Goal: Feedback & Contribution: Submit feedback/report problem

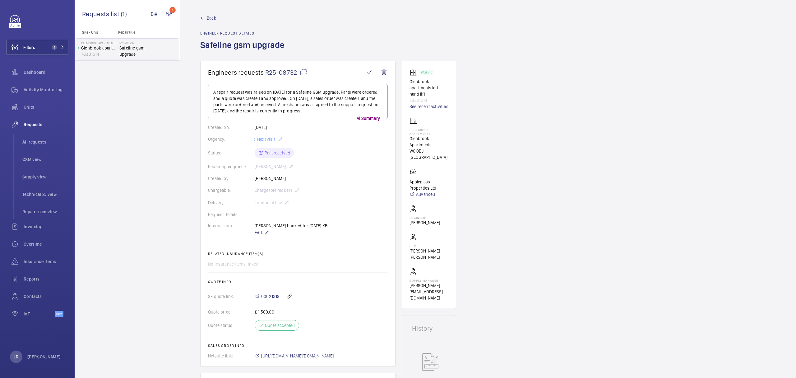
click at [207, 17] on span "Back" at bounding box center [211, 18] width 9 height 6
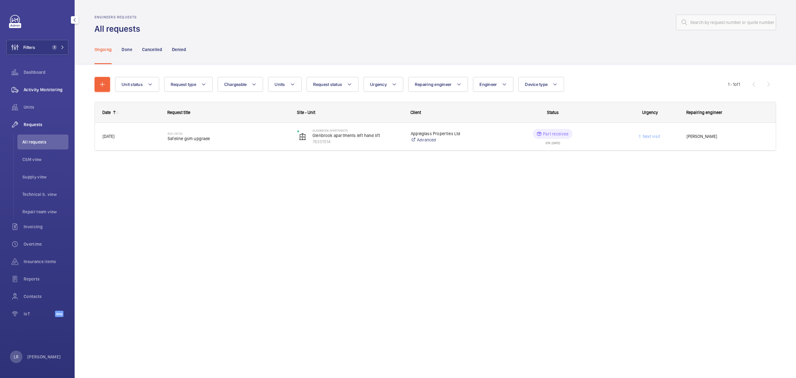
click at [44, 91] on span "Activity Monitoring" at bounding box center [46, 89] width 45 height 6
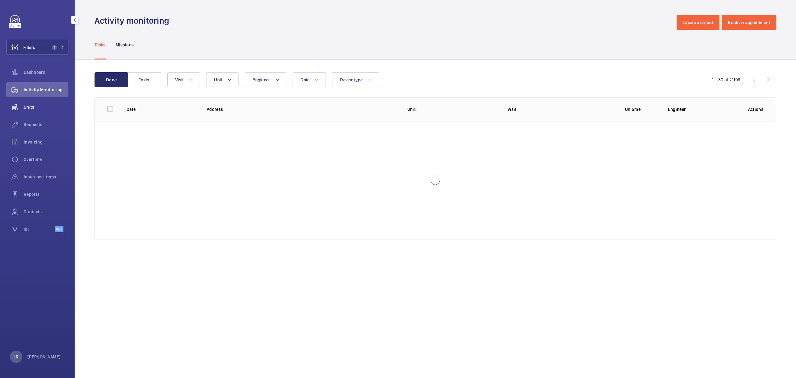
click at [50, 110] on span "Units" at bounding box center [46, 107] width 45 height 6
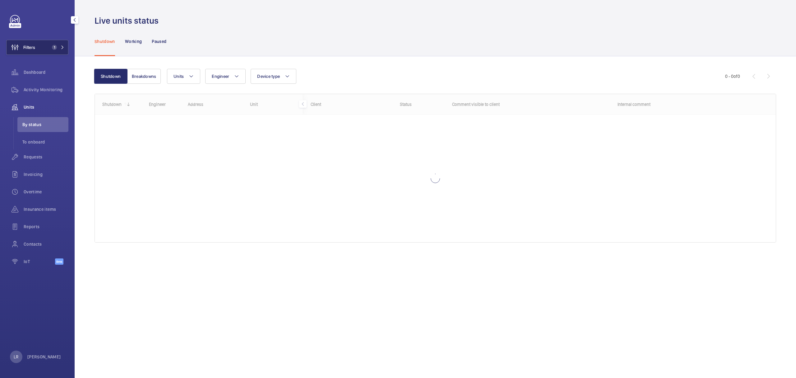
click at [60, 48] on span "1" at bounding box center [56, 47] width 15 height 5
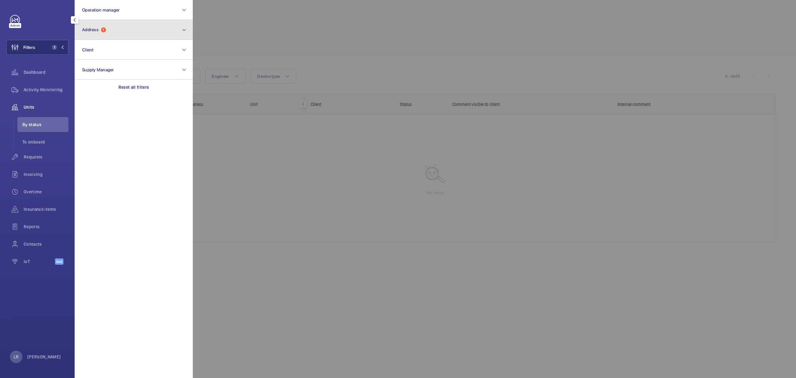
drag, startPoint x: 100, startPoint y: 29, endPoint x: 106, endPoint y: 37, distance: 10.7
click at [100, 28] on span "Address 1" at bounding box center [94, 29] width 24 height 5
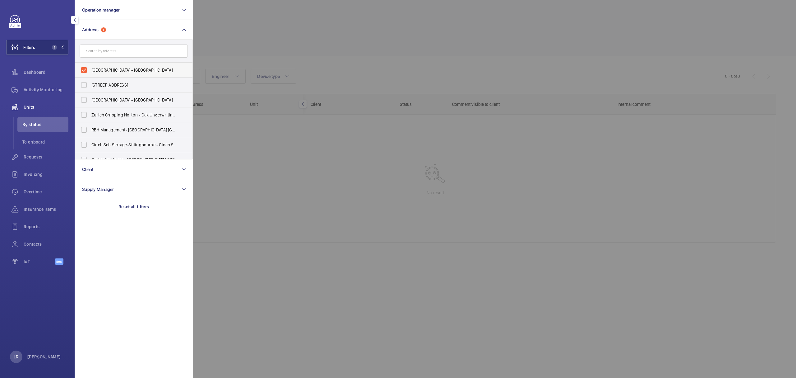
click at [115, 70] on span "Glenbrook Apartments - Glenbrook Apartments, LONDON W6 0DJ" at bounding box center [134, 70] width 86 height 6
click at [90, 70] on input "Glenbrook Apartments - Glenbrook Apartments, LONDON W6 0DJ" at bounding box center [84, 70] width 12 height 12
checkbox input "false"
click at [126, 18] on button "Operation manager" at bounding box center [134, 10] width 118 height 20
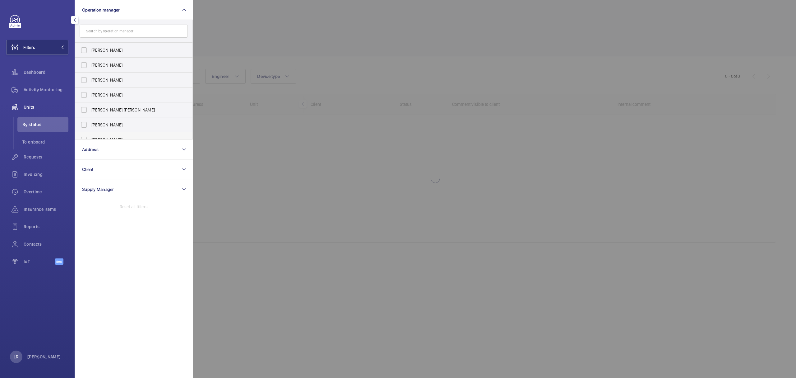
click at [120, 136] on label "Kirsten Kalaher" at bounding box center [129, 139] width 108 height 15
click at [90, 136] on input "Kirsten Kalaher" at bounding box center [84, 139] width 12 height 12
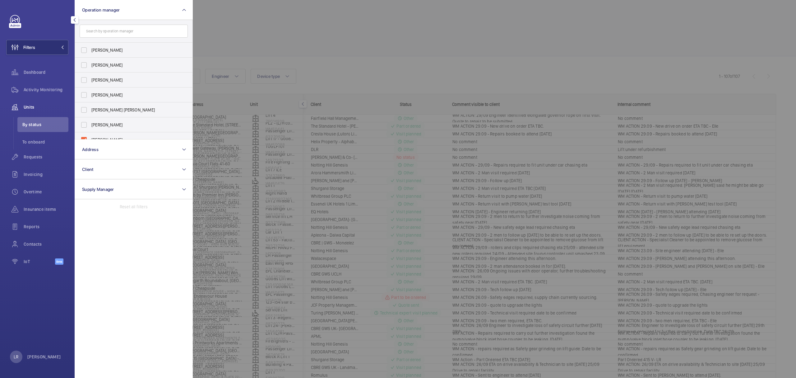
click at [209, 113] on div at bounding box center [591, 189] width 796 height 378
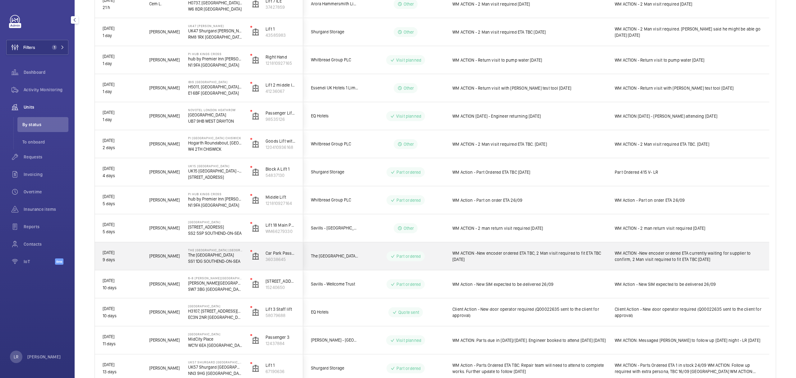
scroll to position [166, 0]
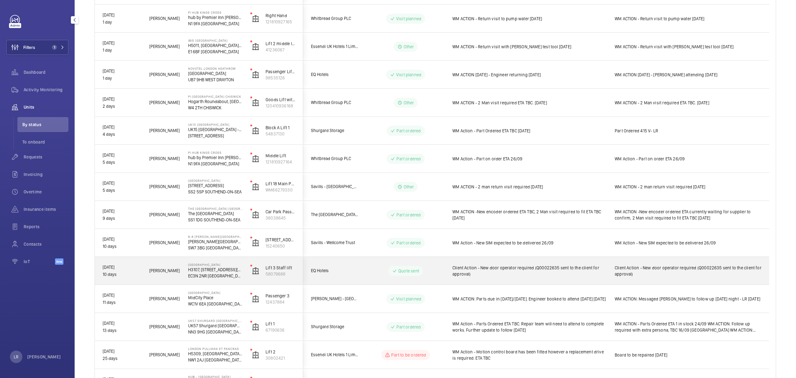
click at [432, 268] on wm-front-pills-cell "Quote sent" at bounding box center [405, 271] width 77 height 10
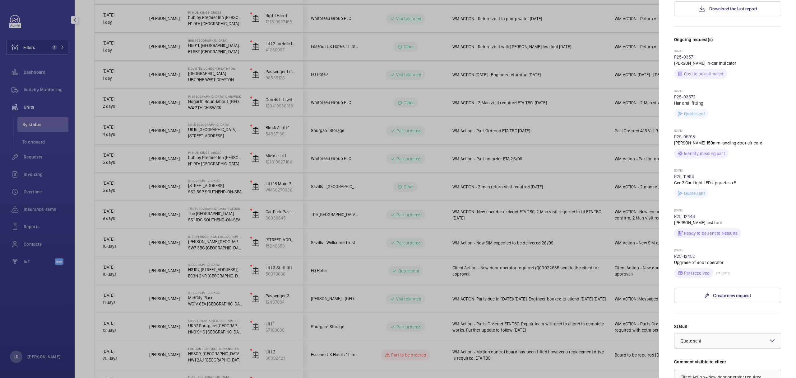
drag, startPoint x: 698, startPoint y: 268, endPoint x: 673, endPoint y: 270, distance: 25.6
click at [673, 270] on mat-sidenav "Stopped unit NOVOTEL LONDON TOWER BRIDGE H3107, NOVOTEL LONDON TOWER BRIDGE, 10…" at bounding box center [727, 189] width 137 height 378
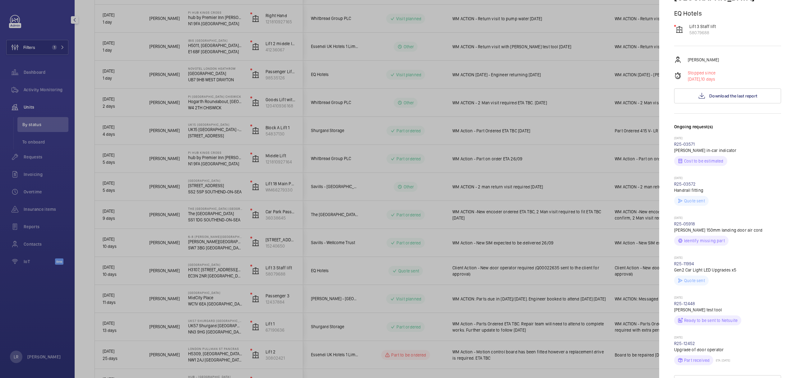
scroll to position [0, 0]
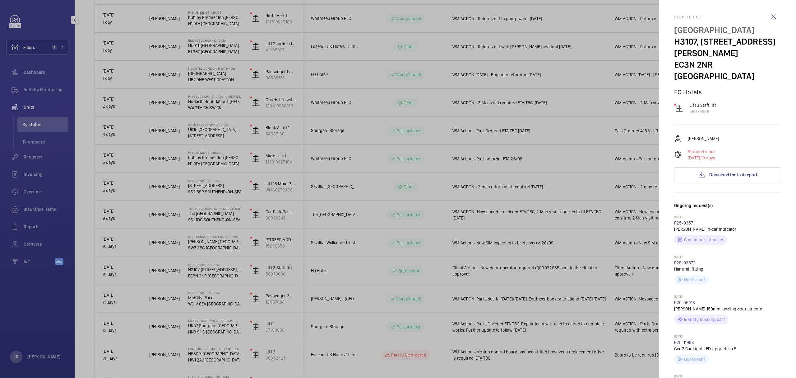
click at [743, 95] on div "NOVOTEL LONDON TOWER BRIDGE H3107, NOVOTEL LONDON TOWER BRIDGE, 10 Pepys St EC3…" at bounding box center [727, 60] width 107 height 72
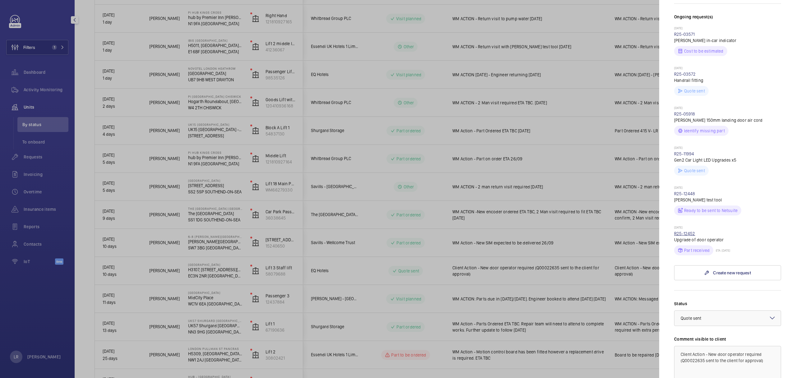
scroll to position [207, 0]
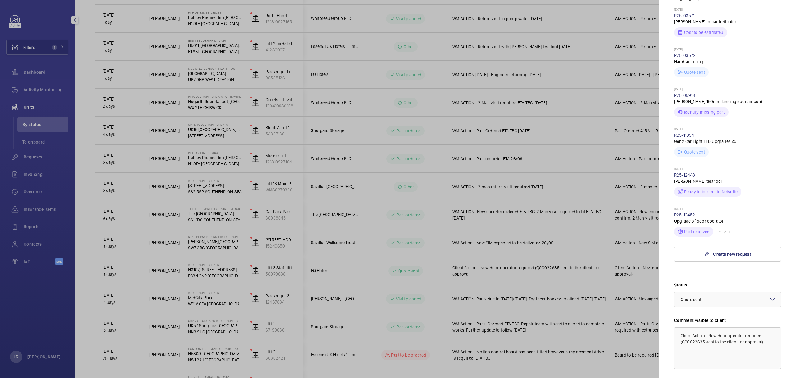
click at [689, 217] on link "R25-12452" at bounding box center [684, 214] width 21 height 5
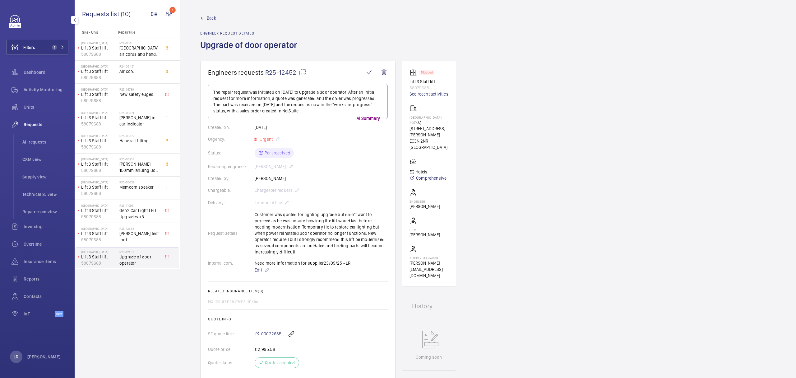
click at [211, 19] on span "Back" at bounding box center [211, 18] width 9 height 6
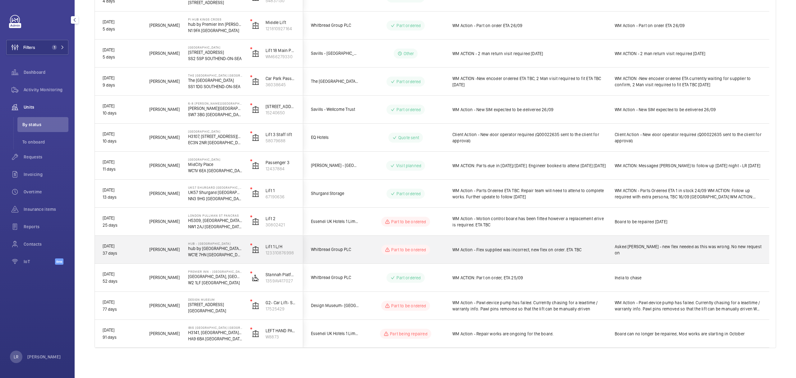
scroll to position [257, 0]
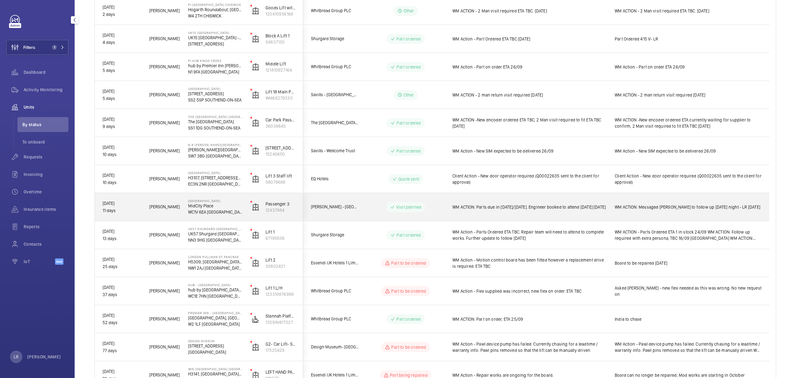
click at [530, 213] on div "WM ACTION: Parts due in today/tomorrow. Engineer booked to attend tomorrow 24/0…" at bounding box center [529, 207] width 154 height 14
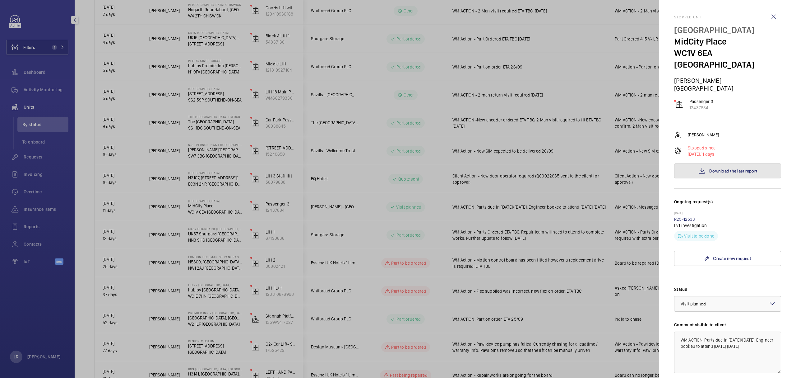
click at [692, 163] on button "Download the last report" at bounding box center [727, 170] width 107 height 15
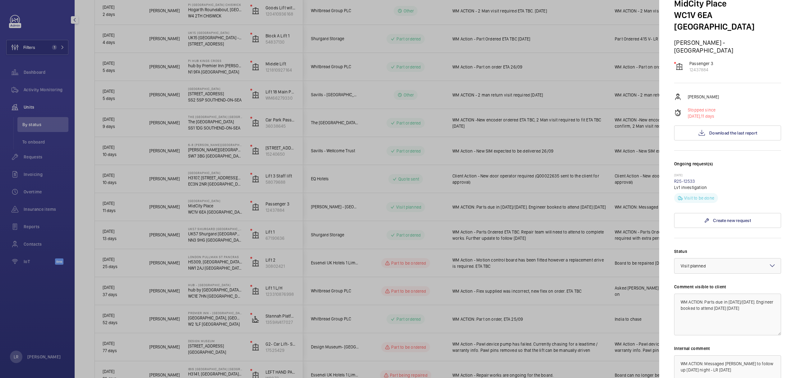
scroll to position [41, 0]
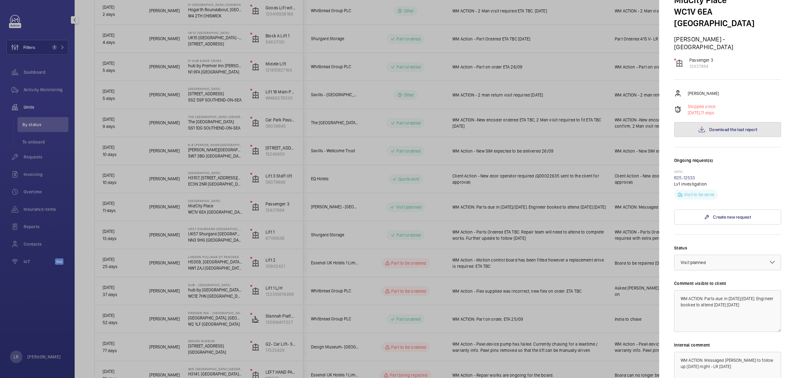
click at [710, 127] on span "Download the last report" at bounding box center [733, 129] width 48 height 5
drag, startPoint x: 768, startPoint y: 287, endPoint x: 706, endPoint y: 279, distance: 62.7
click at [706, 290] on textarea "WM ACTION: Parts due in today/tomorrow. Engineer booked to attend tomorrow 24/0…" at bounding box center [727, 311] width 107 height 42
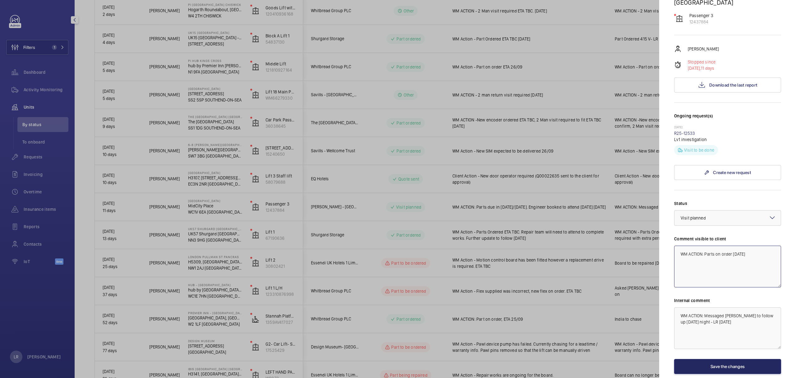
scroll to position [99, 0]
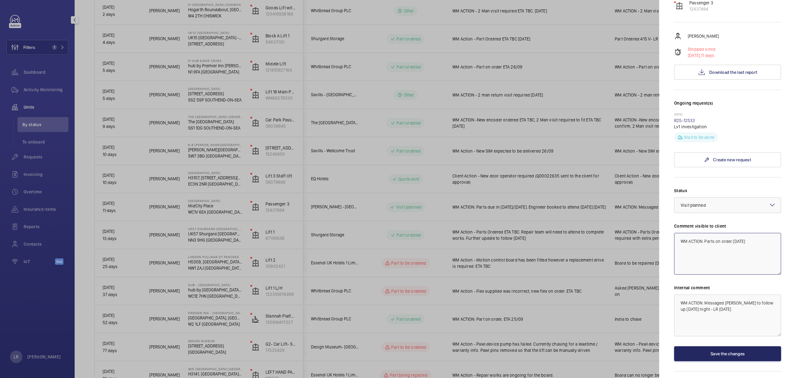
type textarea "WM ACTION: Parts on order 29/09/24"
click at [744, 346] on button "Save the changes" at bounding box center [727, 353] width 107 height 15
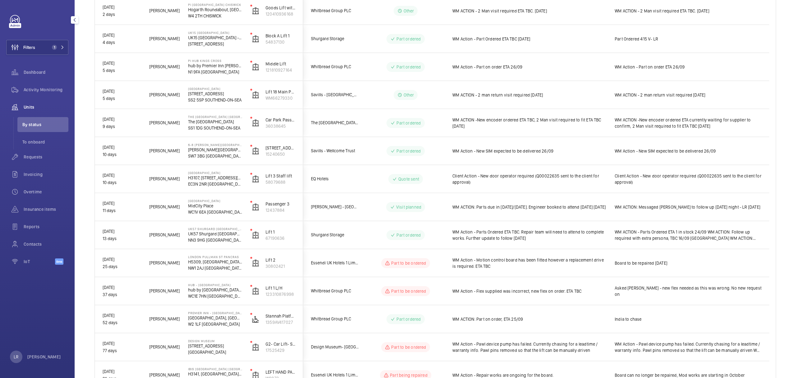
scroll to position [0, 0]
click at [42, 46] on button "Filters 1" at bounding box center [37, 47] width 62 height 15
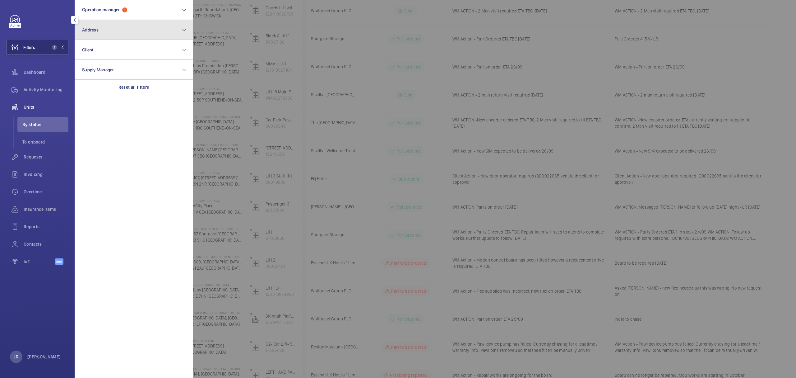
drag, startPoint x: 107, startPoint y: 25, endPoint x: 111, endPoint y: 29, distance: 5.5
click at [109, 25] on button "Address" at bounding box center [134, 30] width 118 height 20
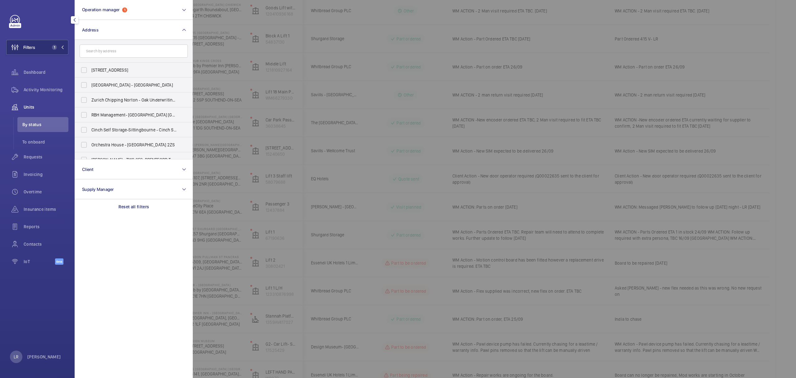
click at [123, 50] on input "text" at bounding box center [134, 50] width 108 height 13
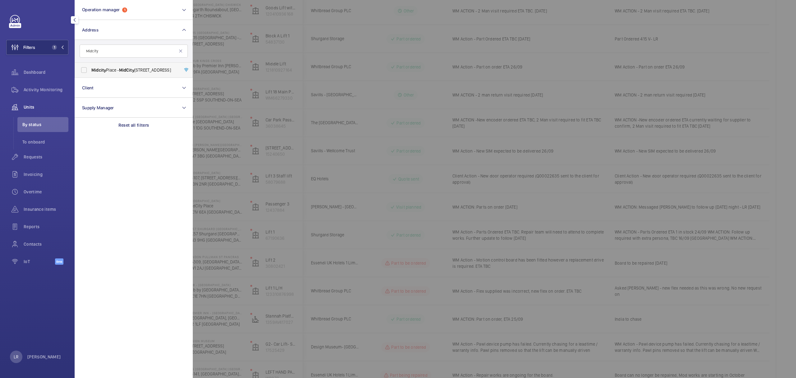
type input "Midcity"
click at [93, 67] on span "Midcity Place - MidCity Place, LONDON WC1V 6EA" at bounding box center [134, 70] width 86 height 6
click at [90, 67] on input "Midcity Place - MidCity Place, LONDON WC1V 6EA" at bounding box center [84, 70] width 12 height 12
checkbox input "true"
click at [237, 52] on div at bounding box center [591, 189] width 796 height 378
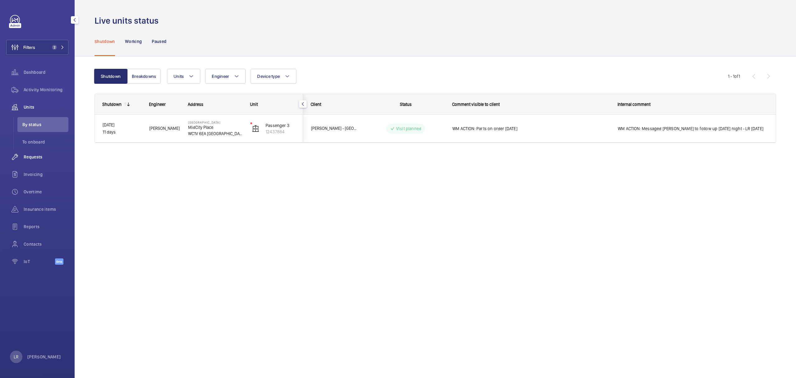
click at [41, 156] on span "Requests" at bounding box center [46, 157] width 45 height 6
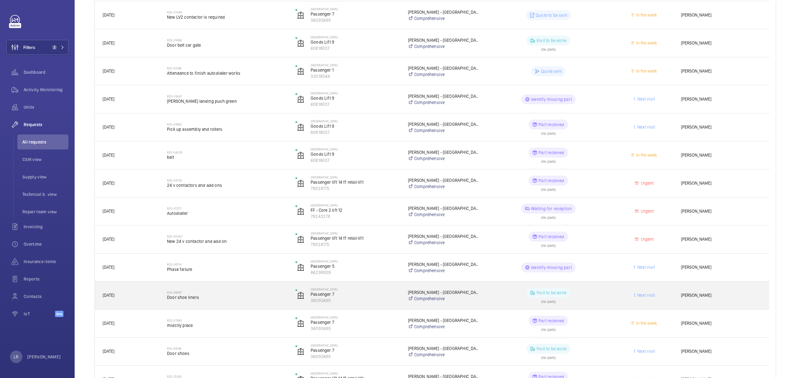
scroll to position [415, 0]
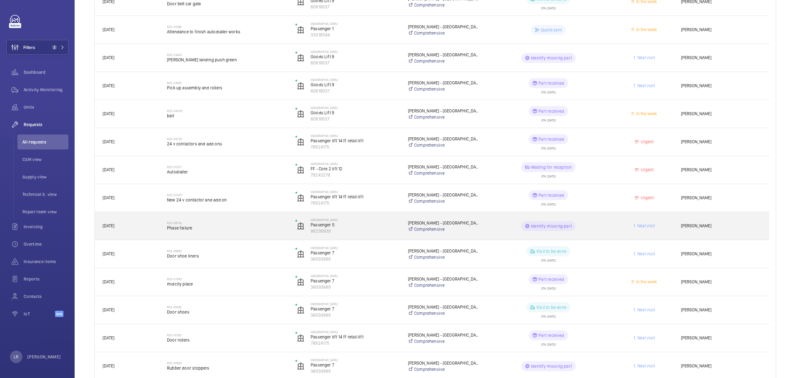
click at [208, 227] on span "Phase failure" at bounding box center [227, 228] width 120 height 6
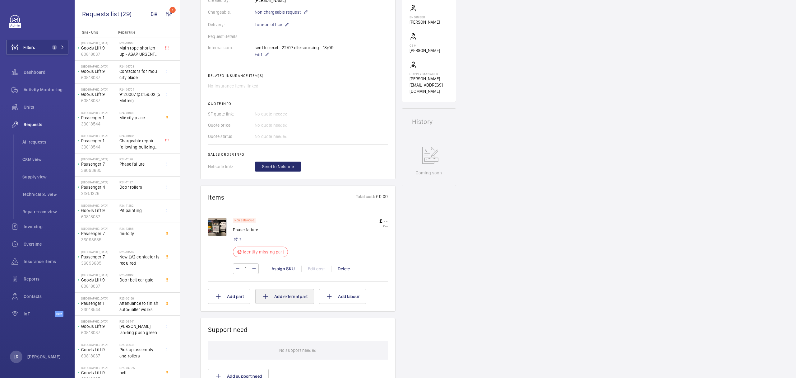
scroll to position [213, 0]
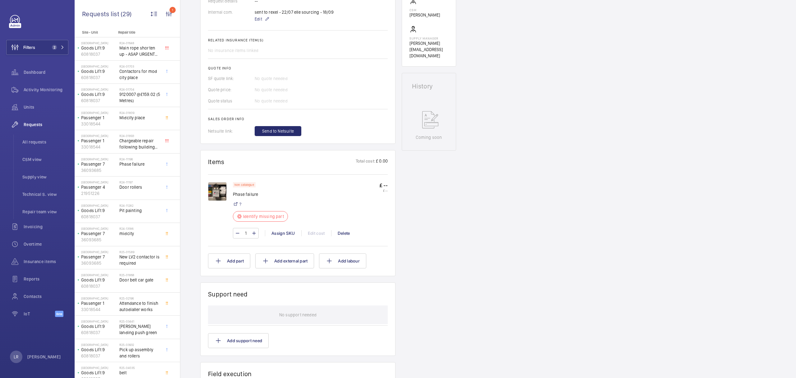
click at [217, 201] on img at bounding box center [217, 191] width 19 height 19
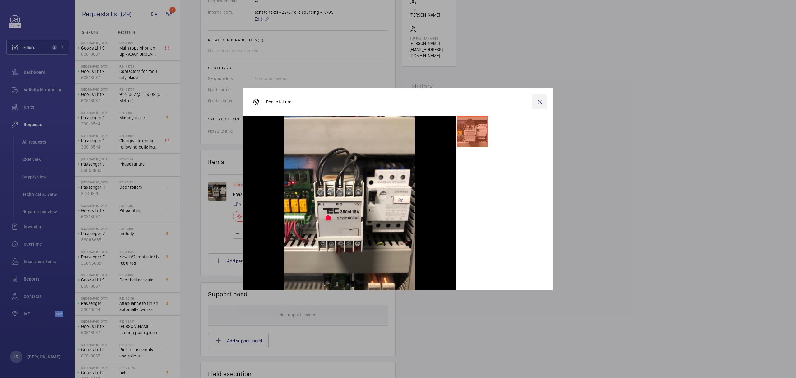
click at [540, 100] on wm-front-icon-button at bounding box center [539, 101] width 15 height 15
click at [279, 236] on div "Assign SKU" at bounding box center [283, 233] width 36 height 6
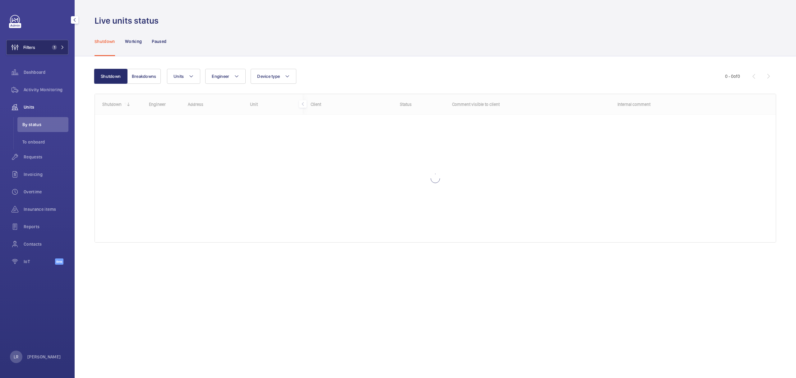
click at [46, 53] on button "Filters 1" at bounding box center [37, 47] width 62 height 15
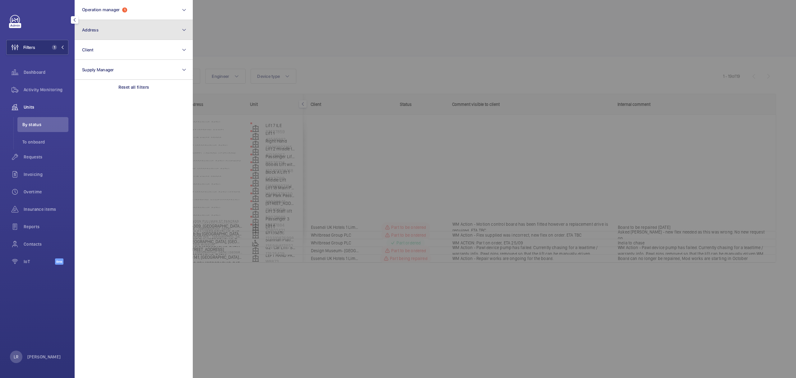
click at [109, 27] on button "Address" at bounding box center [134, 30] width 118 height 20
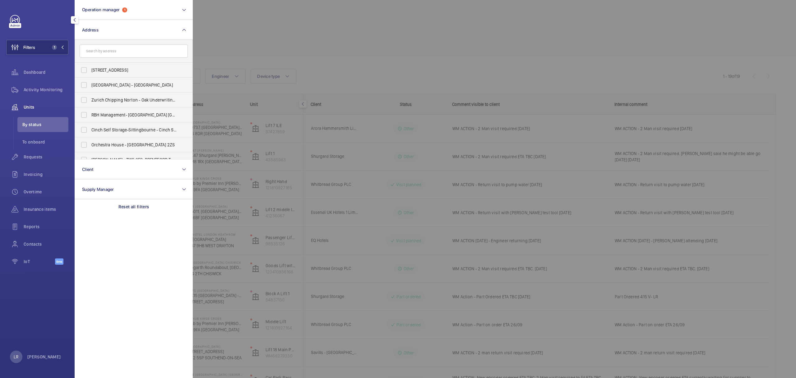
click at [118, 53] on input "text" at bounding box center [134, 50] width 108 height 13
type input "Mid"
click at [125, 114] on span "Mid" at bounding box center [123, 114] width 7 height 5
click at [90, 114] on input "Mid city Place - Mid City Place, LONDON WC1V 6EA" at bounding box center [84, 115] width 12 height 12
checkbox input "true"
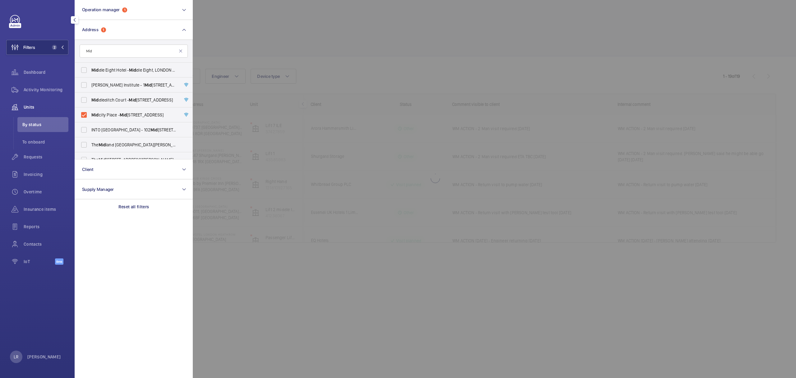
click at [289, 43] on div at bounding box center [591, 189] width 796 height 378
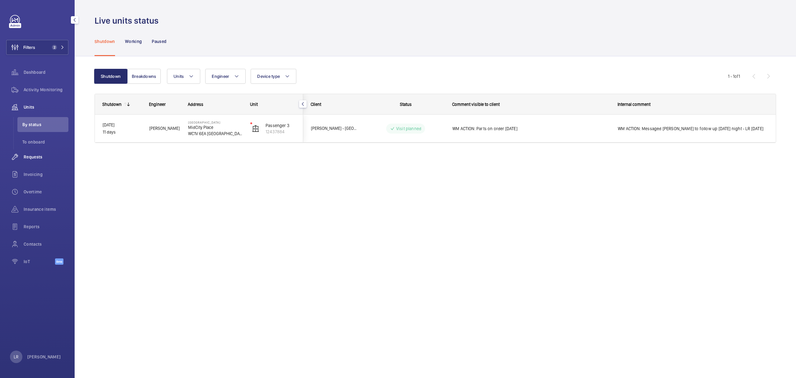
click at [46, 152] on div "Requests" at bounding box center [37, 156] width 62 height 15
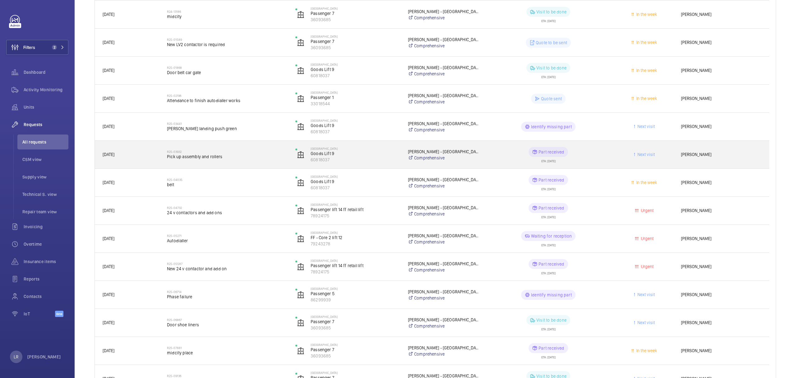
scroll to position [373, 0]
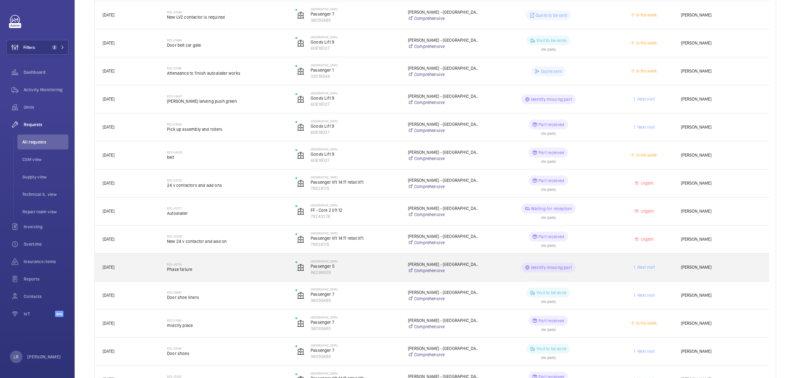
click at [220, 264] on h2 "R25-06714" at bounding box center [227, 264] width 120 height 4
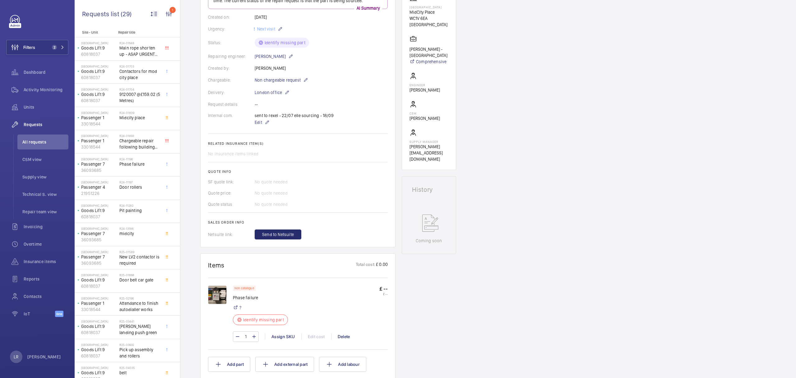
scroll to position [124, 0]
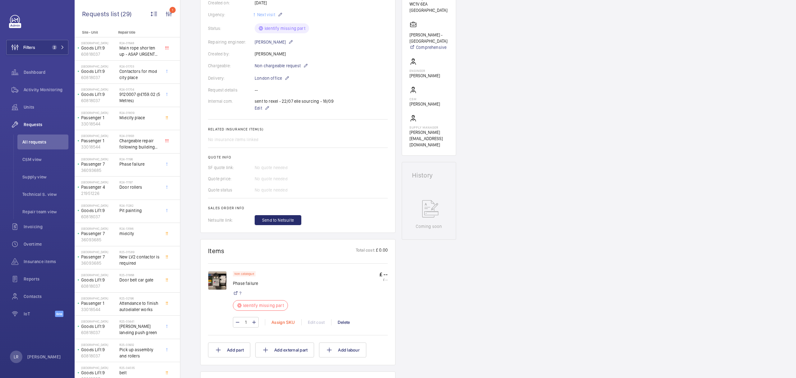
click at [282, 325] on div "Assign SKU" at bounding box center [283, 322] width 36 height 6
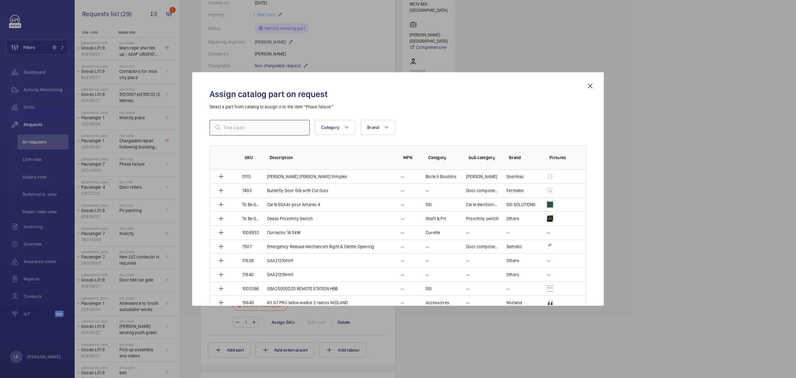
click at [245, 131] on input "text" at bounding box center [260, 128] width 100 height 16
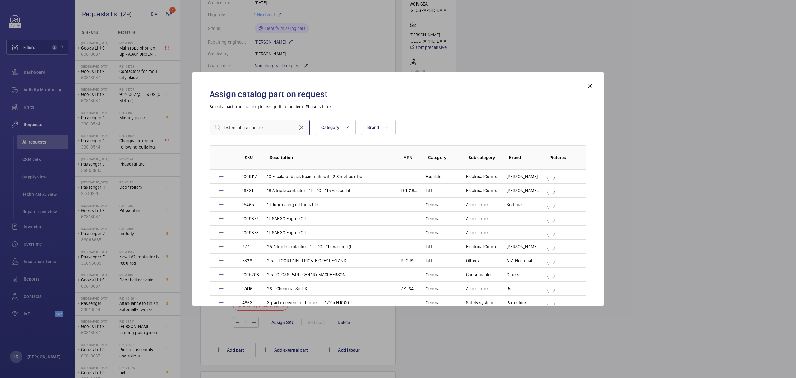
type input "lesters phase failure"
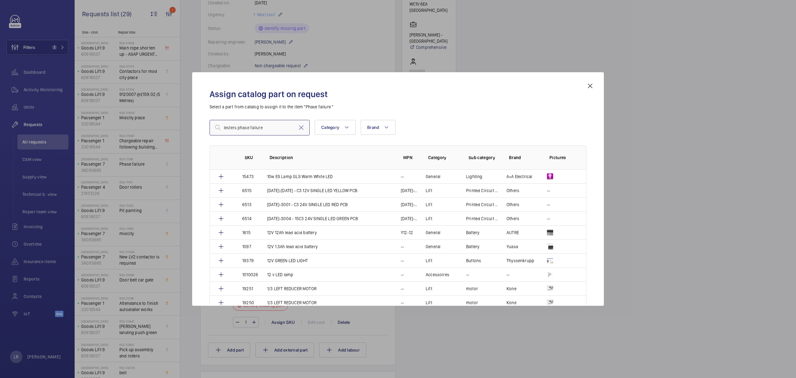
drag, startPoint x: 264, startPoint y: 126, endPoint x: 221, endPoint y: 135, distance: 43.8
click at [221, 135] on input "lesters phase failure" at bounding box center [260, 128] width 100 height 16
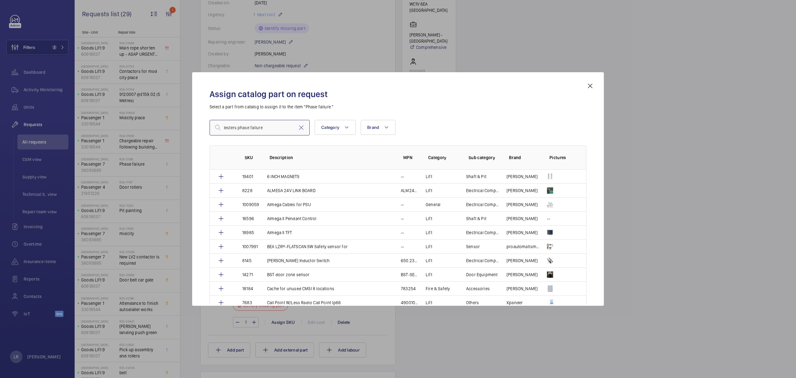
drag, startPoint x: 241, startPoint y: 128, endPoint x: 305, endPoint y: 124, distance: 64.2
click at [305, 124] on input "lesters phase failure" at bounding box center [260, 128] width 100 height 16
drag, startPoint x: 272, startPoint y: 129, endPoint x: 211, endPoint y: 131, distance: 61.6
click at [211, 131] on input "lesters phase failure" at bounding box center [260, 128] width 100 height 16
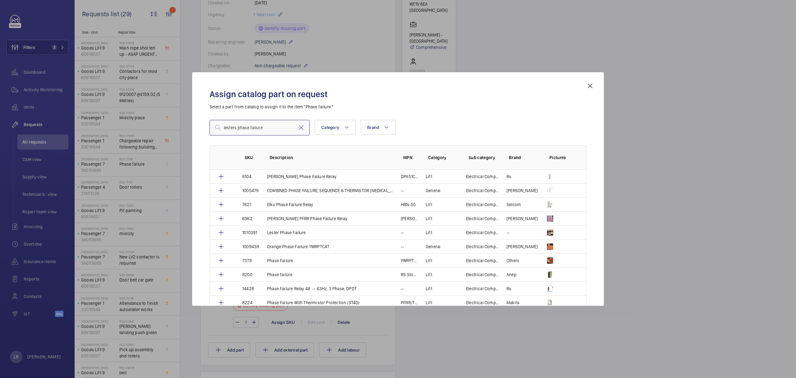
click at [276, 126] on input "lesters phase failure" at bounding box center [260, 128] width 100 height 16
drag, startPoint x: 276, startPoint y: 126, endPoint x: 248, endPoint y: 129, distance: 28.5
click at [248, 129] on input "lesters phase failure" at bounding box center [260, 128] width 100 height 16
click at [271, 128] on input "lesters phase failure" at bounding box center [260, 128] width 100 height 16
drag, startPoint x: 279, startPoint y: 127, endPoint x: 221, endPoint y: 128, distance: 57.8
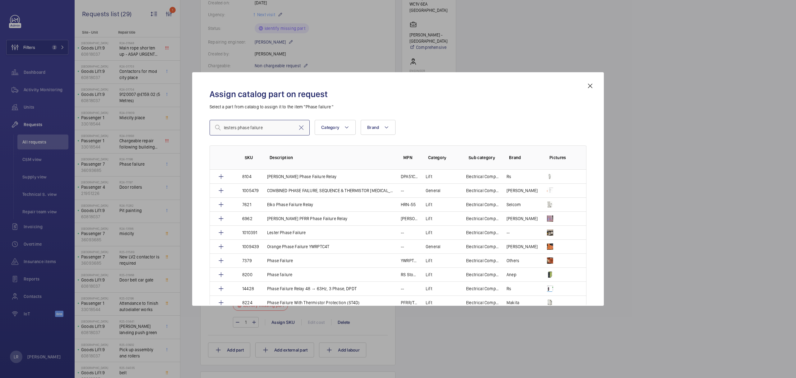
click at [219, 130] on div "lesters phase failure" at bounding box center [260, 128] width 100 height 16
click at [303, 129] on mat-icon at bounding box center [301, 127] width 7 height 7
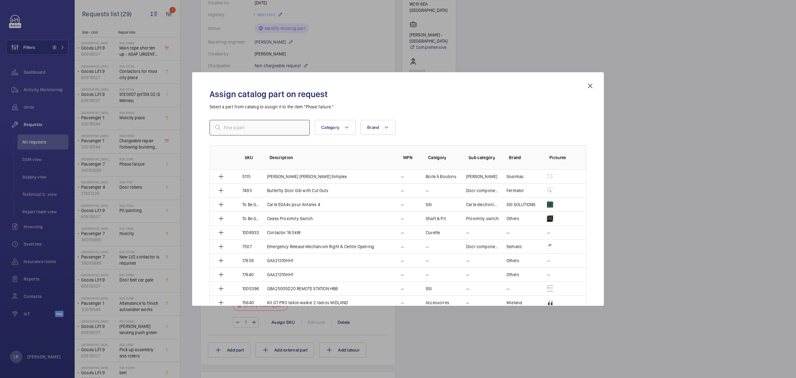
click at [286, 130] on input "text" at bounding box center [260, 128] width 100 height 16
paste input "1010391"
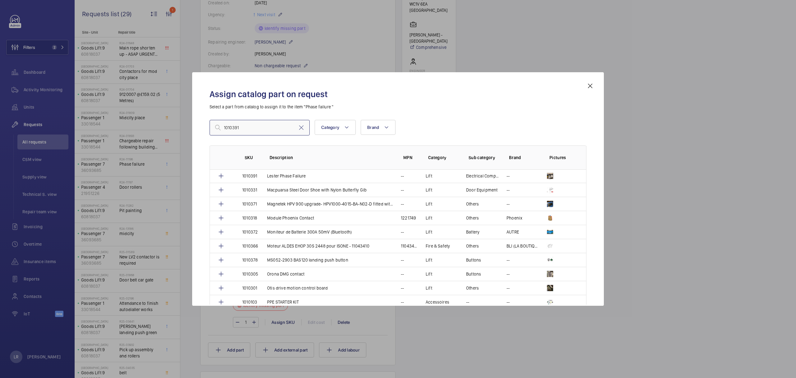
scroll to position [938, 0]
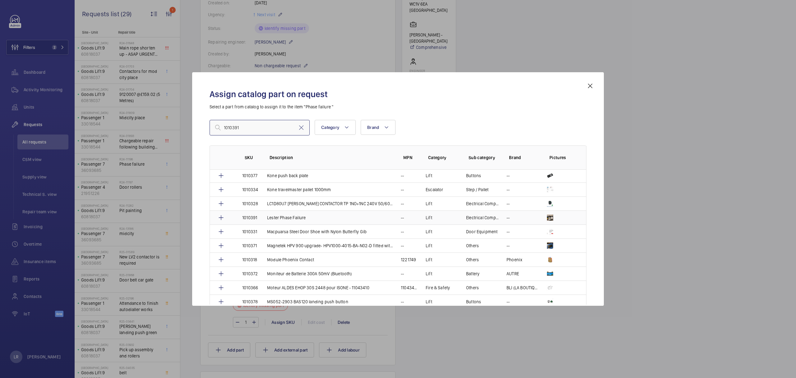
type input "1010391"
click at [283, 224] on td "Lester Phase Failure" at bounding box center [327, 217] width 134 height 14
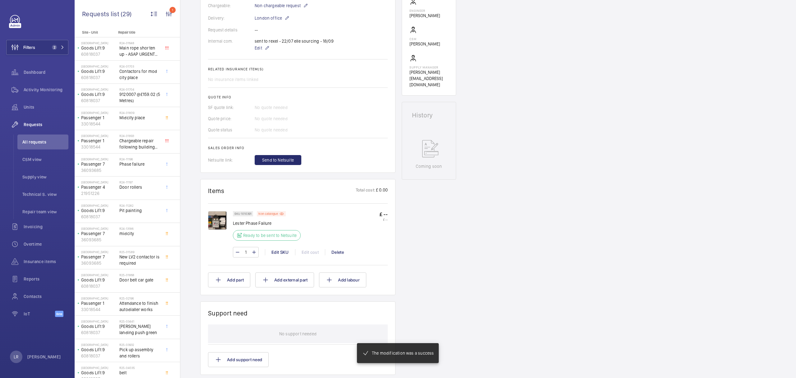
scroll to position [184, 0]
click at [287, 162] on span "Send to Netsuite" at bounding box center [278, 160] width 32 height 6
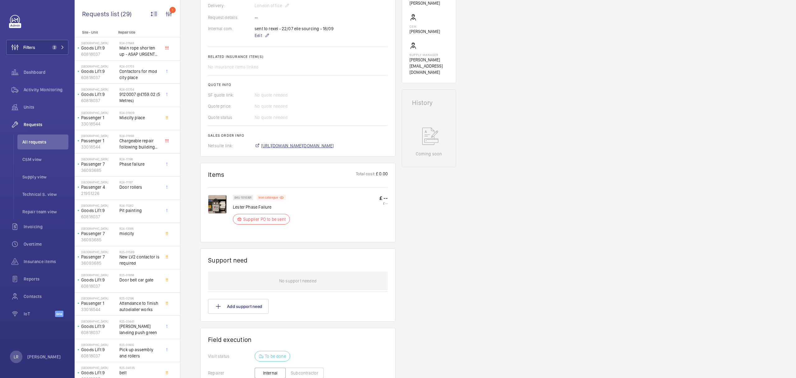
scroll to position [209, 0]
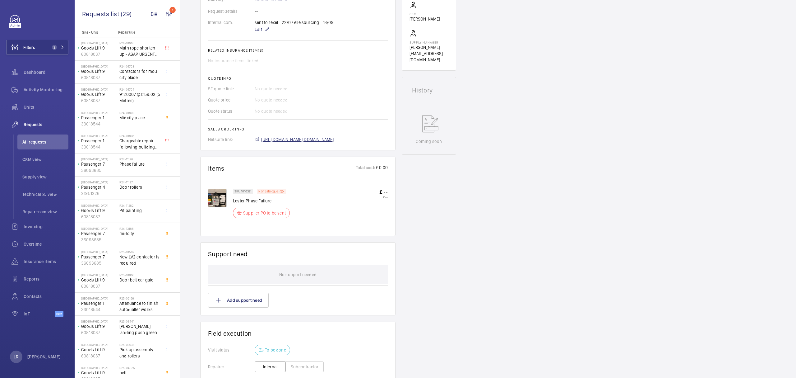
click at [334, 141] on span "https://6461500.app.netsuite.com/app/accounting/transactions/salesord.nl?id=304…" at bounding box center [297, 139] width 73 height 6
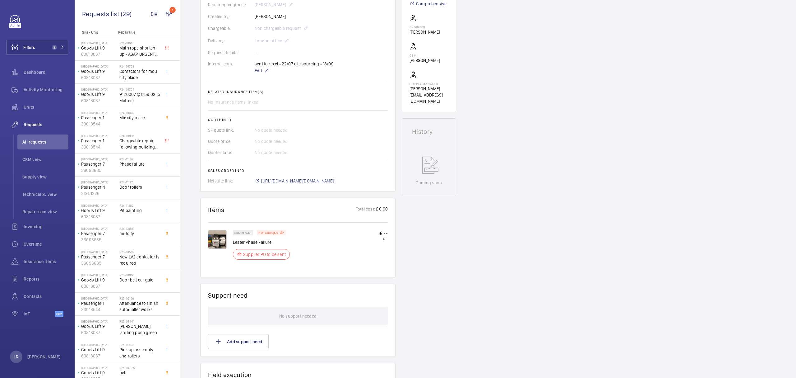
scroll to position [85, 0]
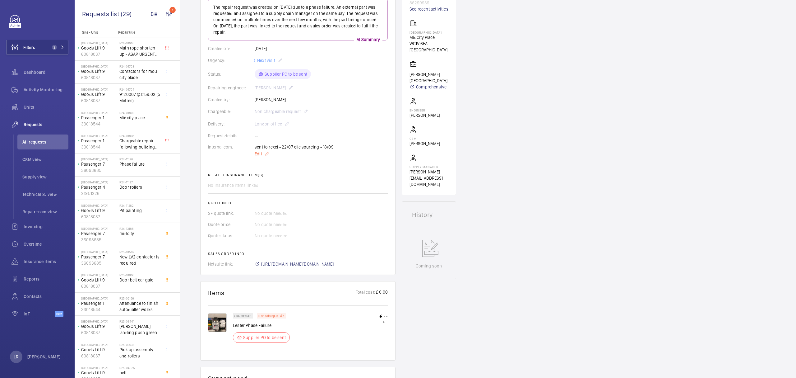
click at [264, 156] on p "Edit" at bounding box center [294, 153] width 79 height 7
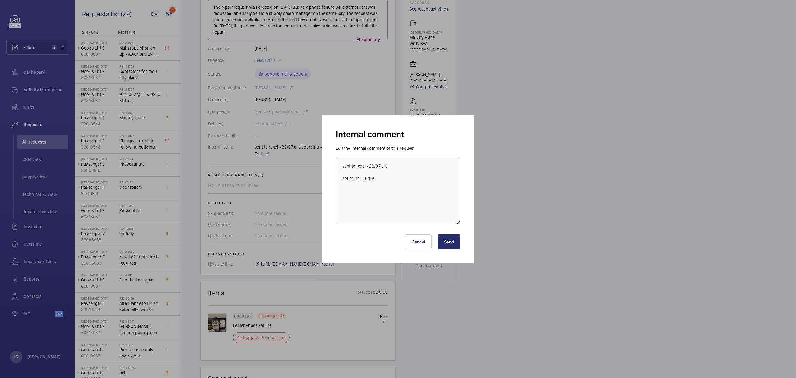
click at [392, 192] on textarea "sent to rexel - 22/07 elle sourcing - 18/09" at bounding box center [398, 190] width 124 height 67
type textarea "sent to rexel - 22/07 elle sourcing - 18/09 PO Sent"
click at [454, 244] on button "Send" at bounding box center [449, 241] width 22 height 15
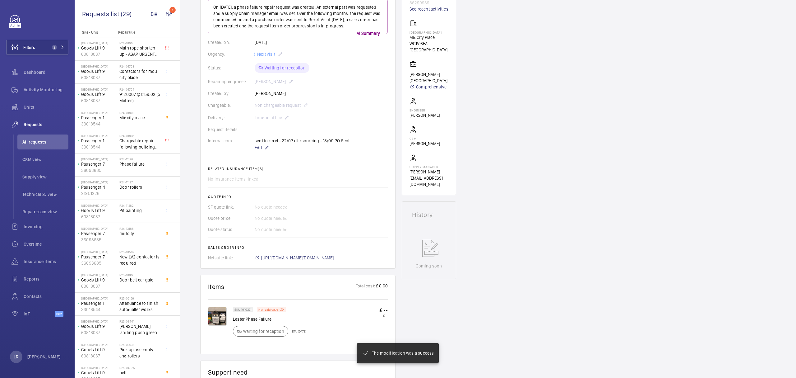
scroll to position [0, 0]
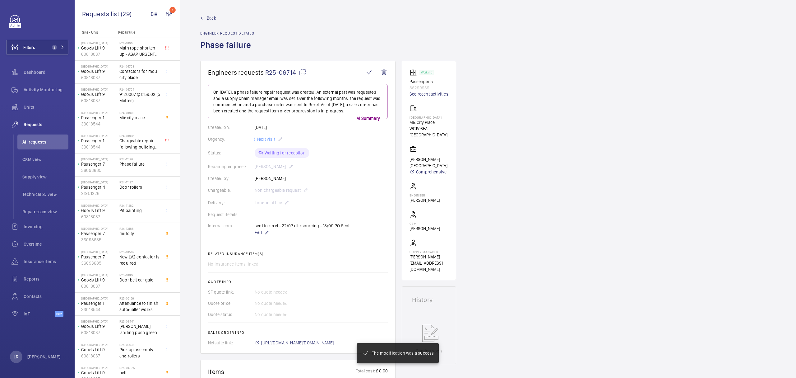
click at [210, 21] on span "Back" at bounding box center [211, 18] width 9 height 6
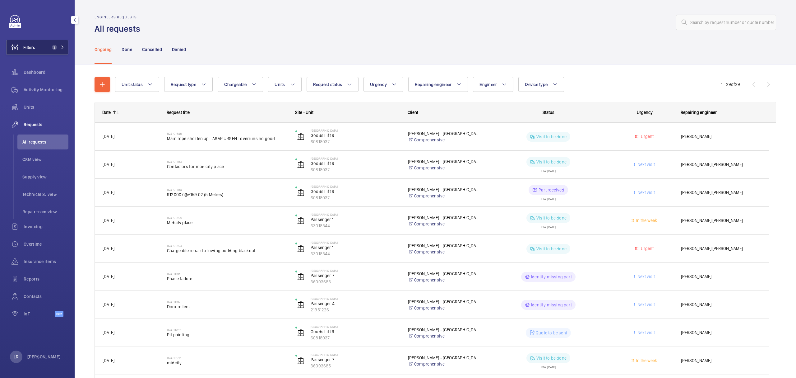
click at [50, 42] on button "Filters 2" at bounding box center [37, 47] width 62 height 15
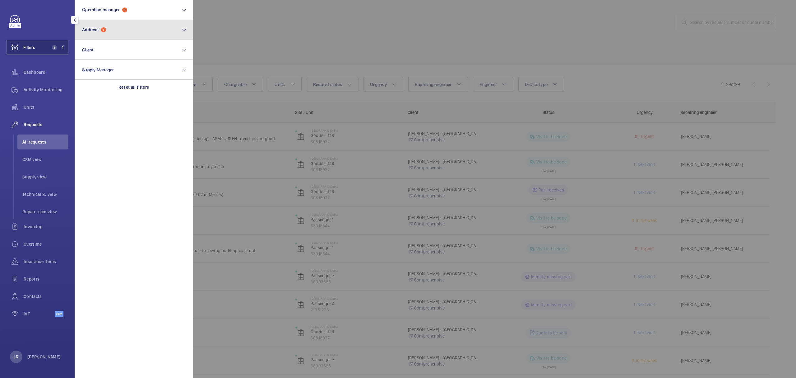
click at [87, 34] on button "Address 1" at bounding box center [134, 30] width 118 height 20
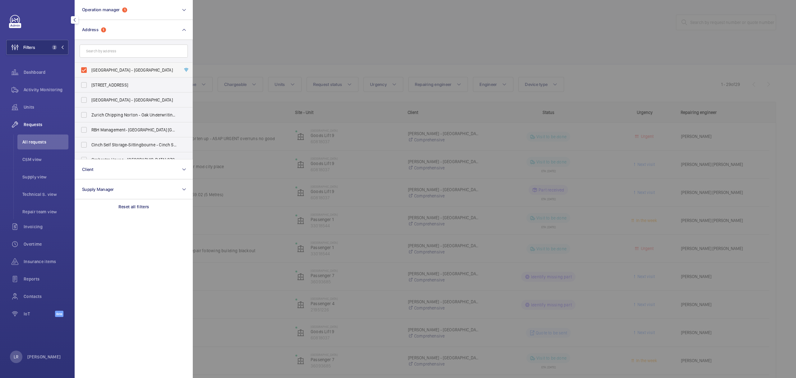
click at [116, 71] on span "[GEOGRAPHIC_DATA] - [GEOGRAPHIC_DATA]" at bounding box center [134, 70] width 86 height 6
click at [90, 71] on input "[GEOGRAPHIC_DATA] - [GEOGRAPHIC_DATA]" at bounding box center [84, 70] width 12 height 12
checkbox input "false"
click at [258, 38] on div at bounding box center [591, 189] width 796 height 378
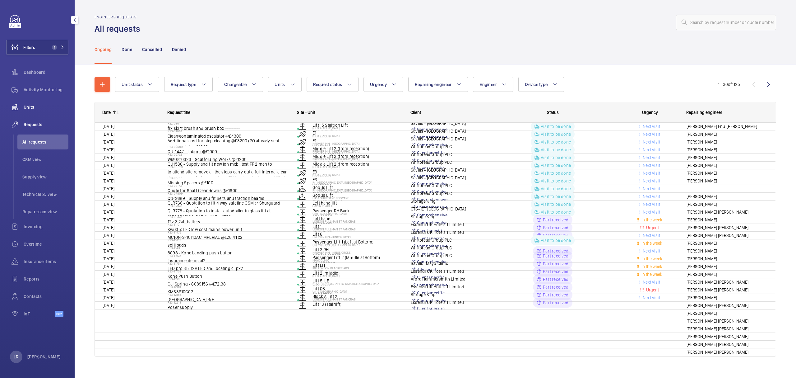
click at [43, 108] on span "Units" at bounding box center [46, 107] width 45 height 6
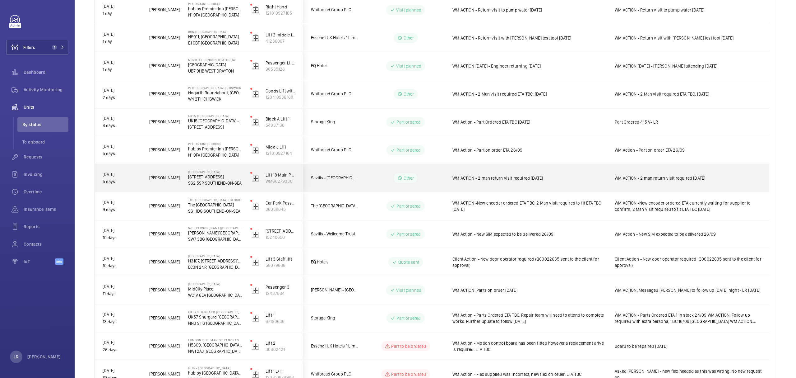
scroll to position [133, 0]
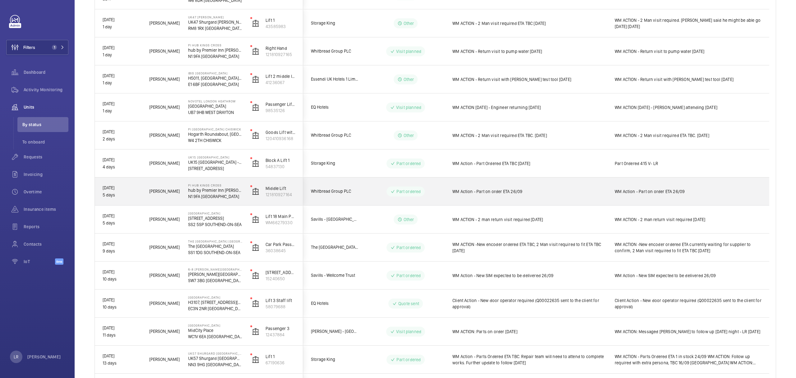
click at [381, 186] on div "Part ordered" at bounding box center [401, 191] width 85 height 22
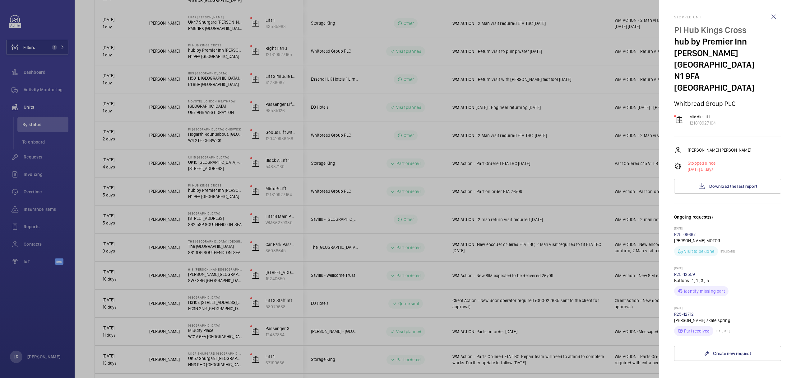
click at [477, 275] on div at bounding box center [398, 189] width 796 height 378
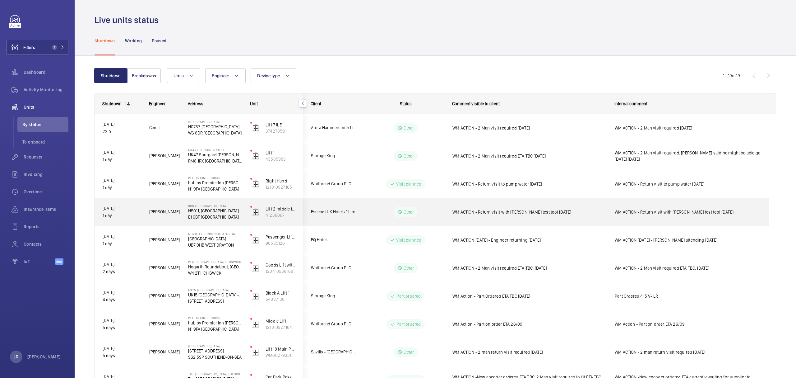
scroll to position [0, 0]
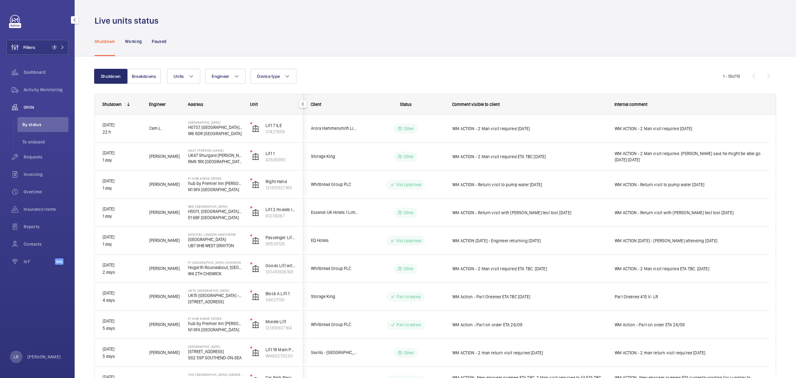
click at [47, 81] on div "Dashboard" at bounding box center [37, 73] width 62 height 17
click at [39, 67] on div "Dashboard" at bounding box center [37, 72] width 62 height 15
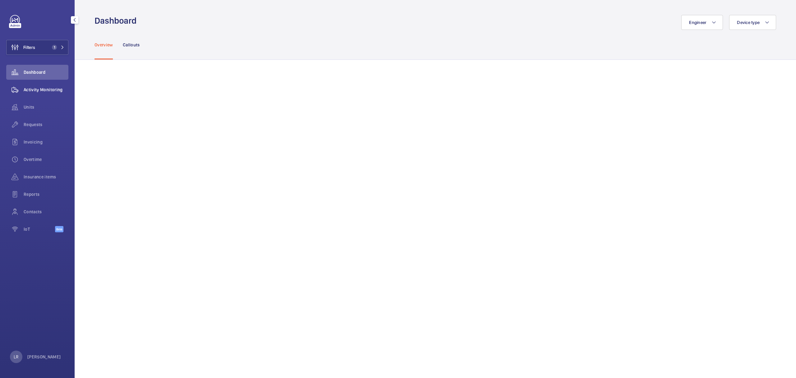
click at [49, 89] on span "Activity Monitoring" at bounding box center [46, 89] width 45 height 6
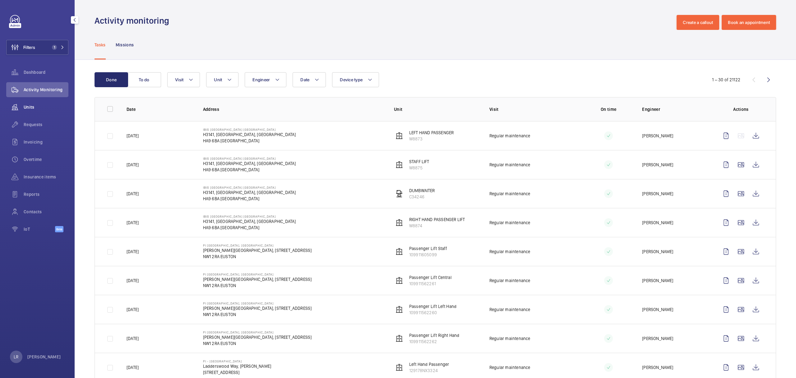
click at [49, 108] on span "Units" at bounding box center [46, 107] width 45 height 6
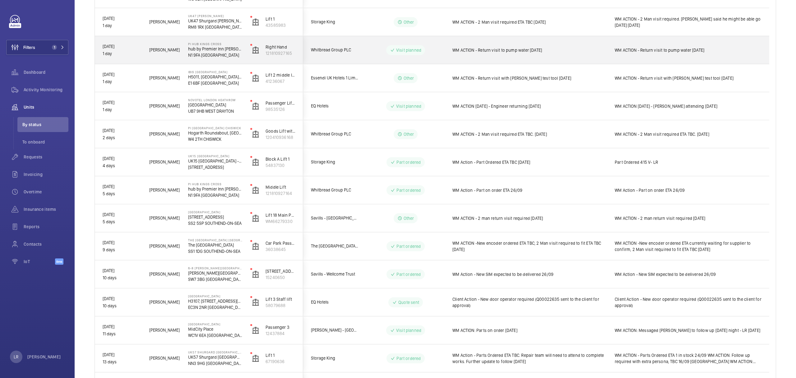
scroll to position [83, 0]
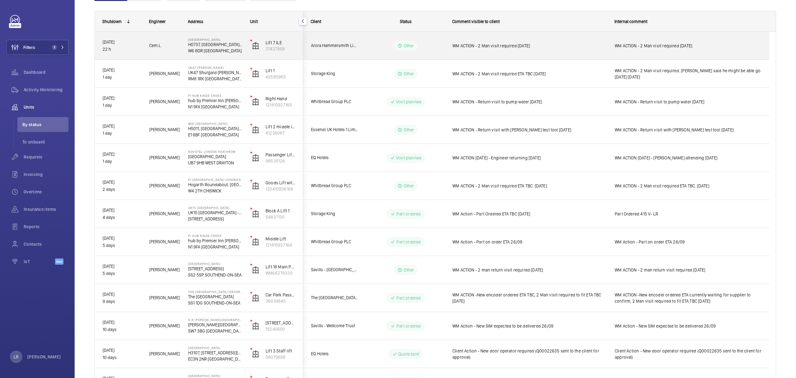
click at [373, 50] on wm-front-pills-cell "Other" at bounding box center [405, 46] width 77 height 10
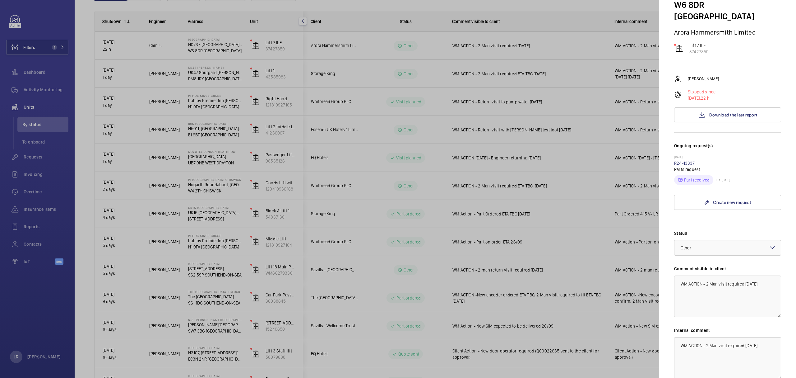
scroll to position [133, 0]
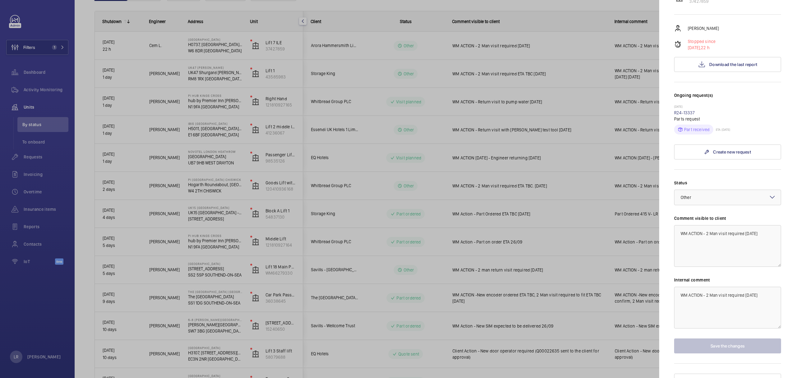
click at [632, 217] on div at bounding box center [398, 189] width 796 height 378
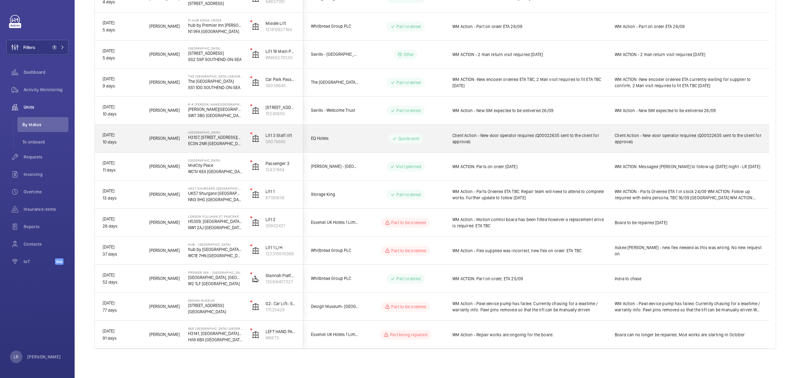
scroll to position [299, 0]
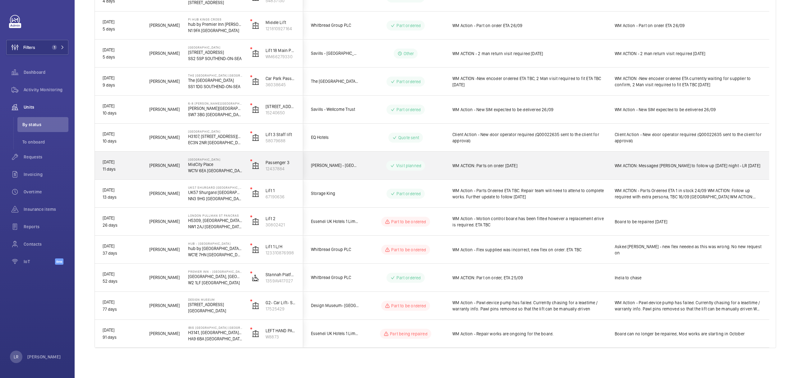
click at [370, 169] on wm-front-pills-cell "Visit planned" at bounding box center [405, 165] width 77 height 10
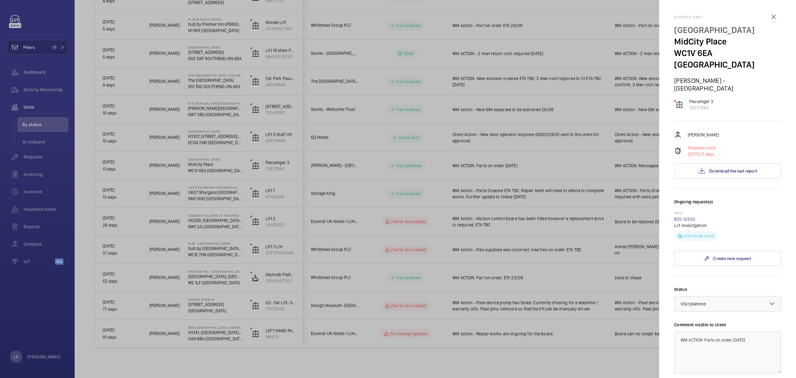
click at [494, 191] on div at bounding box center [398, 189] width 796 height 378
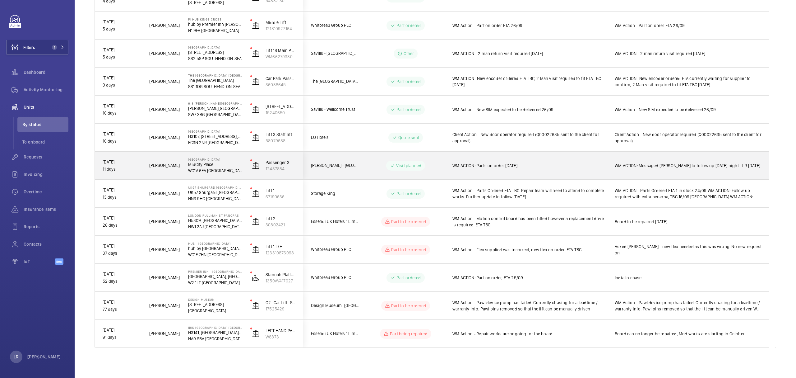
click at [356, 166] on span "[PERSON_NAME] - [GEOGRAPHIC_DATA]" at bounding box center [335, 165] width 48 height 7
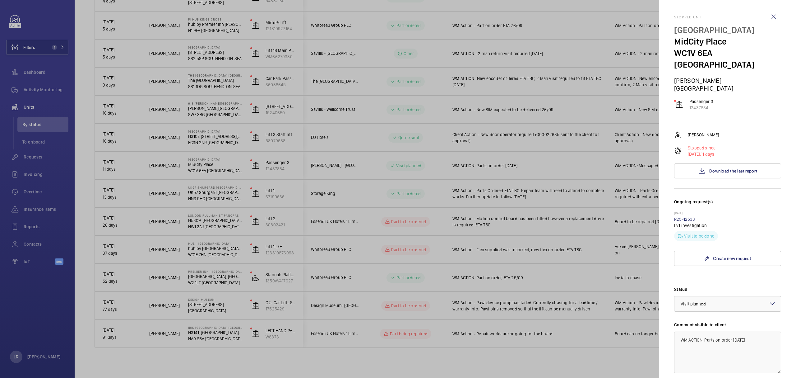
click at [495, 184] on div at bounding box center [398, 189] width 796 height 378
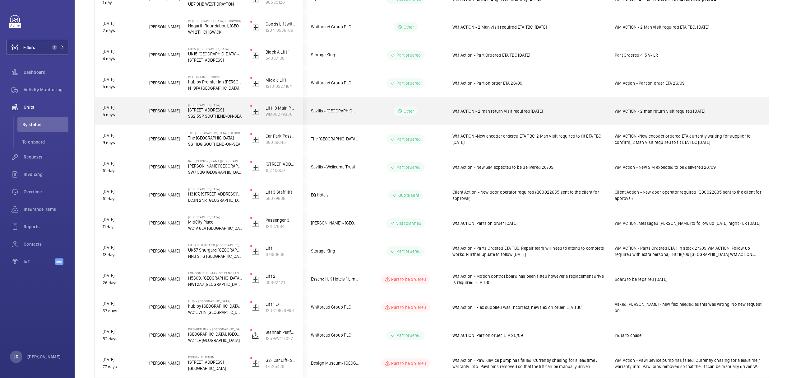
scroll to position [216, 0]
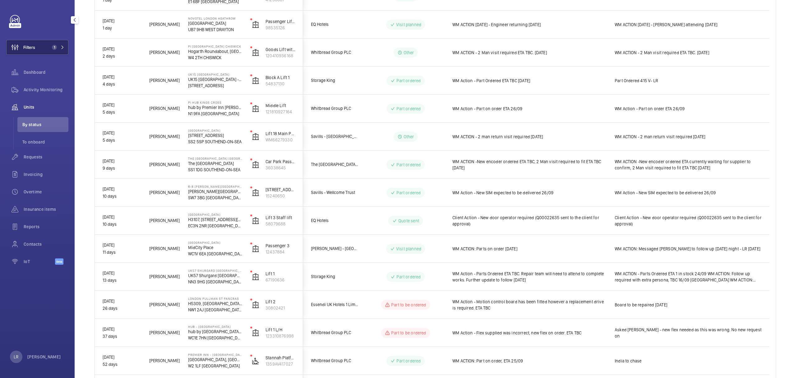
click at [55, 46] on span "1" at bounding box center [54, 47] width 5 height 5
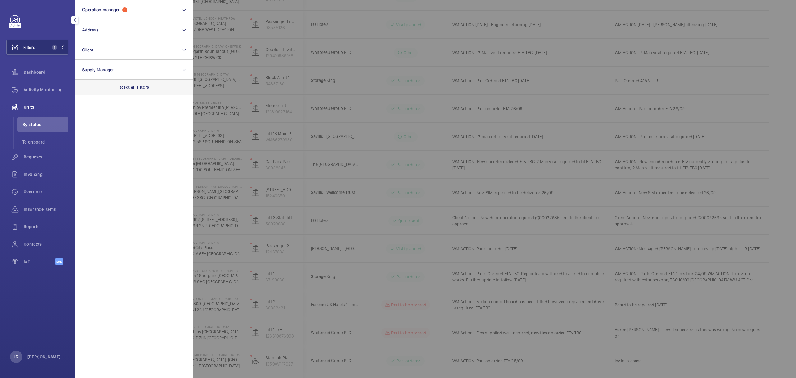
click at [101, 86] on div "Reset all filters" at bounding box center [134, 87] width 118 height 15
click at [101, 42] on button "Client" at bounding box center [134, 50] width 118 height 20
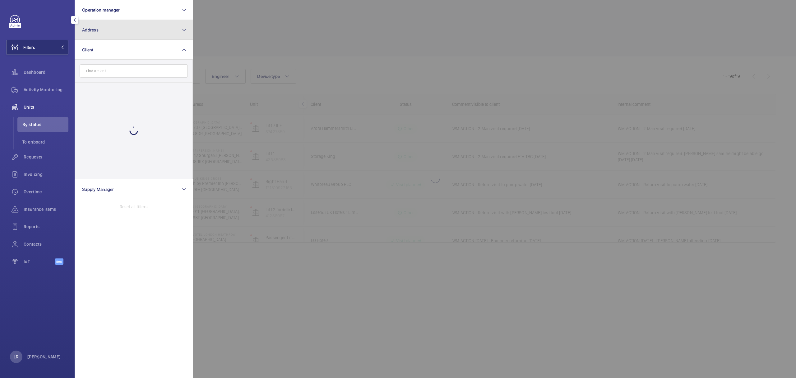
click at [108, 33] on button "Address" at bounding box center [134, 30] width 118 height 20
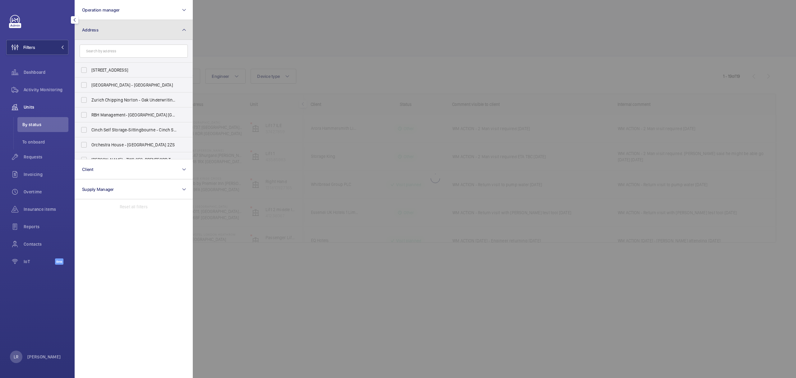
click at [118, 35] on button "Address" at bounding box center [134, 30] width 118 height 20
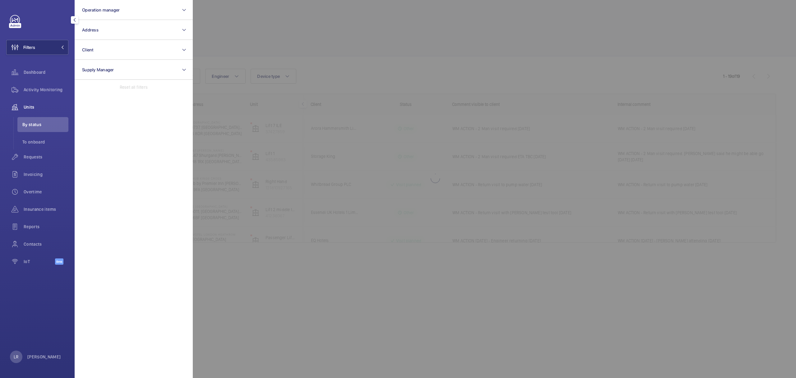
click at [40, 164] on div "Requests" at bounding box center [37, 157] width 62 height 17
click at [42, 161] on div "Requests" at bounding box center [37, 156] width 62 height 15
click at [293, 75] on div at bounding box center [591, 189] width 796 height 378
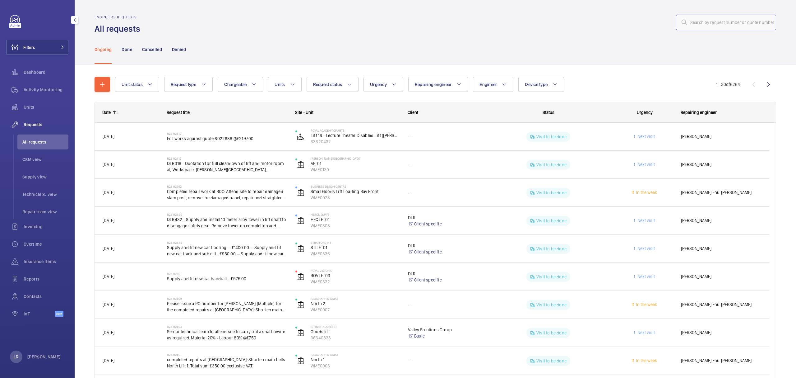
click at [693, 18] on input "text" at bounding box center [726, 23] width 100 height 16
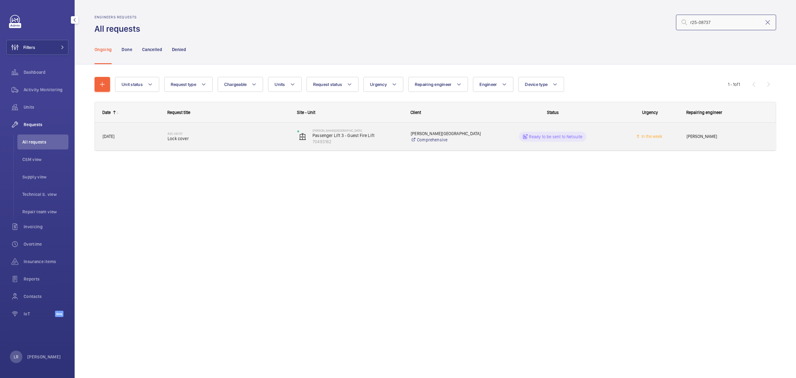
type input "r25-08737"
click at [225, 139] on span "Lock cover" at bounding box center [229, 138] width 122 height 6
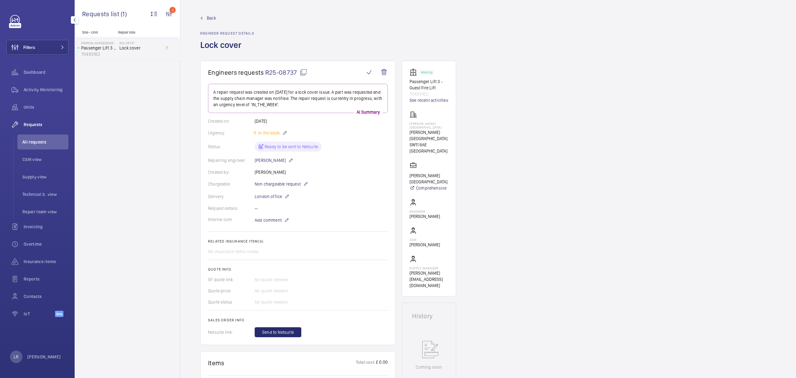
click at [212, 13] on wm-front-admin-header "Back Engineer request details Lock cover" at bounding box center [488, 30] width 616 height 61
click at [212, 17] on span "Back" at bounding box center [211, 18] width 9 height 6
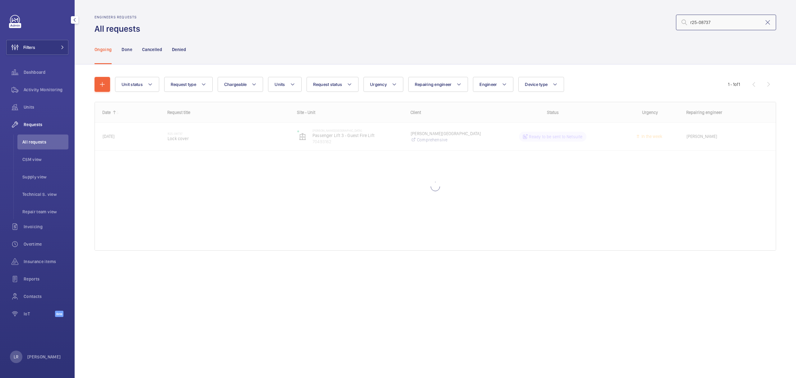
click at [713, 22] on input "r25-08737" at bounding box center [726, 23] width 100 height 16
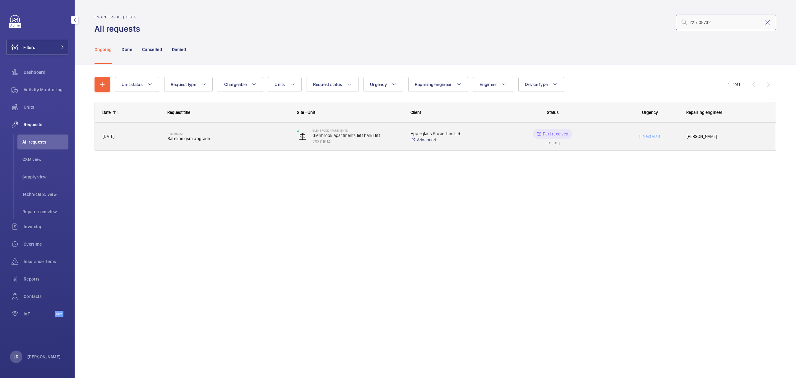
type input "r25-08732"
click at [253, 143] on div "R25-08732 Safeline gsm upgrade" at bounding box center [229, 136] width 122 height 18
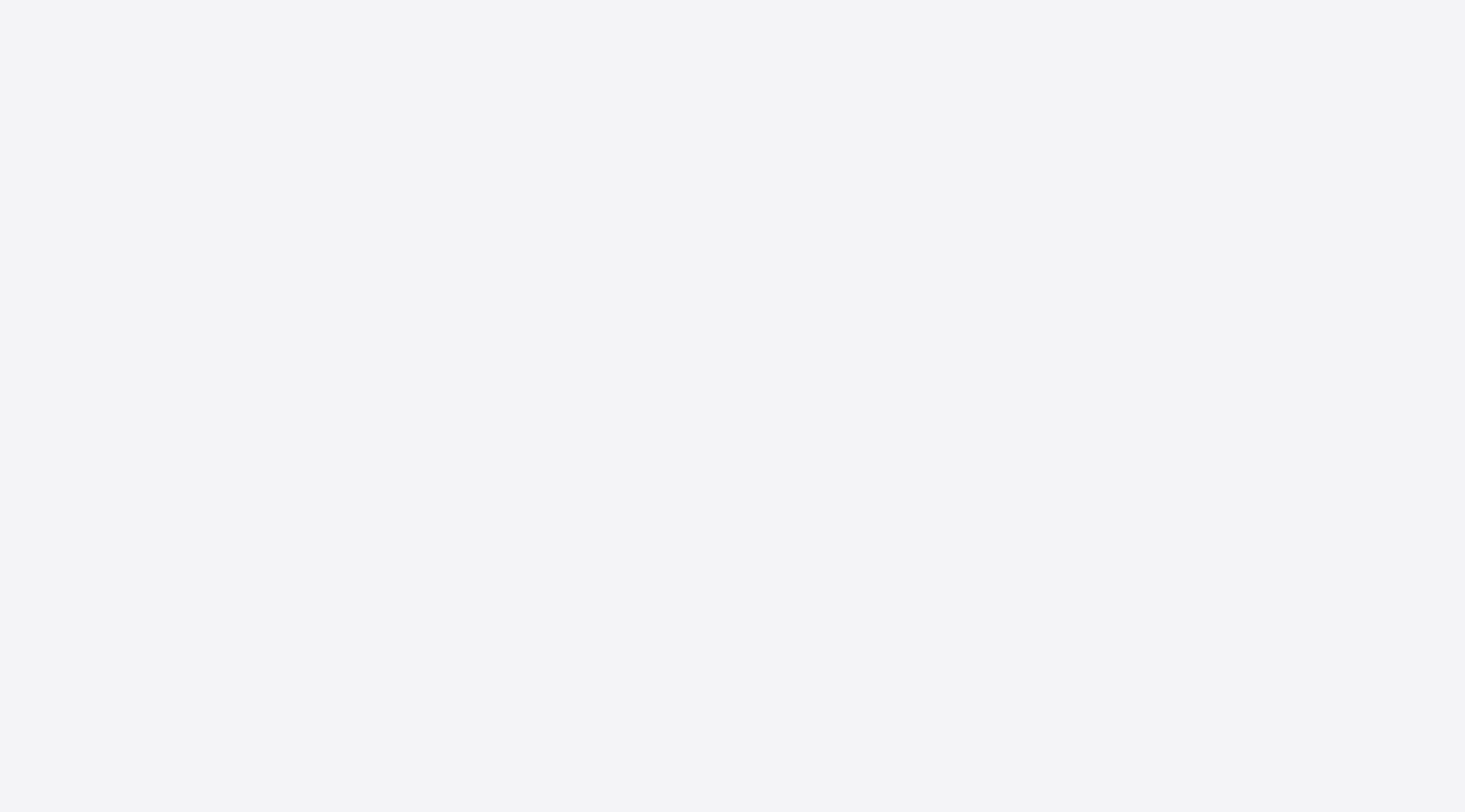
drag, startPoint x: 294, startPoint y: 58, endPoint x: 817, endPoint y: 334, distance: 591.4
click at [623, 295] on div "Engineers requests R25-08732 A repair request was raised on 27 June 2025 for a …" at bounding box center [803, 333] width 1323 height 571
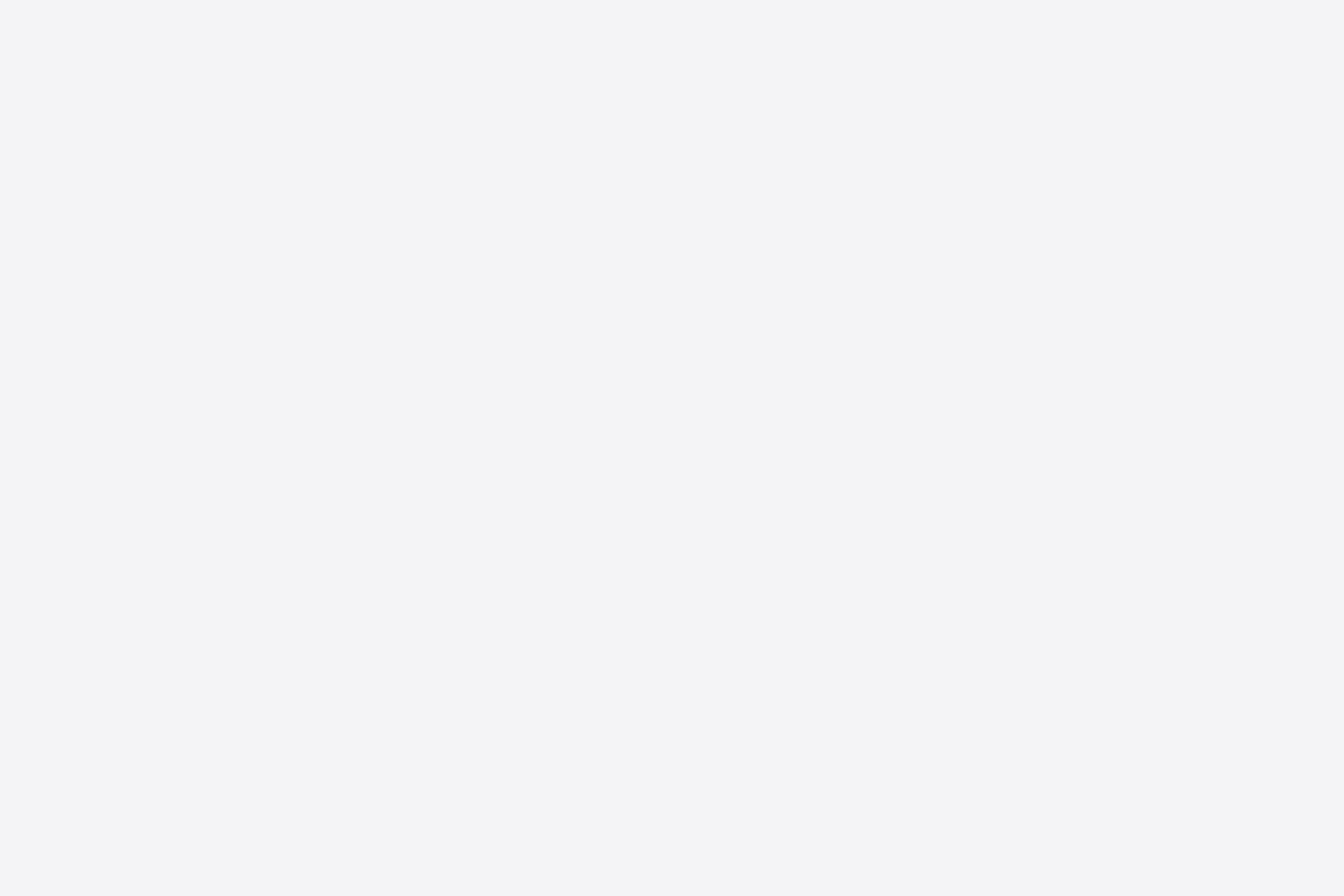
click at [572, 271] on div "Engineers requests R25-08732 A repair request was raised on 27 June 2025 for a …" at bounding box center [736, 305] width 1214 height 523
drag, startPoint x: 749, startPoint y: 271, endPoint x: 764, endPoint y: 304, distance: 36.2
click at [572, 271] on div "Engineers requests R25-08732 A repair request was raised on 27 June 2025 for a …" at bounding box center [736, 305] width 1214 height 523
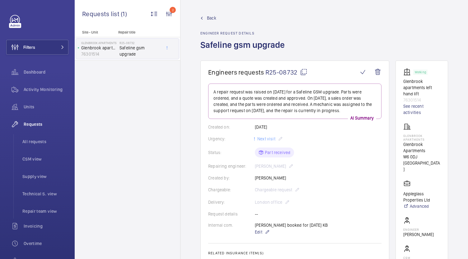
drag, startPoint x: 1851, startPoint y: 0, endPoint x: 300, endPoint y: 24, distance: 1551.2
click at [301, 23] on div "Back Engineer request details Safeline gsm upgrade" at bounding box center [324, 38] width 248 height 46
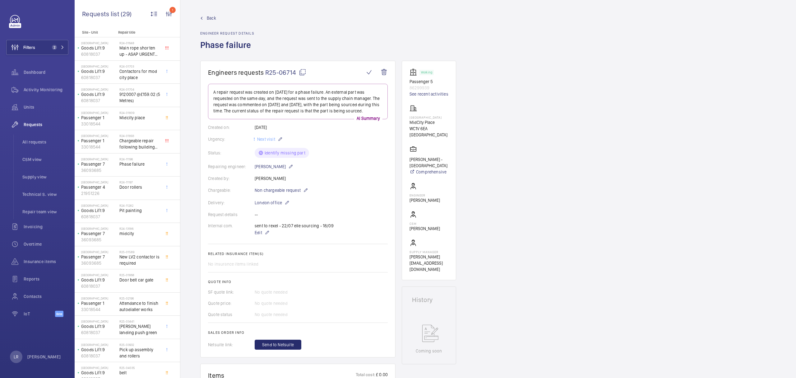
click at [210, 17] on span "Back" at bounding box center [211, 18] width 9 height 6
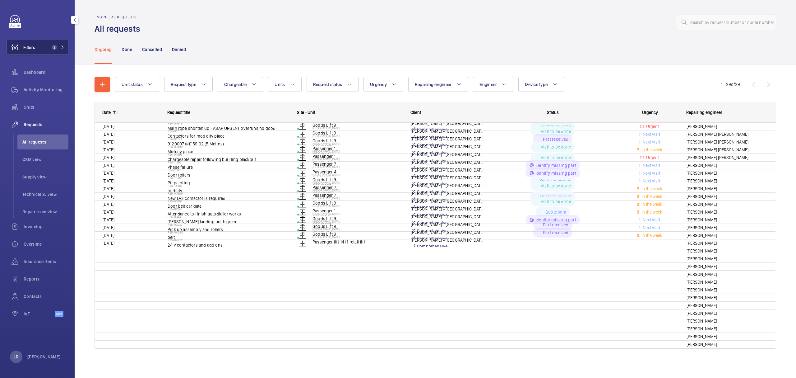
click at [42, 47] on button "Filters 2" at bounding box center [37, 47] width 62 height 15
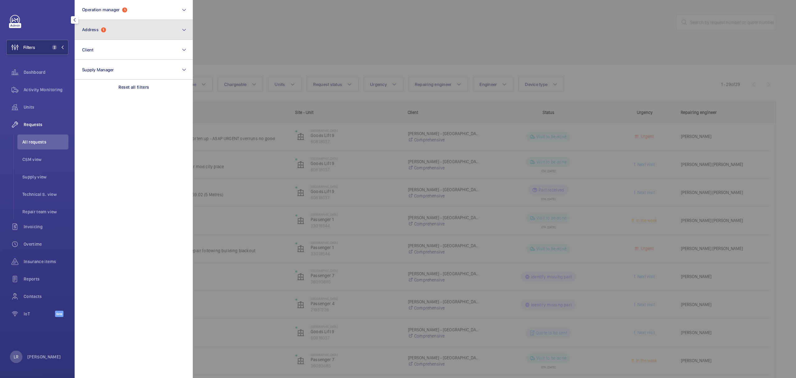
click at [110, 37] on button "Address 1" at bounding box center [134, 30] width 118 height 20
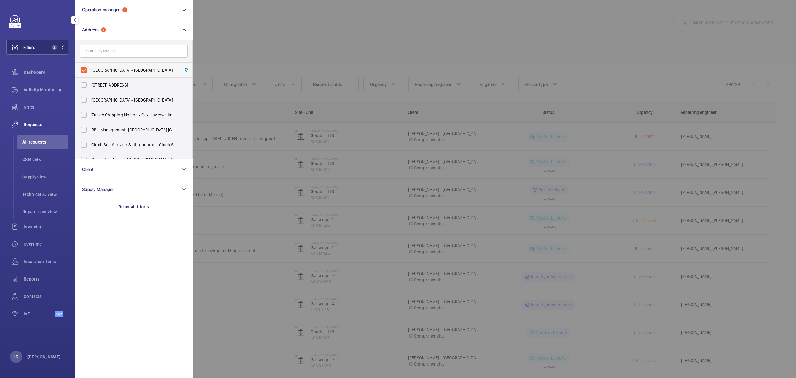
click at [152, 68] on span "[GEOGRAPHIC_DATA] - [GEOGRAPHIC_DATA]" at bounding box center [134, 70] width 86 height 6
click at [90, 68] on input "[GEOGRAPHIC_DATA] - [GEOGRAPHIC_DATA]" at bounding box center [84, 70] width 12 height 12
checkbox input "false"
click at [255, 82] on div at bounding box center [591, 189] width 796 height 378
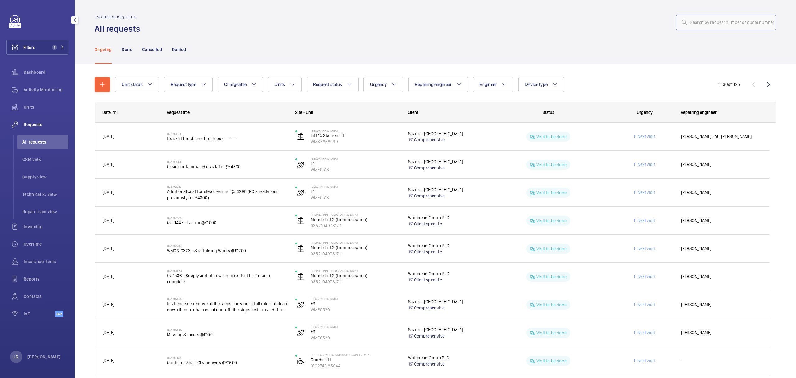
click at [695, 26] on input "text" at bounding box center [726, 23] width 100 height 16
paste input "R25-12452"
type input "R25-12452"
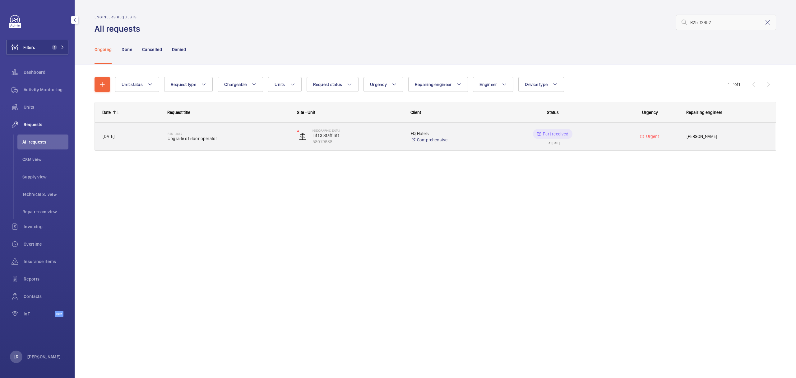
click at [253, 138] on span "Upgrade of door operator" at bounding box center [229, 138] width 122 height 6
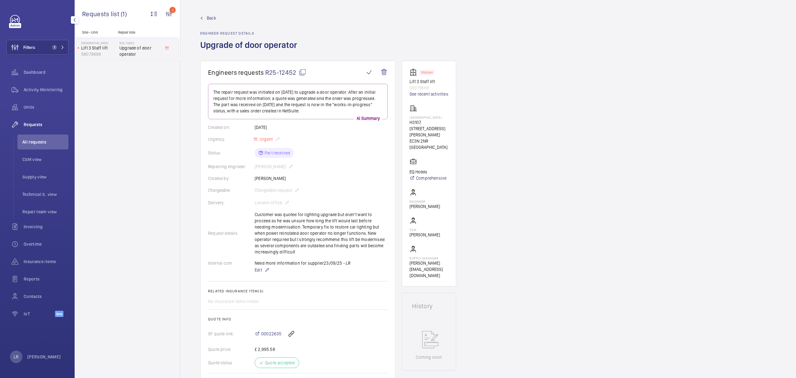
click at [214, 19] on span "Back" at bounding box center [211, 18] width 9 height 6
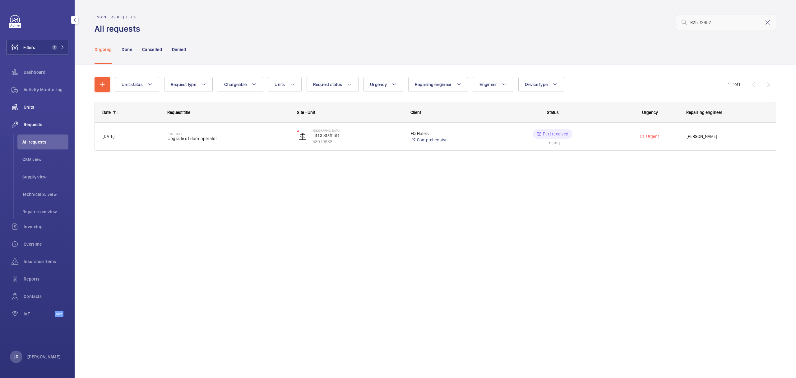
click at [36, 108] on span "Units" at bounding box center [46, 107] width 45 height 6
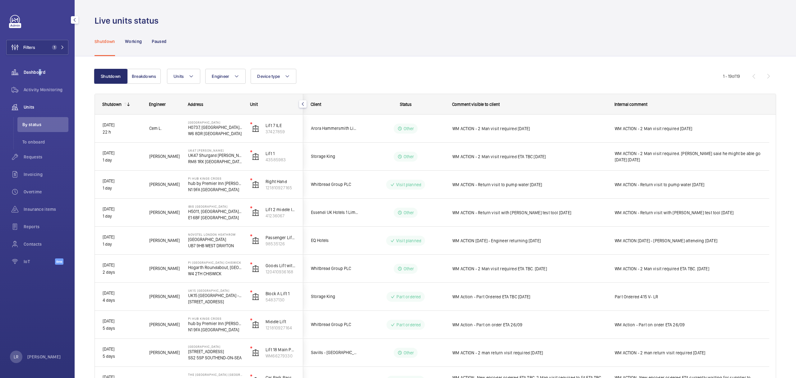
click at [38, 70] on span "Dashboard" at bounding box center [46, 72] width 45 height 6
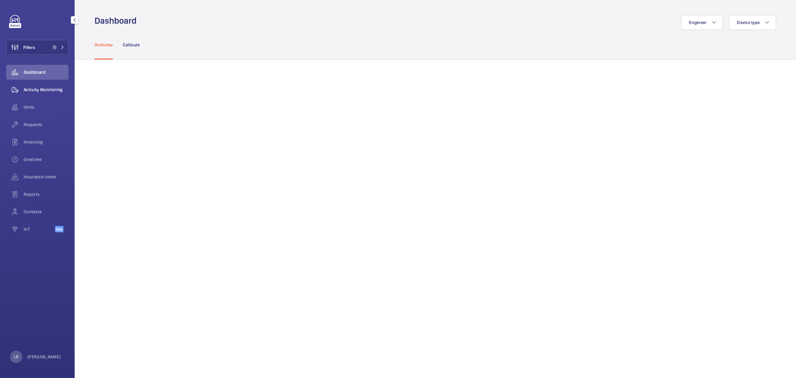
click at [47, 94] on div "Activity Monitoring" at bounding box center [37, 89] width 62 height 15
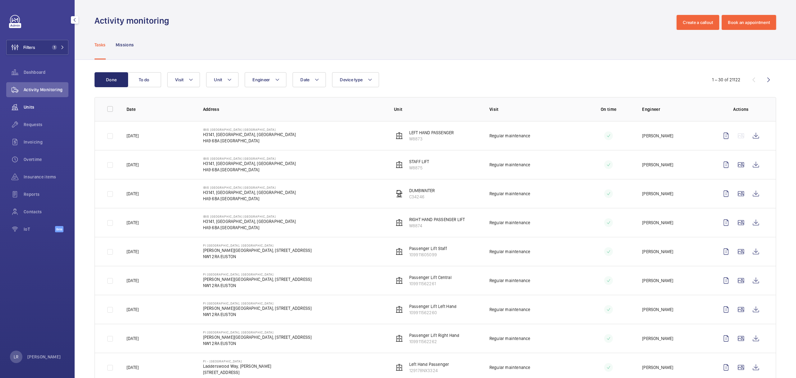
click at [25, 106] on span "Units" at bounding box center [46, 107] width 45 height 6
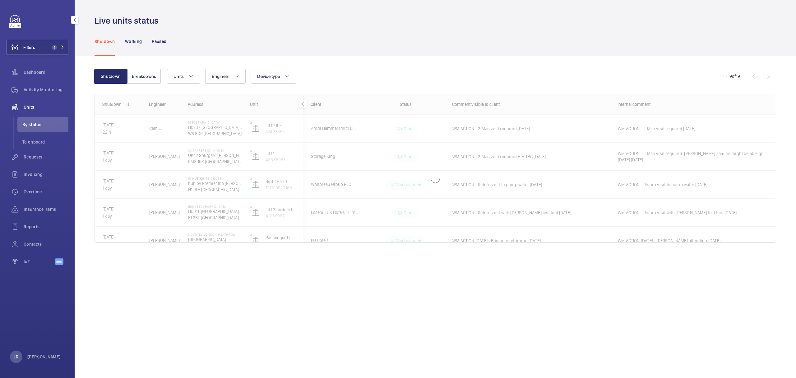
click at [42, 126] on span "By status" at bounding box center [45, 124] width 46 height 6
click at [46, 139] on span "To onboard" at bounding box center [45, 142] width 46 height 6
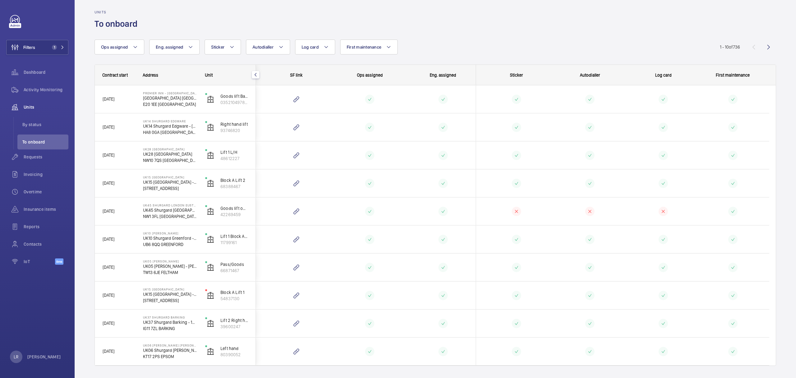
scroll to position [8, 0]
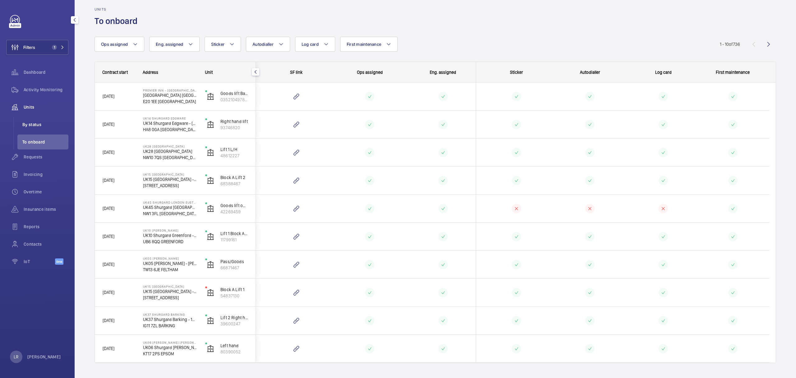
click at [55, 122] on span "By status" at bounding box center [45, 124] width 46 height 6
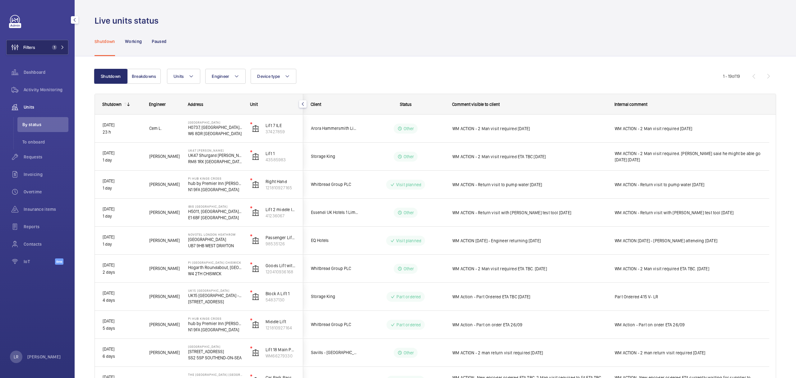
click at [38, 45] on button "Filters 1" at bounding box center [37, 47] width 62 height 15
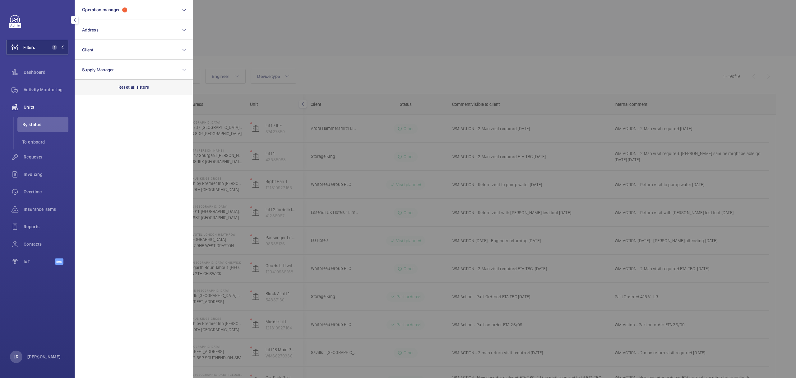
click at [120, 86] on p "Reset all filters" at bounding box center [133, 87] width 31 height 6
click at [126, 39] on button "Address" at bounding box center [134, 30] width 118 height 20
type input "Glenb"
click at [178, 67] on label "Glenb rook Apartments - Glenb rook Apartments, LONDON W6 0DJ" at bounding box center [129, 70] width 108 height 15
click at [90, 67] on input "Glenb rook Apartments - Glenb rook Apartments, LONDON W6 0DJ" at bounding box center [84, 70] width 12 height 12
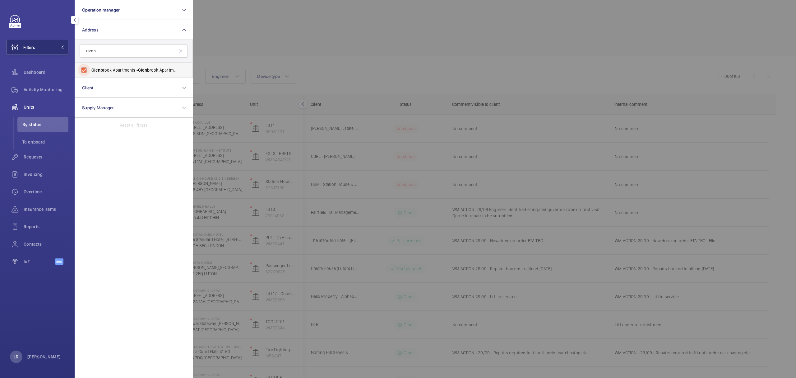
checkbox input "true"
click at [257, 25] on div at bounding box center [591, 189] width 796 height 378
click at [258, 25] on div "Live units status" at bounding box center [436, 21] width 682 height 12
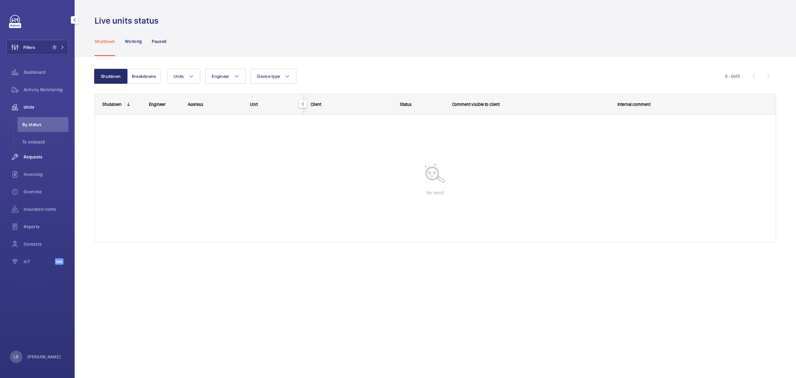
click at [32, 154] on span "Requests" at bounding box center [46, 157] width 45 height 6
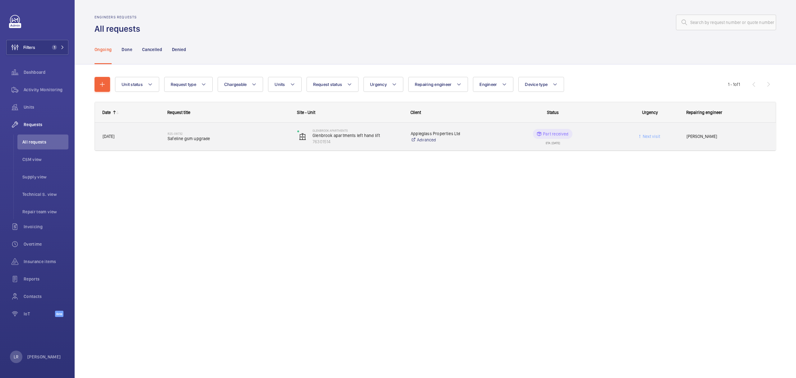
click at [211, 141] on span "Safeline gsm upgrade" at bounding box center [229, 138] width 122 height 6
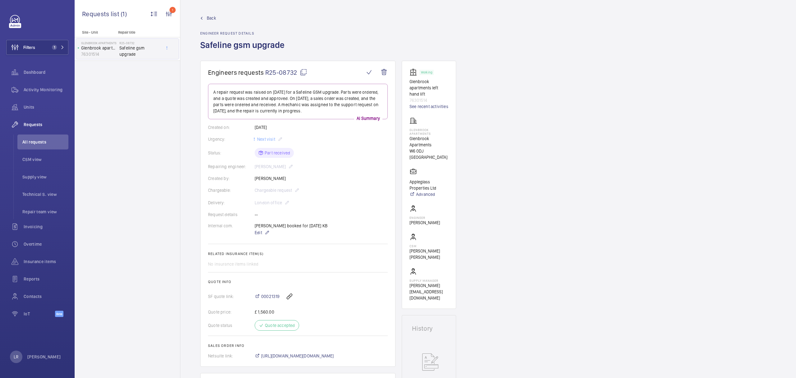
click at [210, 17] on span "Back" at bounding box center [211, 18] width 9 height 6
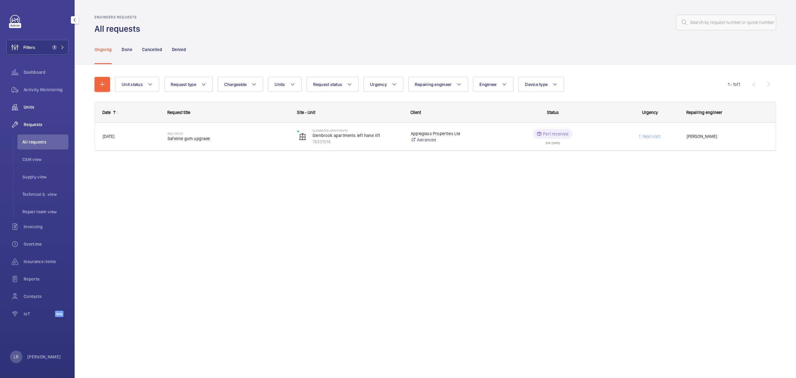
click at [49, 104] on span "Units" at bounding box center [46, 107] width 45 height 6
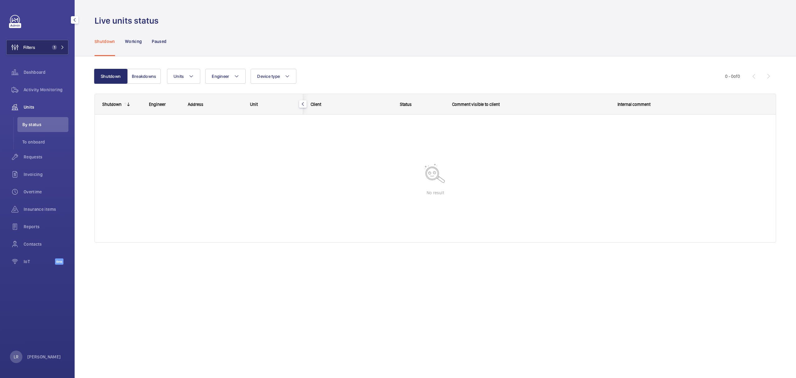
click at [48, 49] on button "Filters 1" at bounding box center [37, 47] width 62 height 15
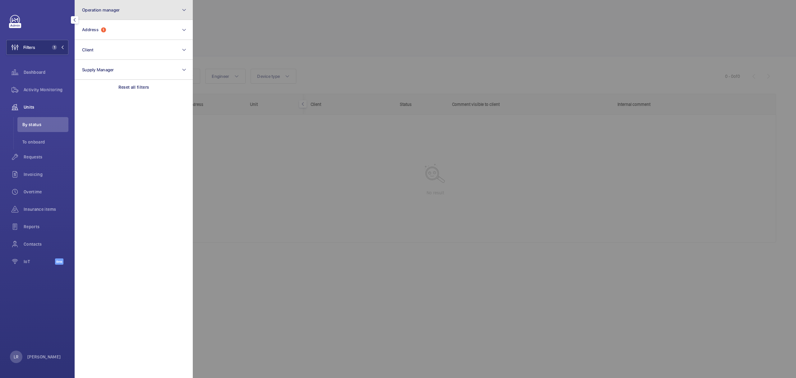
drag, startPoint x: 123, startPoint y: 16, endPoint x: 123, endPoint y: 19, distance: 3.7
click at [123, 19] on button "Operation manager" at bounding box center [134, 10] width 118 height 20
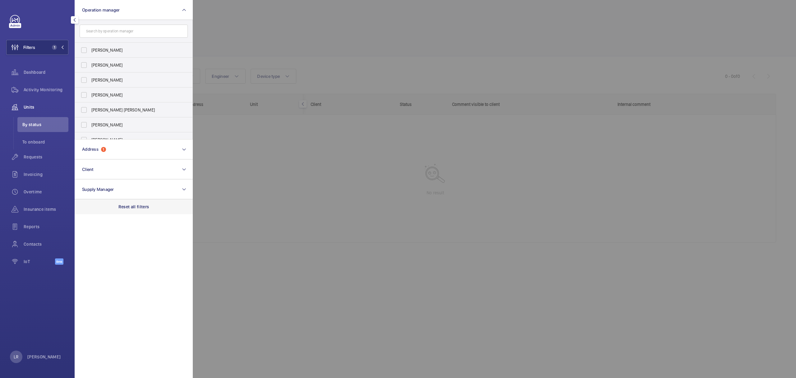
click at [138, 206] on p "Reset all filters" at bounding box center [133, 206] width 31 height 6
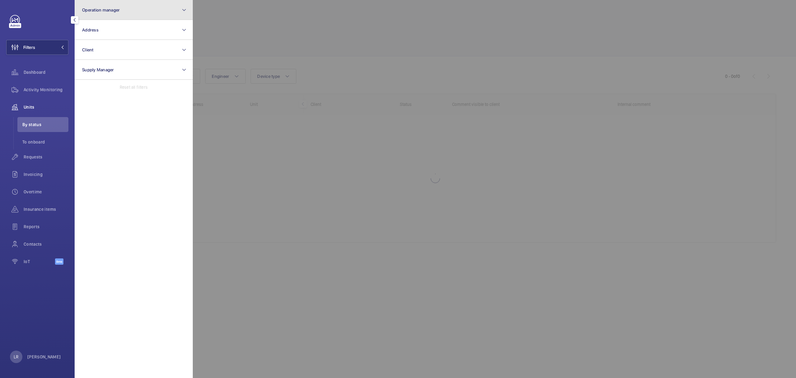
click at [104, 7] on span "Operation manager" at bounding box center [101, 9] width 38 height 5
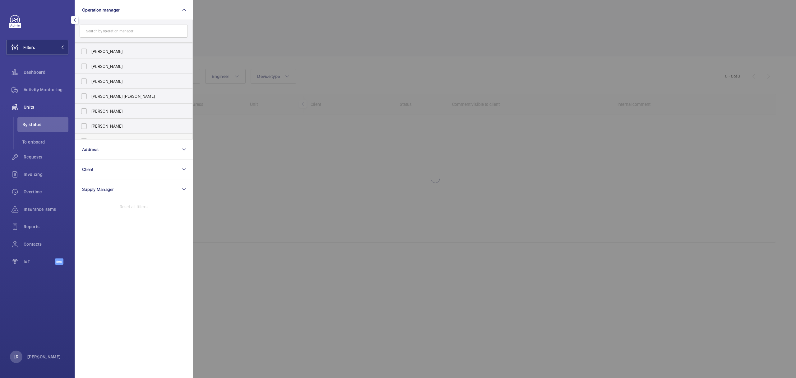
scroll to position [23, 0]
click at [113, 118] on span "Kirsten Kalaher" at bounding box center [134, 117] width 86 height 6
click at [146, 122] on label "Kirsten Kalaher" at bounding box center [129, 116] width 108 height 15
click at [90, 122] on input "Kirsten Kalaher" at bounding box center [84, 117] width 12 height 12
checkbox input "true"
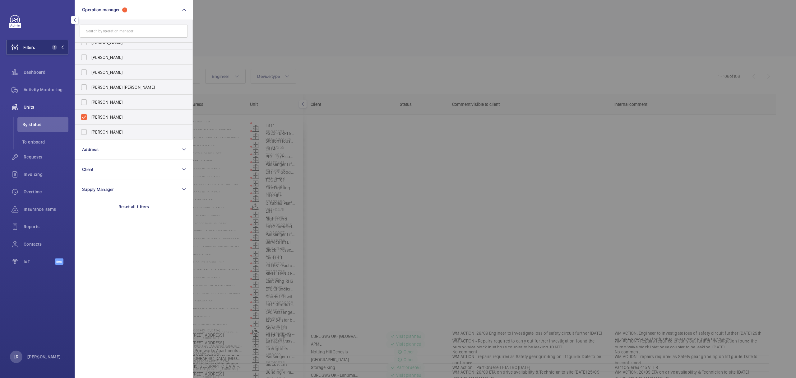
click at [281, 36] on div at bounding box center [591, 189] width 796 height 378
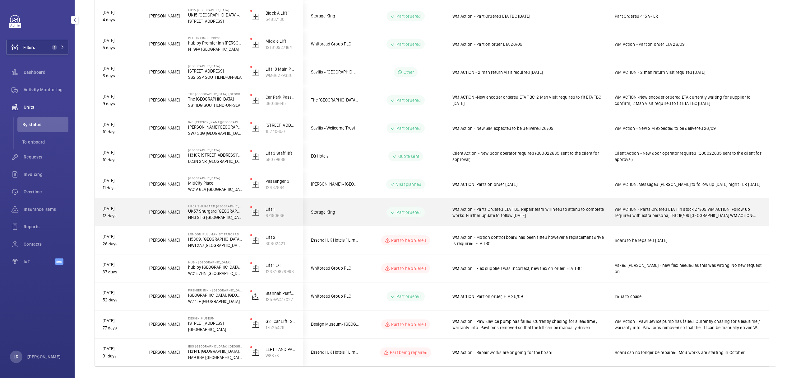
scroll to position [299, 0]
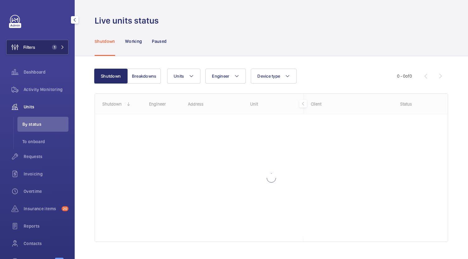
click at [61, 51] on button "Filters 1" at bounding box center [37, 47] width 62 height 15
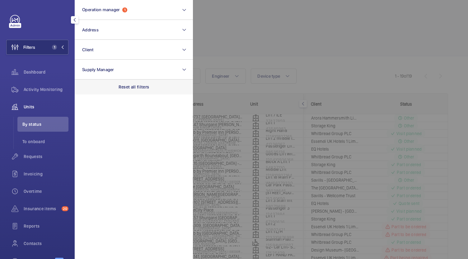
click at [113, 87] on div "Reset all filters" at bounding box center [134, 87] width 118 height 15
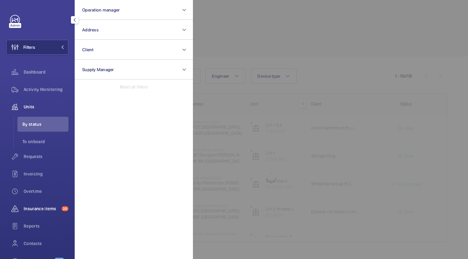
click at [47, 214] on div "Insurance items 20" at bounding box center [37, 209] width 62 height 15
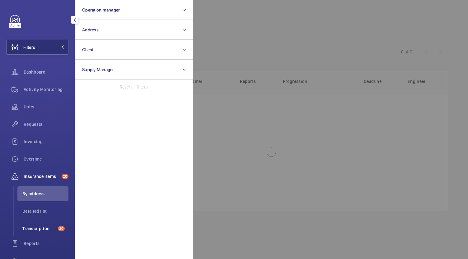
drag, startPoint x: 44, startPoint y: 227, endPoint x: 50, endPoint y: 225, distance: 5.7
click at [44, 227] on span "Transcription" at bounding box center [38, 229] width 33 height 6
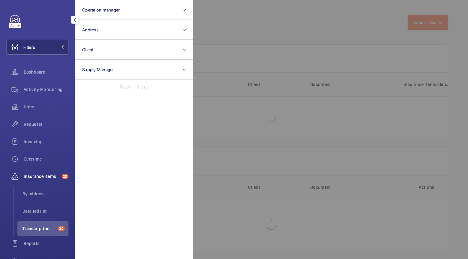
click at [247, 191] on div at bounding box center [427, 129] width 468 height 259
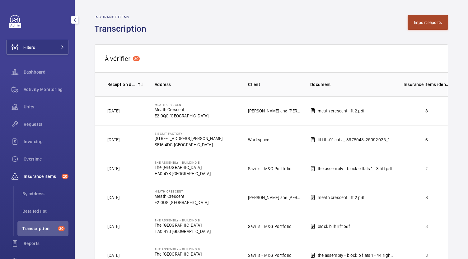
click at [407, 21] on button "Import reports" at bounding box center [427, 22] width 41 height 15
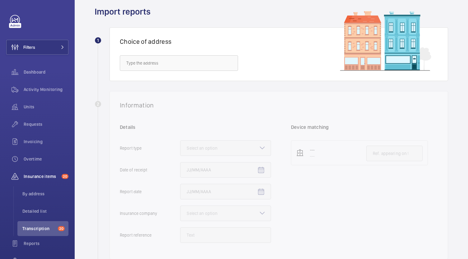
scroll to position [31, 0]
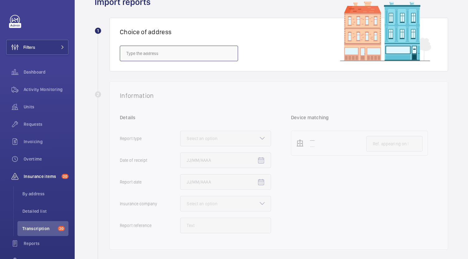
click at [170, 52] on input "text" at bounding box center [179, 54] width 118 height 16
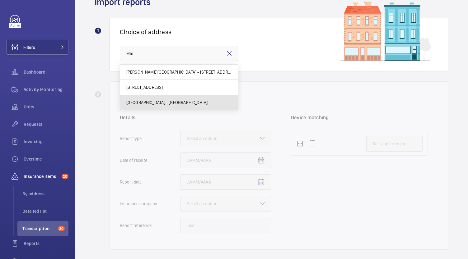
click at [184, 99] on mat-option "[GEOGRAPHIC_DATA] - [GEOGRAPHIC_DATA]" at bounding box center [179, 102] width 118 height 15
type input "[GEOGRAPHIC_DATA] - [GEOGRAPHIC_DATA]"
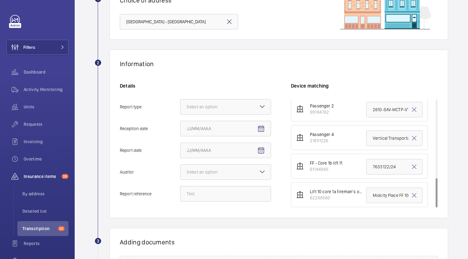
scroll to position [93, 0]
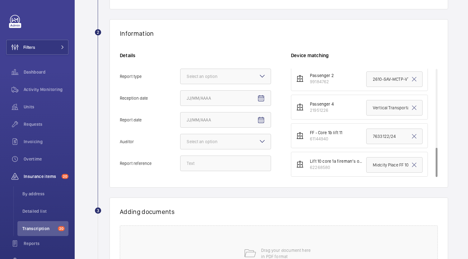
drag, startPoint x: 1, startPoint y: 103, endPoint x: 200, endPoint y: 167, distance: 209.4
click at [200, 169] on wm-front-report-upload-form "2 Information Details Report type Select an option Reception date Report date A…" at bounding box center [271, 168] width 353 height 298
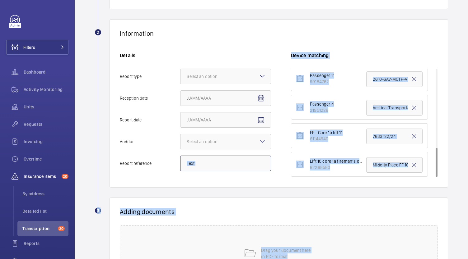
click at [201, 166] on input "Report reference" at bounding box center [225, 164] width 91 height 16
click at [219, 166] on input "Report reference" at bounding box center [225, 164] width 91 height 16
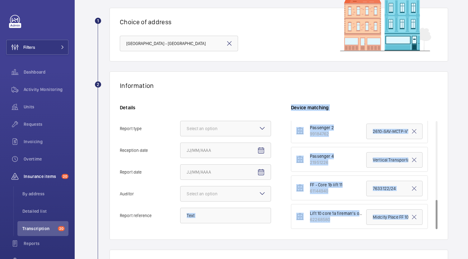
click at [179, 221] on label "Report reference" at bounding box center [195, 216] width 151 height 16
click at [180, 221] on input "Report reference" at bounding box center [225, 216] width 91 height 16
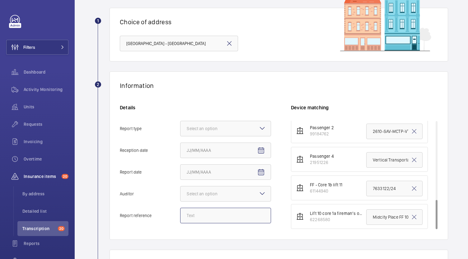
paste input "E46409013013"
click at [205, 127] on div "Select an option" at bounding box center [210, 129] width 46 height 6
type input "E46409013013"
click at [180, 127] on input "Report type Select an option" at bounding box center [180, 128] width 0 height 15
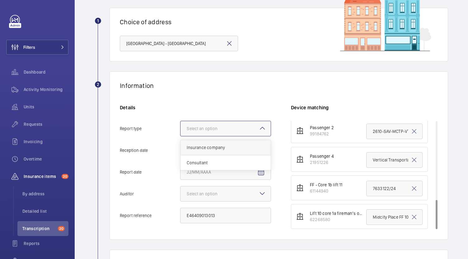
click at [208, 147] on span "Insurance company" at bounding box center [226, 148] width 78 height 6
click at [180, 136] on input "Report type Select an option Insurance company Consultant" at bounding box center [180, 128] width 0 height 15
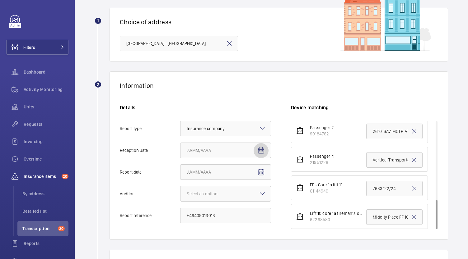
click at [260, 151] on mat-icon "Open calendar" at bounding box center [260, 150] width 7 height 7
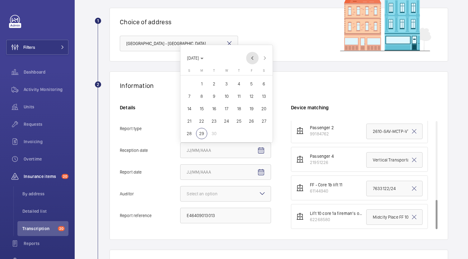
click at [254, 59] on span "Previous month" at bounding box center [252, 58] width 12 height 12
click at [253, 46] on span "Previous month" at bounding box center [252, 45] width 12 height 12
click at [228, 131] on span "30" at bounding box center [226, 133] width 11 height 11
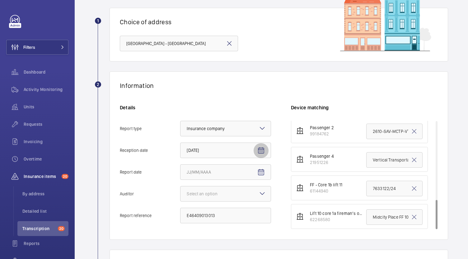
click at [262, 151] on mat-icon "Open calendar" at bounding box center [260, 150] width 7 height 7
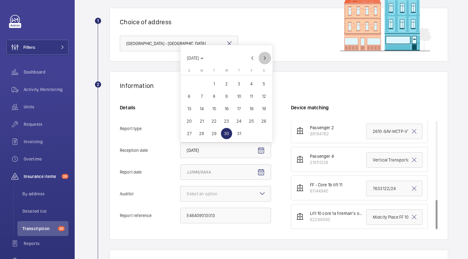
click at [265, 57] on span "Next month" at bounding box center [264, 58] width 12 height 12
click at [265, 57] on th "[DATE] S" at bounding box center [263, 59] width 12 height 7
click at [262, 48] on span "Next month" at bounding box center [264, 45] width 12 height 12
click at [202, 133] on span "29" at bounding box center [201, 133] width 11 height 11
type input "[DATE]"
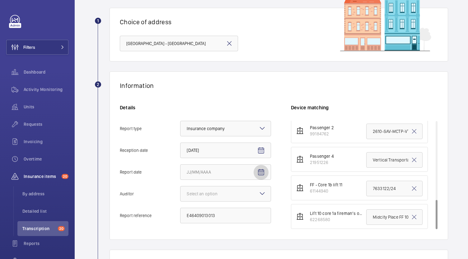
click at [262, 173] on mat-icon "Open calendar" at bounding box center [260, 172] width 7 height 7
click at [254, 80] on span "Previous month" at bounding box center [252, 80] width 12 height 12
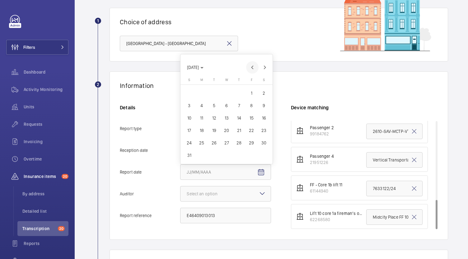
click at [254, 80] on th "[DATE] F" at bounding box center [251, 81] width 12 height 7
click at [250, 71] on span "Previous month" at bounding box center [252, 67] width 12 height 12
click at [252, 78] on span "Previous month" at bounding box center [252, 80] width 12 height 12
click at [260, 80] on span "Next month" at bounding box center [264, 80] width 12 height 12
click at [229, 156] on span "30" at bounding box center [226, 155] width 11 height 11
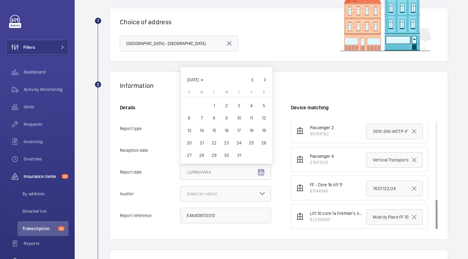
type input "[DATE]"
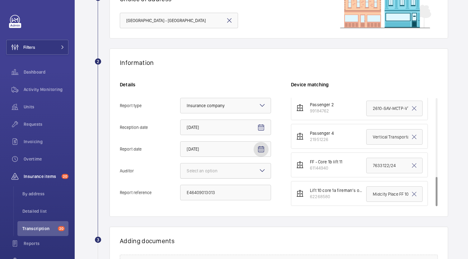
scroll to position [72, 0]
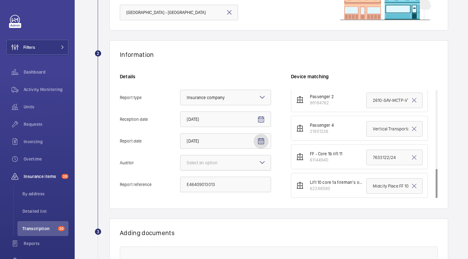
click at [229, 164] on div "Select an option" at bounding box center [210, 163] width 46 height 6
click at [180, 164] on input "Auditor Select an option" at bounding box center [180, 162] width 0 height 15
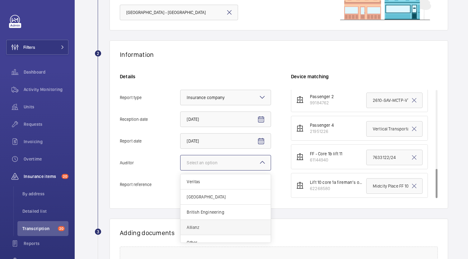
click at [206, 221] on div "Allianz" at bounding box center [225, 227] width 90 height 15
click at [180, 170] on input "Auditor Select an option Veritas Zurich British Engineering Allianz Other" at bounding box center [180, 162] width 0 height 15
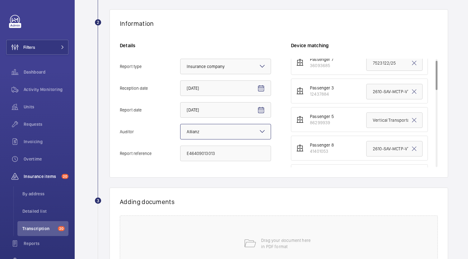
scroll to position [0, 0]
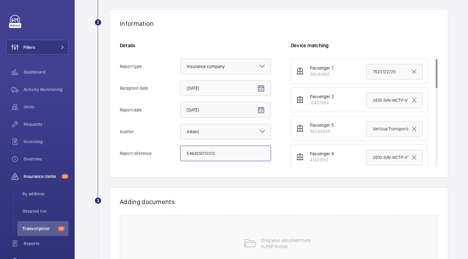
click at [226, 154] on input "E46409013013" at bounding box center [225, 154] width 91 height 16
drag, startPoint x: 220, startPoint y: 153, endPoint x: 177, endPoint y: 159, distance: 42.8
click at [177, 159] on label "Report reference E46409013013" at bounding box center [195, 154] width 151 height 16
click at [352, 164] on li "Passenger 8 41401053 2610-SAV-MCTP-VT - Lift1 - 8" at bounding box center [359, 157] width 137 height 25
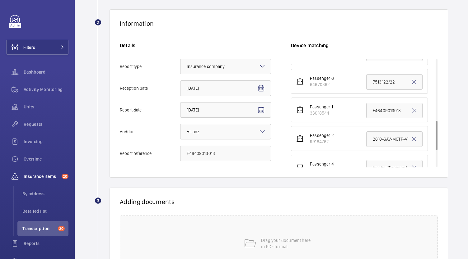
scroll to position [226, 0]
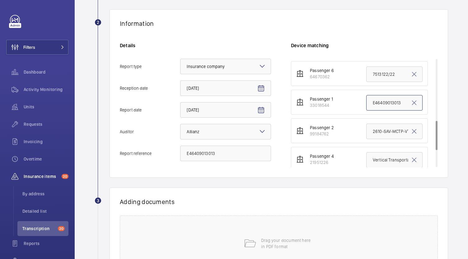
drag, startPoint x: 366, startPoint y: 102, endPoint x: 402, endPoint y: 102, distance: 36.7
click at [402, 102] on input "E46409013013" at bounding box center [394, 103] width 56 height 16
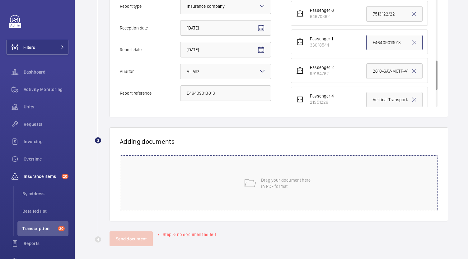
scroll to position [165, 0]
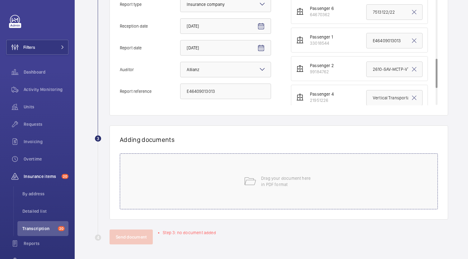
click at [320, 188] on div "Drag your document here in PDF format" at bounding box center [279, 182] width 318 height 56
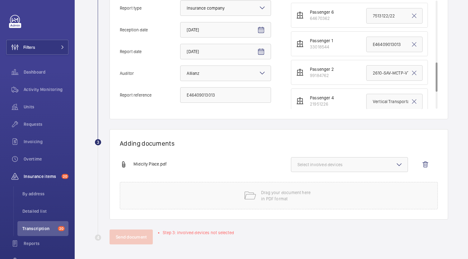
click at [345, 164] on span "Select involved devices" at bounding box center [349, 165] width 104 height 6
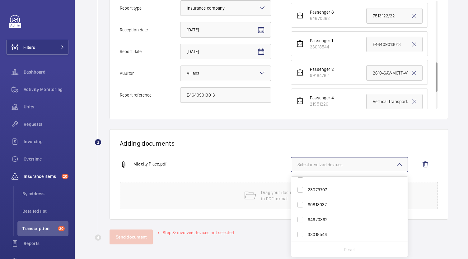
scroll to position [93, 0]
click at [330, 226] on span "33018544" at bounding box center [350, 225] width 84 height 6
click at [306, 226] on input "33018544" at bounding box center [300, 225] width 12 height 12
checkbox input "true"
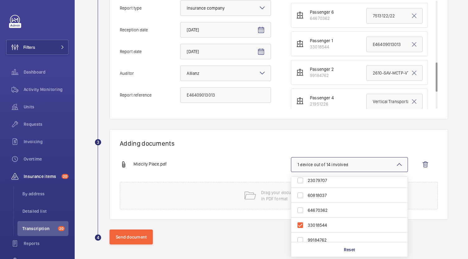
click at [268, 160] on div "Midcity Place.pdf 1 device out of 14 involved 36093685 12437884 86299939 414010…" at bounding box center [276, 169] width 313 height 25
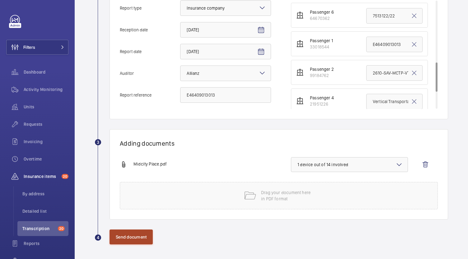
click at [141, 236] on button "Send document" at bounding box center [130, 237] width 43 height 15
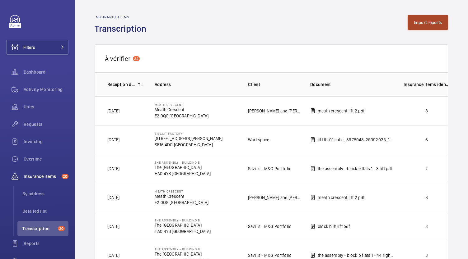
click at [424, 22] on button "Import reports" at bounding box center [427, 22] width 41 height 15
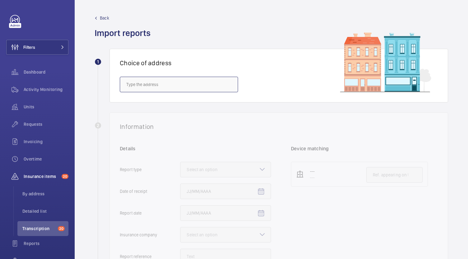
click at [203, 86] on input "text" at bounding box center [179, 85] width 118 height 16
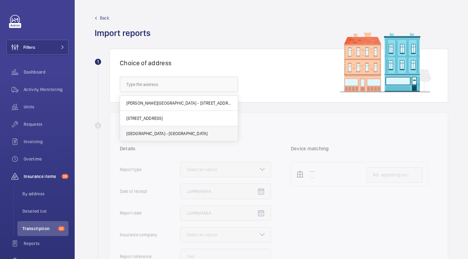
click at [185, 131] on span "[GEOGRAPHIC_DATA] - [GEOGRAPHIC_DATA]" at bounding box center [166, 134] width 81 height 6
type input "[GEOGRAPHIC_DATA] - [GEOGRAPHIC_DATA]"
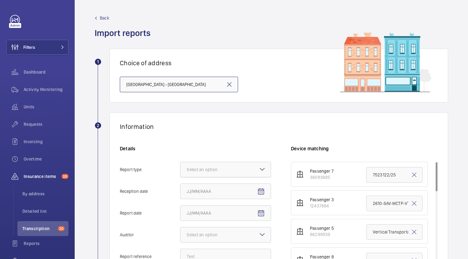
click at [211, 168] on div "Select an option" at bounding box center [210, 170] width 46 height 6
click at [180, 168] on input "Report type Select an option" at bounding box center [180, 169] width 0 height 15
click at [220, 191] on span "Insurance company" at bounding box center [226, 189] width 78 height 6
click at [180, 177] on input "Report type Select an option Insurance company Consultant" at bounding box center [180, 169] width 0 height 15
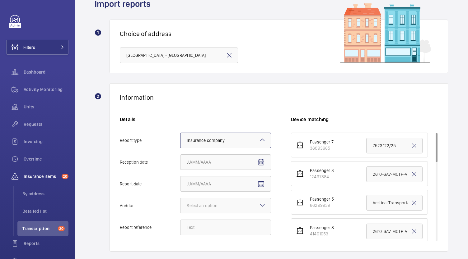
scroll to position [62, 0]
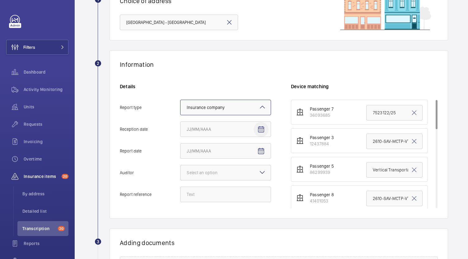
click at [258, 128] on mat-icon "Open calendar" at bounding box center [260, 129] width 7 height 7
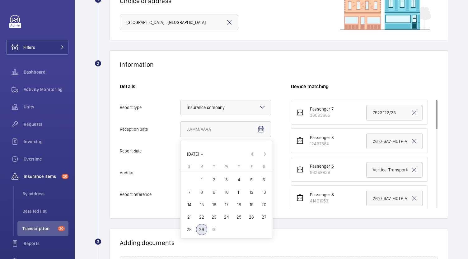
click at [199, 229] on span "29" at bounding box center [201, 229] width 11 height 11
type input "[DATE]"
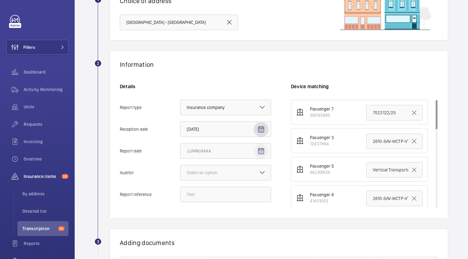
click at [260, 154] on mat-icon "Open calendar" at bounding box center [260, 151] width 7 height 7
click at [253, 58] on span "Previous month" at bounding box center [252, 59] width 12 height 12
click at [256, 48] on span "Previous month" at bounding box center [252, 46] width 12 height 12
click at [228, 136] on span "30" at bounding box center [226, 134] width 11 height 11
type input "[DATE]"
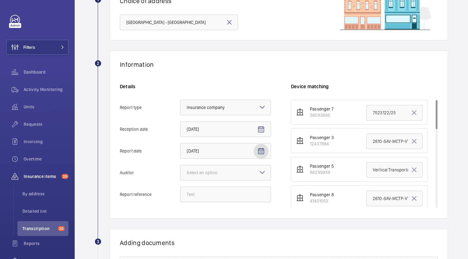
click at [266, 172] on mat-icon at bounding box center [261, 172] width 7 height 7
click at [180, 172] on input "Auditor Select an option" at bounding box center [180, 172] width 0 height 15
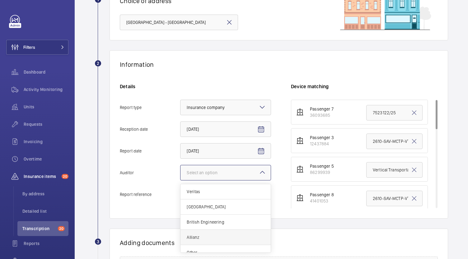
click at [201, 235] on span "Allianz" at bounding box center [226, 237] width 78 height 6
click at [180, 180] on input "Auditor Select an option Veritas Zurich British Engineering Allianz Other" at bounding box center [180, 172] width 0 height 15
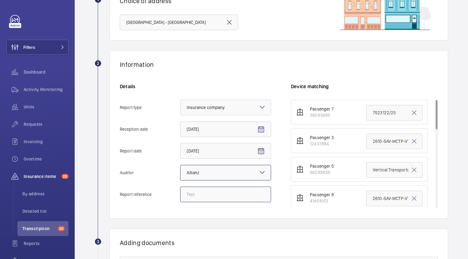
click at [227, 197] on input "Report reference" at bounding box center [225, 195] width 91 height 16
paste input "E46409013014"
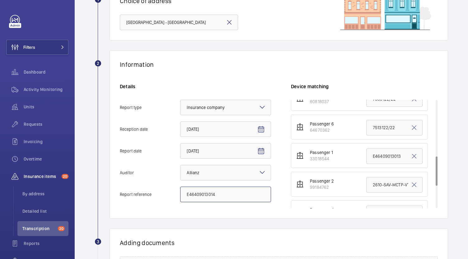
scroll to position [249, 0]
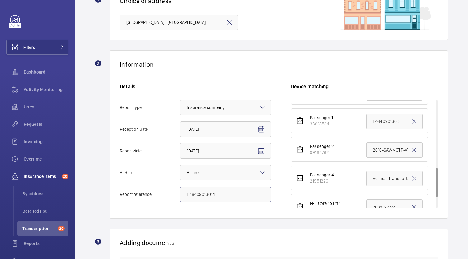
type input "E46409013014"
drag, startPoint x: 367, startPoint y: 148, endPoint x: 440, endPoint y: 149, distance: 73.7
click at [440, 149] on div "Information Details Report type Select an option × Insurance company × Receptio…" at bounding box center [278, 134] width 338 height 169
paste input "E46409013014"
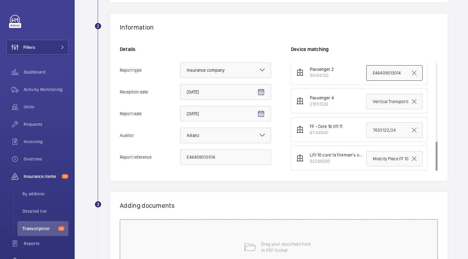
scroll to position [124, 0]
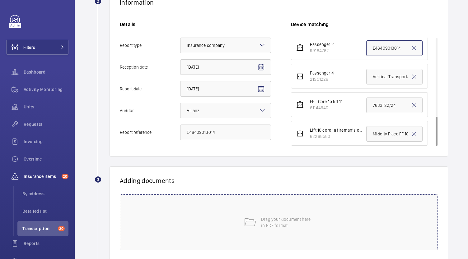
type input "E46409013014"
click at [268, 228] on p "Drag your document here in PDF format" at bounding box center [287, 222] width 53 height 12
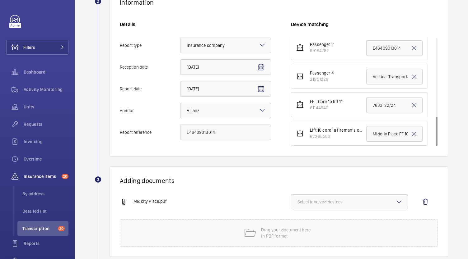
click at [312, 202] on span "Select involved devices" at bounding box center [349, 202] width 104 height 6
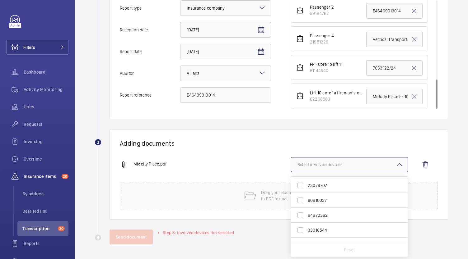
scroll to position [93, 0]
click at [328, 240] on span "99184762" at bounding box center [350, 240] width 84 height 6
click at [306, 240] on input "99184762" at bounding box center [300, 240] width 12 height 12
checkbox input "true"
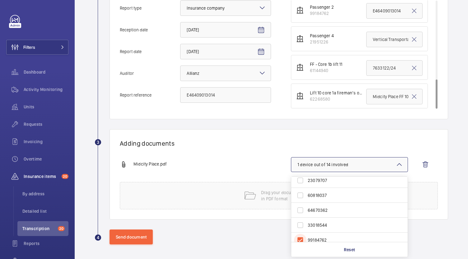
scroll to position [98, 0]
drag, startPoint x: 241, startPoint y: 153, endPoint x: 232, endPoint y: 153, distance: 9.0
click at [239, 152] on div "Adding documents Midcity Place.pdf 1 device out of 14 involved 36093685 1243788…" at bounding box center [278, 174] width 338 height 90
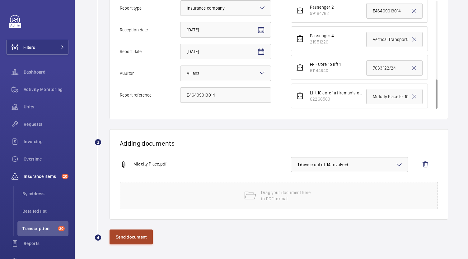
click at [146, 236] on button "Send document" at bounding box center [130, 237] width 43 height 15
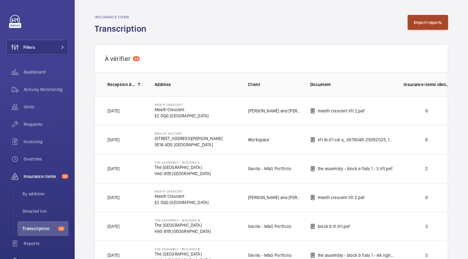
click at [415, 29] on button "Import reports" at bounding box center [427, 22] width 41 height 15
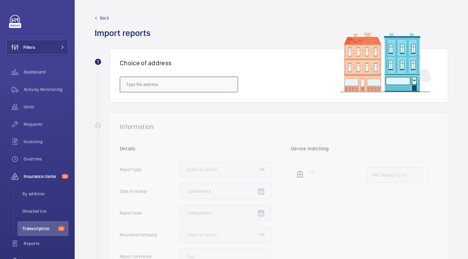
click at [205, 86] on input "text" at bounding box center [179, 85] width 118 height 16
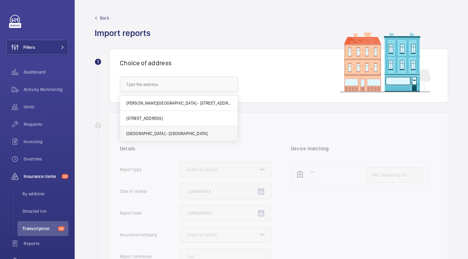
click at [187, 132] on span "[GEOGRAPHIC_DATA] - [GEOGRAPHIC_DATA]" at bounding box center [166, 134] width 81 height 6
type input "[GEOGRAPHIC_DATA] - [GEOGRAPHIC_DATA]"
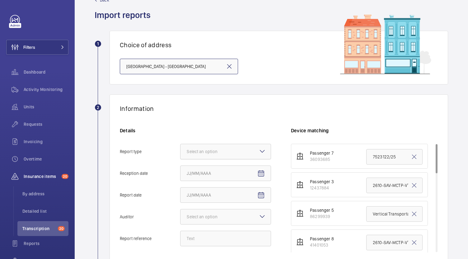
scroll to position [31, 0]
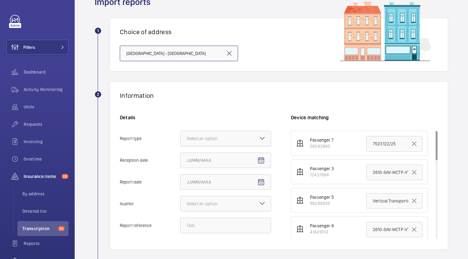
click at [220, 138] on div "Select an option" at bounding box center [210, 139] width 46 height 6
click at [180, 138] on input "Report type Select an option" at bounding box center [180, 138] width 0 height 15
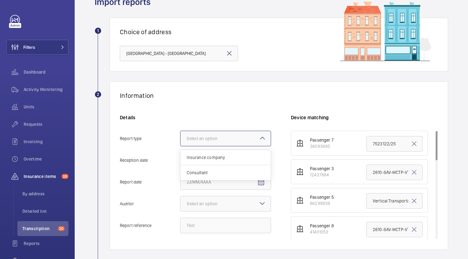
click at [216, 161] on div "Insurance company" at bounding box center [225, 157] width 90 height 15
click at [180, 146] on input "Report type Select an option Insurance company Consultant" at bounding box center [180, 138] width 0 height 15
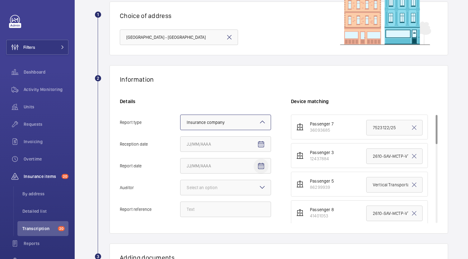
scroll to position [93, 0]
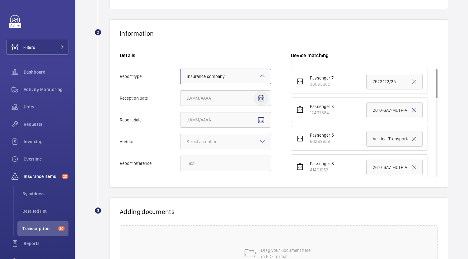
click at [262, 95] on mat-icon "Open calendar" at bounding box center [260, 98] width 7 height 7
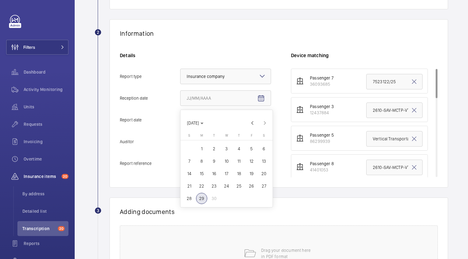
click at [203, 198] on span "29" at bounding box center [201, 198] width 11 height 11
type input "[DATE]"
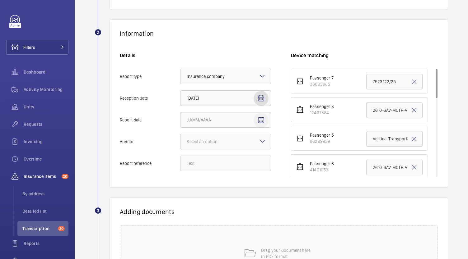
click at [257, 117] on mat-icon "Open calendar" at bounding box center [260, 120] width 7 height 7
click at [250, 146] on span "Previous month" at bounding box center [252, 145] width 12 height 12
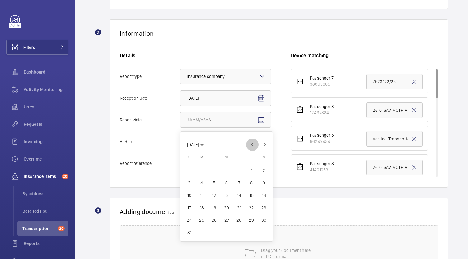
click at [250, 146] on span "Previous month" at bounding box center [252, 145] width 12 height 12
click at [229, 221] on span "30" at bounding box center [226, 220] width 11 height 11
type input "[DATE]"
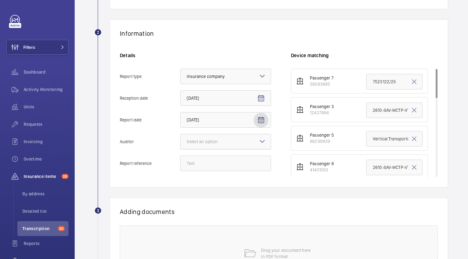
click at [244, 141] on div at bounding box center [225, 141] width 90 height 15
click at [180, 141] on input "Auditor Select an option" at bounding box center [180, 141] width 0 height 15
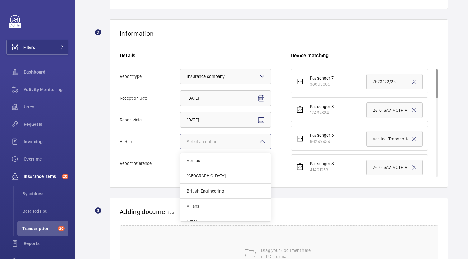
click at [225, 208] on span "Allianz" at bounding box center [226, 206] width 78 height 6
click at [180, 149] on input "Auditor Select an option Veritas Zurich British Engineering Allianz Other" at bounding box center [180, 141] width 0 height 15
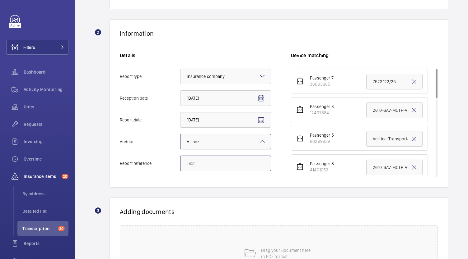
click at [226, 165] on input "Report reference" at bounding box center [225, 164] width 91 height 16
paste input "E46409013015"
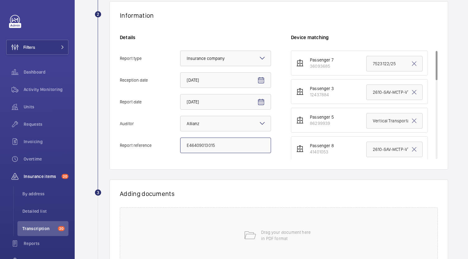
scroll to position [124, 0]
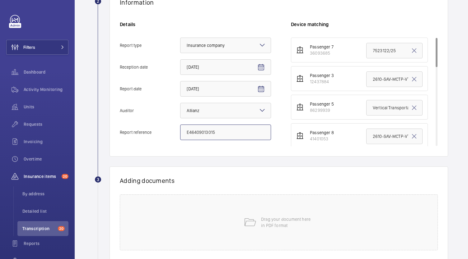
type input "E46409013015"
drag, startPoint x: 366, startPoint y: 78, endPoint x: 467, endPoint y: 86, distance: 101.7
click at [467, 86] on div "Back Import reports 1 Choice of address [GEOGRAPHIC_DATA] - [GEOGRAPHIC_DATA] 2…" at bounding box center [271, 129] width 393 height 259
paste input "E46409013015"
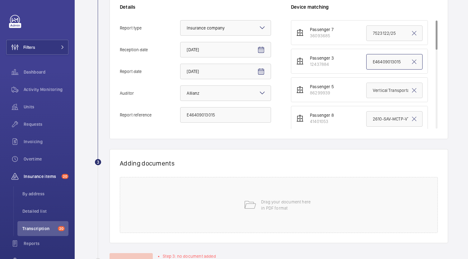
scroll to position [165, 0]
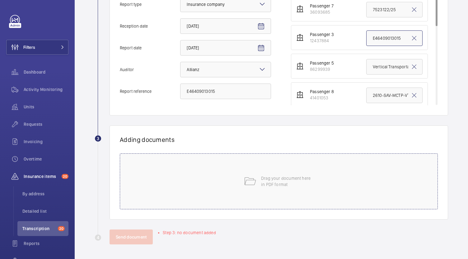
type input "E46409013015"
click at [270, 169] on div "Drag your document here in PDF format" at bounding box center [279, 182] width 318 height 56
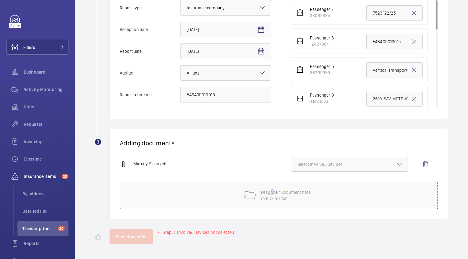
scroll to position [162, 0]
click at [318, 164] on span "Select involved devices" at bounding box center [349, 165] width 104 height 6
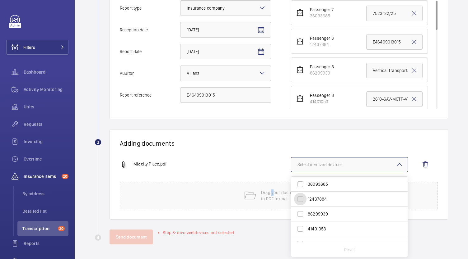
click at [302, 205] on input "12437884" at bounding box center [300, 199] width 12 height 12
checkbox input "true"
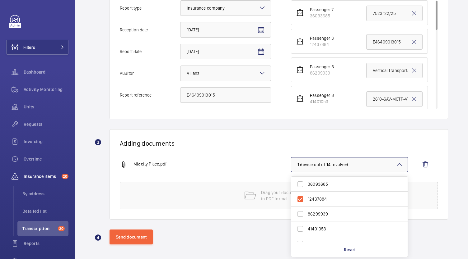
click at [265, 150] on div "Adding documents Midcity Place.pdf 1 device out of 14 involved 36093685 1243788…" at bounding box center [278, 174] width 338 height 90
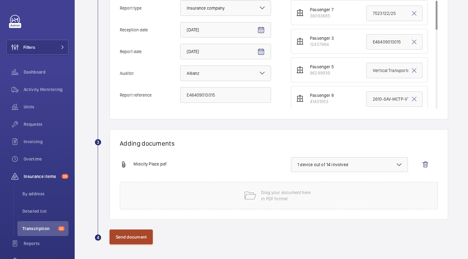
click at [132, 234] on button "Send document" at bounding box center [130, 237] width 43 height 15
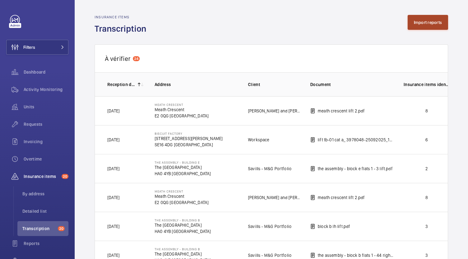
click at [420, 26] on button "Import reports" at bounding box center [427, 22] width 41 height 15
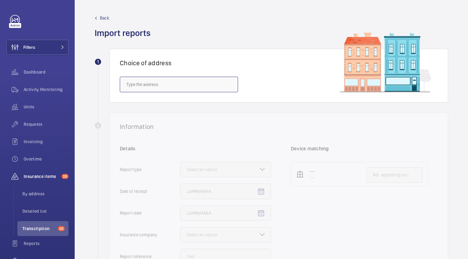
click at [213, 80] on input "text" at bounding box center [179, 85] width 118 height 16
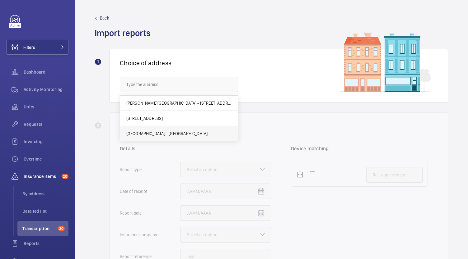
click at [190, 131] on span "[GEOGRAPHIC_DATA] - [GEOGRAPHIC_DATA]" at bounding box center [166, 134] width 81 height 6
type input "[GEOGRAPHIC_DATA] - [GEOGRAPHIC_DATA]"
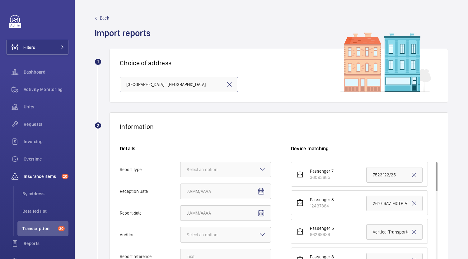
scroll to position [62, 0]
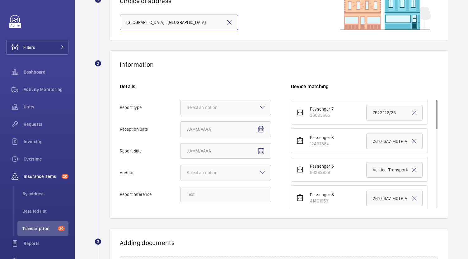
click at [239, 110] on div at bounding box center [225, 107] width 90 height 15
click at [180, 110] on input "Report type Select an option" at bounding box center [180, 107] width 0 height 15
click at [236, 131] on div "Insurance company" at bounding box center [225, 126] width 90 height 15
click at [180, 115] on input "Report type Select an option Insurance company Consultant" at bounding box center [180, 107] width 0 height 15
click at [259, 128] on mat-icon "Open calendar" at bounding box center [260, 129] width 7 height 7
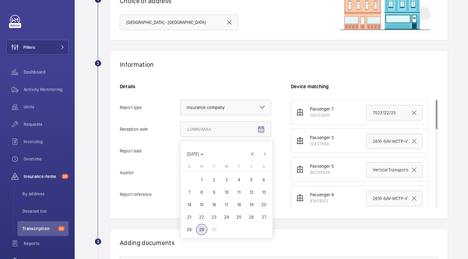
click at [206, 231] on span "29" at bounding box center [201, 229] width 11 height 11
type input "[DATE]"
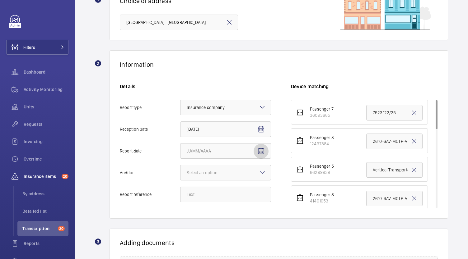
click at [263, 150] on mat-icon "Open calendar" at bounding box center [260, 151] width 7 height 7
click at [251, 59] on span "Previous month" at bounding box center [252, 59] width 12 height 12
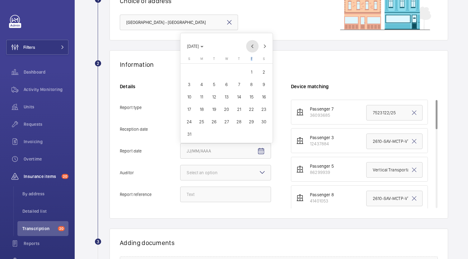
click at [251, 59] on span "F" at bounding box center [252, 59] width 2 height 4
click at [254, 48] on span "Previous month" at bounding box center [252, 46] width 12 height 12
click at [227, 139] on span "30" at bounding box center [226, 134] width 11 height 11
type input "[DATE]"
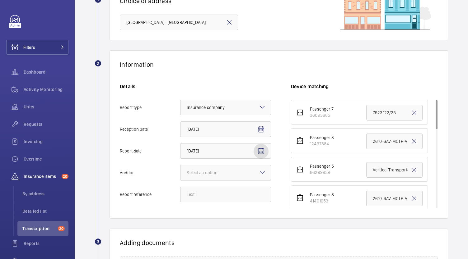
drag, startPoint x: 229, startPoint y: 174, endPoint x: 227, endPoint y: 179, distance: 5.4
click at [229, 174] on div "Select an option" at bounding box center [210, 173] width 46 height 6
click at [180, 174] on input "Auditor Select an option" at bounding box center [180, 172] width 0 height 15
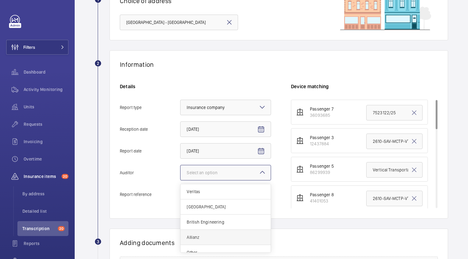
click at [206, 235] on span "Allianz" at bounding box center [226, 237] width 78 height 6
click at [180, 180] on input "Auditor Select an option Veritas Zurich British Engineering Allianz Other" at bounding box center [180, 172] width 0 height 15
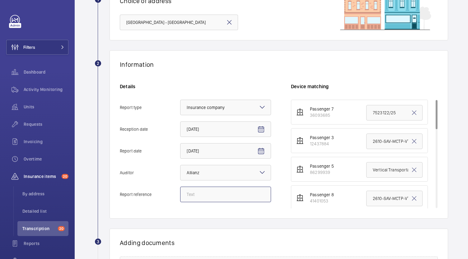
click at [225, 196] on input "Report reference" at bounding box center [225, 195] width 91 height 16
paste input "E46409013016"
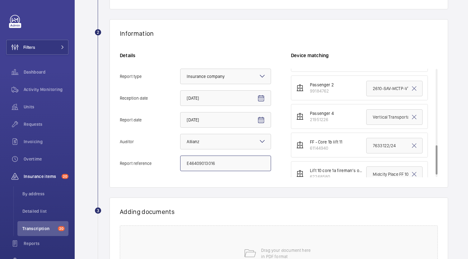
scroll to position [280, 0]
type input "E46409013016"
drag, startPoint x: 368, startPoint y: 115, endPoint x: 467, endPoint y: 118, distance: 99.8
click at [467, 118] on div "Back Import reports 1 Choice of address [GEOGRAPHIC_DATA] - [GEOGRAPHIC_DATA] 2…" at bounding box center [271, 129] width 393 height 259
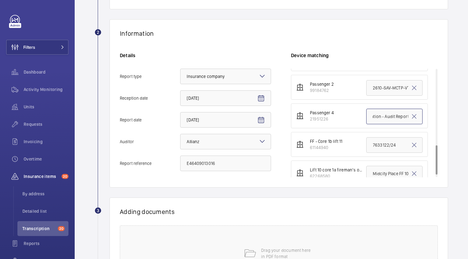
paste input "E46409013016"
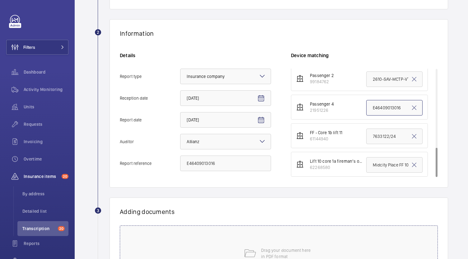
type input "E46409013016"
click at [277, 233] on div "Drag your document here in PDF format" at bounding box center [279, 254] width 318 height 56
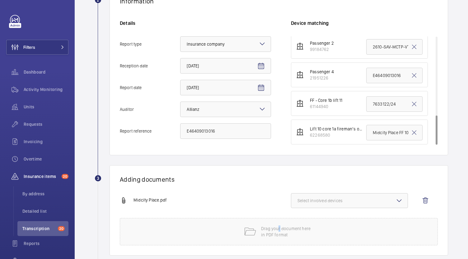
scroll to position [155, 0]
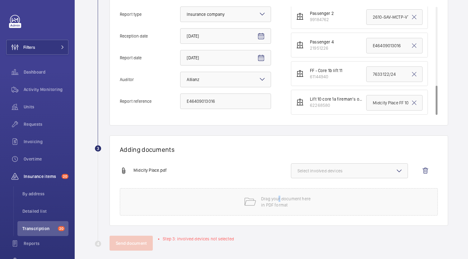
click at [326, 168] on button "Select involved devices" at bounding box center [349, 171] width 117 height 15
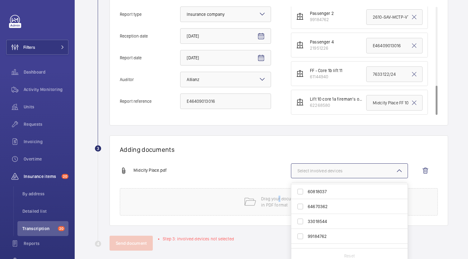
scroll to position [144, 0]
click at [331, 208] on label "21951226" at bounding box center [344, 211] width 107 height 15
click at [306, 208] on input "21951226" at bounding box center [300, 211] width 12 height 12
checkbox input "true"
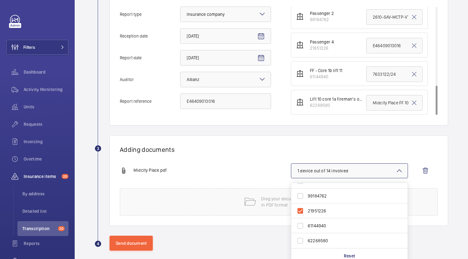
drag, startPoint x: 247, startPoint y: 152, endPoint x: 240, endPoint y: 158, distance: 9.0
click at [247, 151] on h1 "Adding documents" at bounding box center [279, 150] width 318 height 8
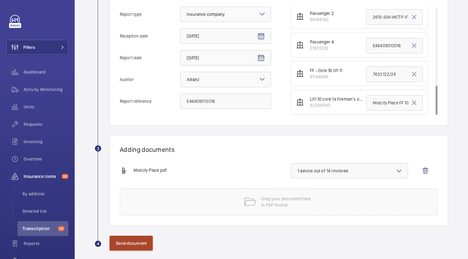
click at [134, 247] on button "Send document" at bounding box center [130, 243] width 43 height 15
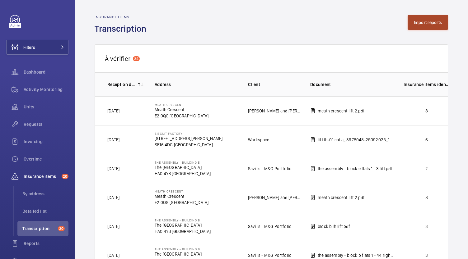
click at [416, 21] on button "Import reports" at bounding box center [427, 22] width 41 height 15
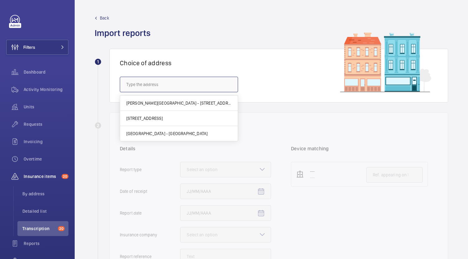
click at [187, 84] on input "text" at bounding box center [179, 85] width 118 height 16
click at [173, 130] on mat-option "[GEOGRAPHIC_DATA] - [GEOGRAPHIC_DATA]" at bounding box center [179, 133] width 118 height 15
type input "[GEOGRAPHIC_DATA] - [GEOGRAPHIC_DATA]"
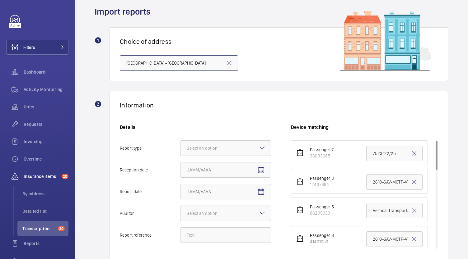
scroll to position [31, 0]
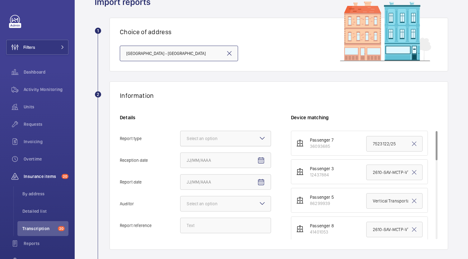
click at [219, 134] on div at bounding box center [225, 138] width 90 height 15
click at [180, 134] on input "Report type Select an option" at bounding box center [180, 138] width 0 height 15
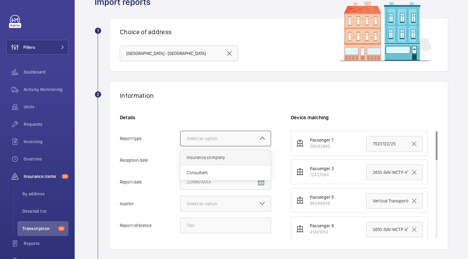
click at [226, 158] on span "Insurance company" at bounding box center [226, 158] width 78 height 6
click at [180, 146] on input "Report type Select an option Insurance company Consultant" at bounding box center [180, 138] width 0 height 15
click at [267, 159] on span "Open calendar" at bounding box center [260, 160] width 15 height 15
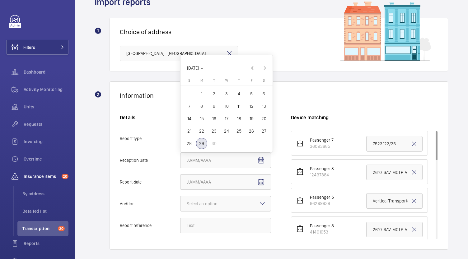
click at [202, 141] on span "29" at bounding box center [201, 143] width 11 height 11
type input "[DATE]"
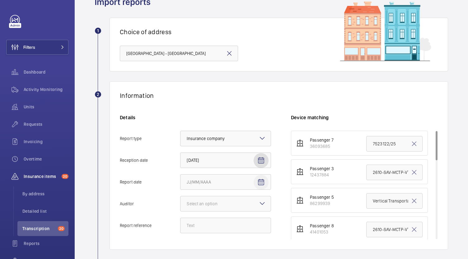
click at [260, 182] on mat-icon "Open calendar" at bounding box center [260, 182] width 7 height 7
click at [256, 93] on span "Previous month" at bounding box center [252, 90] width 12 height 12
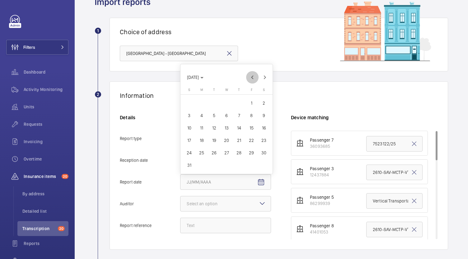
click at [252, 76] on span "Previous month" at bounding box center [252, 77] width 12 height 12
click at [226, 168] on span "30" at bounding box center [226, 165] width 11 height 11
type input "[DATE]"
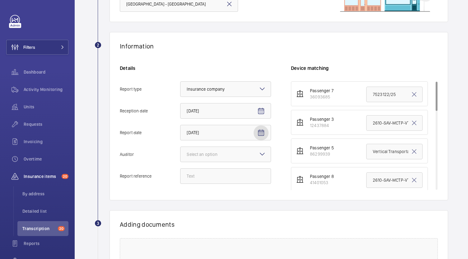
scroll to position [124, 0]
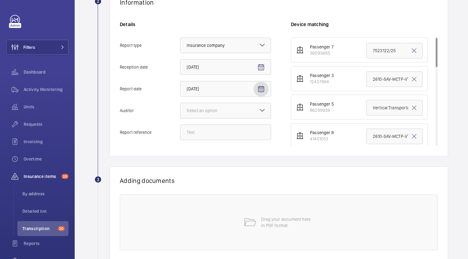
click at [229, 109] on div "Select an option" at bounding box center [210, 111] width 46 height 6
click at [180, 109] on input "Auditor Select an option" at bounding box center [180, 110] width 0 height 15
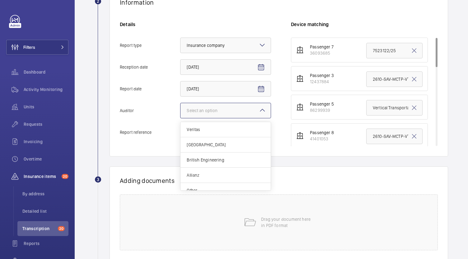
click at [216, 174] on span "Allianz" at bounding box center [226, 175] width 78 height 6
click at [180, 118] on input "Auditor Select an option Veritas Zurich British Engineering Allianz Other" at bounding box center [180, 110] width 0 height 15
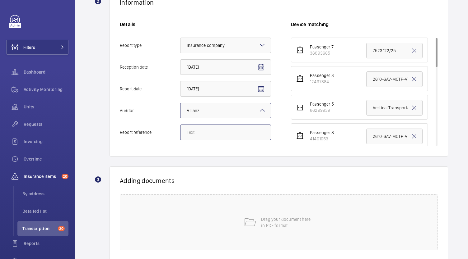
click at [225, 129] on input "Report reference" at bounding box center [225, 133] width 91 height 16
type input "v"
paste input "E46409013017"
click at [189, 130] on input "=E46409013017" at bounding box center [225, 133] width 91 height 16
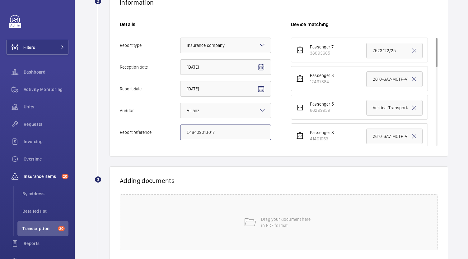
type input "E46409013017"
drag, startPoint x: 366, startPoint y: 105, endPoint x: 467, endPoint y: 110, distance: 101.8
click at [467, 110] on div "Back Import reports 1 Choice of address [GEOGRAPHIC_DATA] - [GEOGRAPHIC_DATA] 2…" at bounding box center [271, 129] width 393 height 259
paste input "E46409013017"
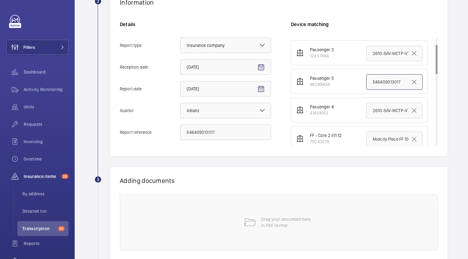
scroll to position [62, 0]
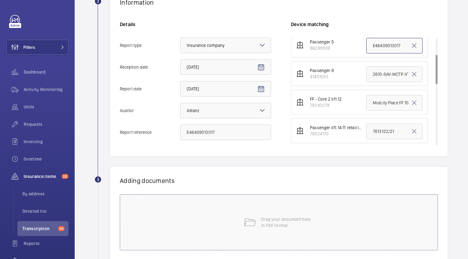
type input "E46409013017"
click at [272, 207] on div "Drag your document here in PDF format" at bounding box center [279, 223] width 318 height 56
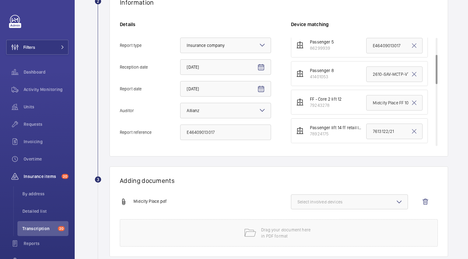
click at [331, 208] on button "Select involved devices" at bounding box center [349, 202] width 117 height 15
click at [322, 252] on span "86299939" at bounding box center [350, 251] width 84 height 6
click at [306, 252] on input "86299939" at bounding box center [300, 251] width 12 height 12
checkbox input "true"
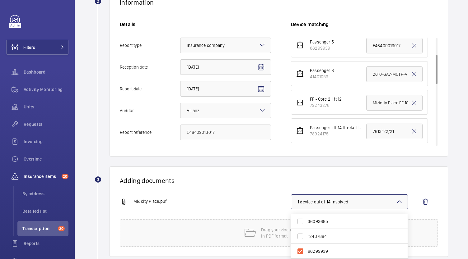
click at [252, 171] on div "Adding documents Midcity Place.pdf 1 device out of 14 involved 36093685 1243788…" at bounding box center [278, 212] width 338 height 90
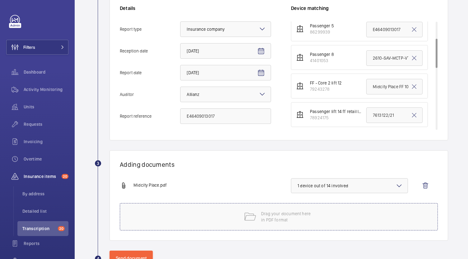
scroll to position [162, 0]
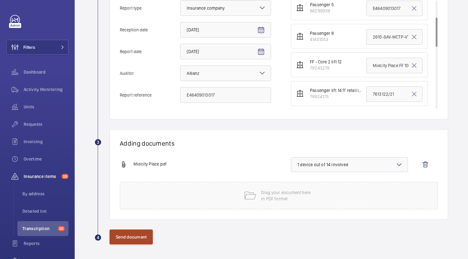
click at [140, 238] on button "Send document" at bounding box center [130, 237] width 43 height 15
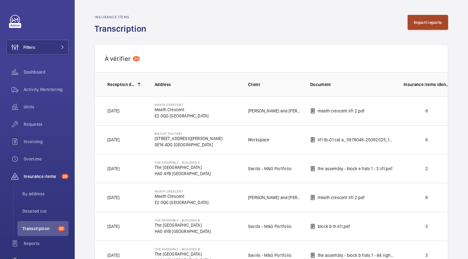
drag, startPoint x: 416, startPoint y: 19, endPoint x: 418, endPoint y: 14, distance: 5.3
click at [412, 25] on button "Import reports" at bounding box center [427, 22] width 41 height 15
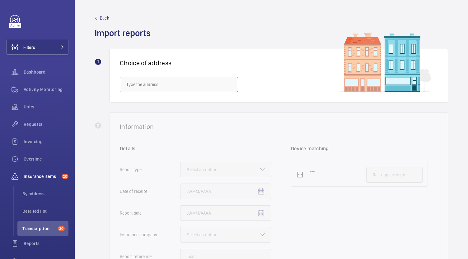
click at [174, 87] on input "text" at bounding box center [179, 85] width 118 height 16
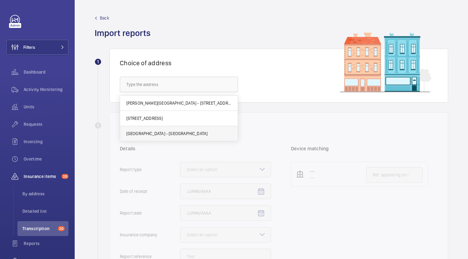
click at [166, 132] on span "[GEOGRAPHIC_DATA] - [GEOGRAPHIC_DATA]" at bounding box center [166, 134] width 81 height 6
type input "[GEOGRAPHIC_DATA] - [GEOGRAPHIC_DATA]"
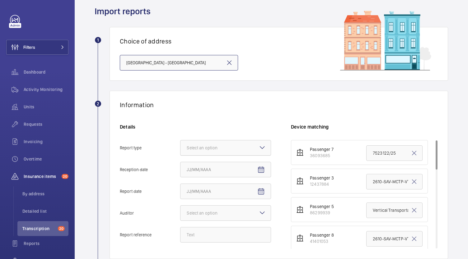
scroll to position [31, 0]
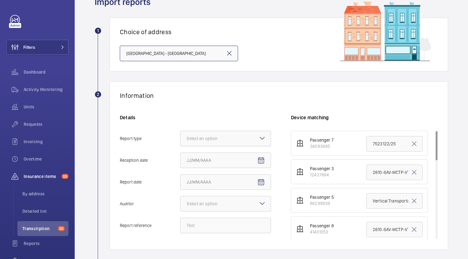
drag, startPoint x: 216, startPoint y: 142, endPoint x: 212, endPoint y: 142, distance: 3.7
click at [212, 142] on div at bounding box center [225, 138] width 90 height 15
click at [180, 142] on input "Report type Select an option" at bounding box center [180, 138] width 0 height 15
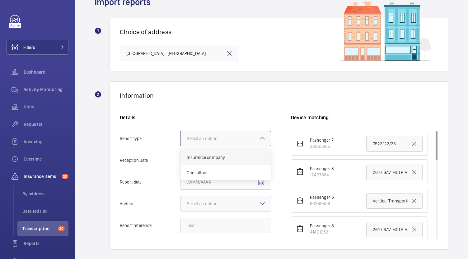
click at [213, 161] on div "Insurance company" at bounding box center [225, 157] width 90 height 15
click at [180, 146] on input "Report type Select an option Insurance company Consultant" at bounding box center [180, 138] width 0 height 15
click at [253, 163] on input "Reception date" at bounding box center [225, 161] width 91 height 16
click at [259, 161] on mat-icon "Open calendar" at bounding box center [260, 160] width 7 height 7
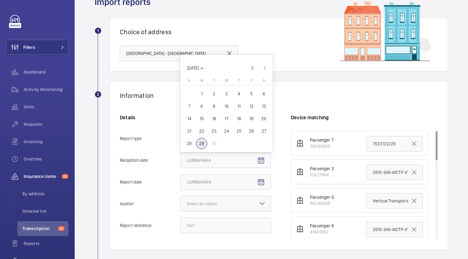
click at [202, 142] on span "29" at bounding box center [201, 143] width 11 height 11
type input "[DATE]"
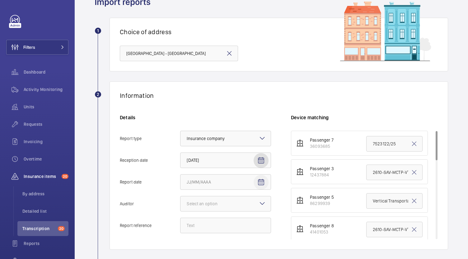
click at [263, 184] on mat-icon "Open calendar" at bounding box center [260, 182] width 7 height 7
click at [254, 90] on span "Previous month" at bounding box center [252, 90] width 12 height 12
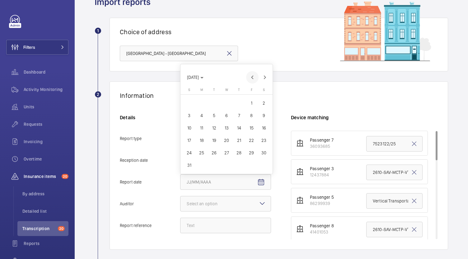
click at [254, 90] on th "[DATE] F" at bounding box center [251, 91] width 12 height 7
click at [253, 79] on span "Previous month" at bounding box center [252, 77] width 12 height 12
click at [229, 166] on span "30" at bounding box center [226, 165] width 11 height 11
type input "[DATE]"
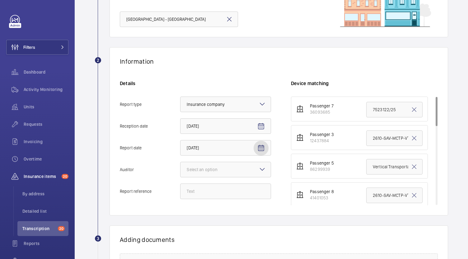
scroll to position [93, 0]
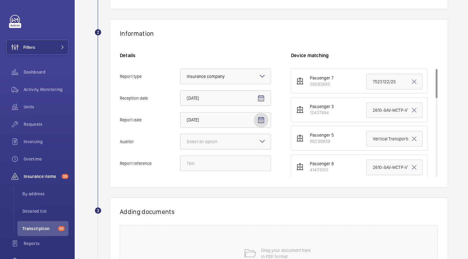
click at [229, 141] on div "Select an option" at bounding box center [210, 142] width 46 height 6
click at [180, 141] on input "Auditor Select an option" at bounding box center [180, 141] width 0 height 15
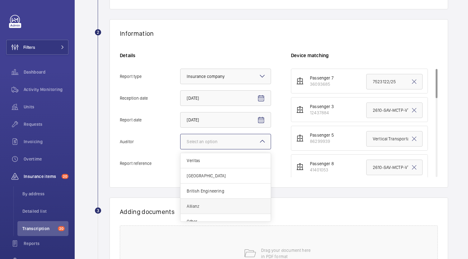
click at [209, 207] on span "Allianz" at bounding box center [226, 206] width 78 height 6
click at [180, 149] on input "Auditor Select an option Veritas Zurich British Engineering Allianz Other" at bounding box center [180, 141] width 0 height 15
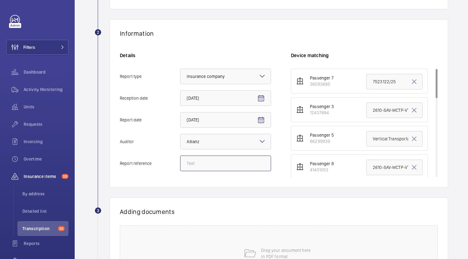
click at [227, 165] on input "Report reference" at bounding box center [225, 164] width 91 height 16
paste input "E46409013018"
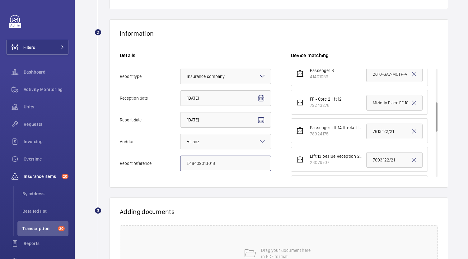
scroll to position [155, 0]
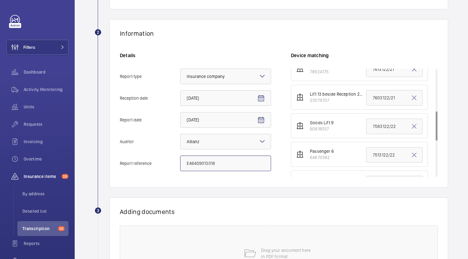
type input "E46409013018"
drag, startPoint x: 367, startPoint y: 152, endPoint x: 409, endPoint y: 155, distance: 42.4
click at [409, 155] on div "7513122/22" at bounding box center [394, 155] width 56 height 16
click at [369, 156] on input "7513122/22" at bounding box center [394, 155] width 56 height 16
drag, startPoint x: 368, startPoint y: 155, endPoint x: 419, endPoint y: 155, distance: 51.3
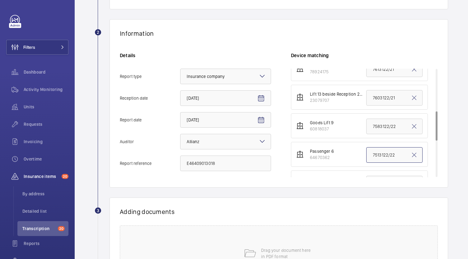
click at [419, 155] on li "Passenger 6 64670362 7513122/22" at bounding box center [359, 154] width 137 height 25
paste input "E46409013018"
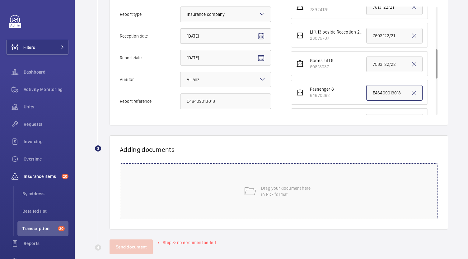
type input "E46409013018"
click at [292, 185] on p "Drag your document here in PDF format" at bounding box center [287, 191] width 53 height 12
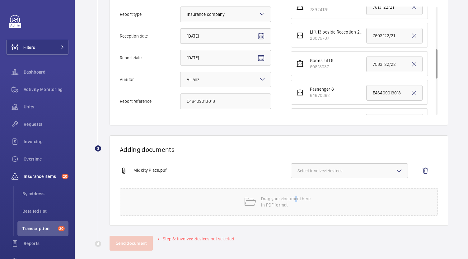
click at [351, 170] on span "Select involved devices" at bounding box center [349, 171] width 104 height 6
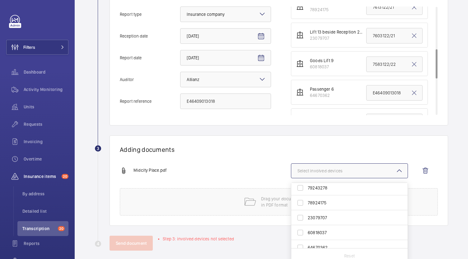
scroll to position [93, 0]
click at [329, 218] on span "64670362" at bounding box center [350, 217] width 84 height 6
click at [306, 218] on input "64670362" at bounding box center [300, 217] width 12 height 12
checkbox input "true"
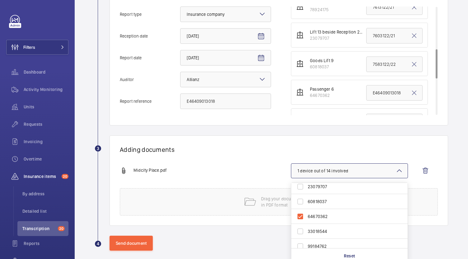
click at [266, 177] on div "Midcity Place.pdf 1 device out of 14 involved 36093685 12437884 86299939 414010…" at bounding box center [276, 176] width 313 height 25
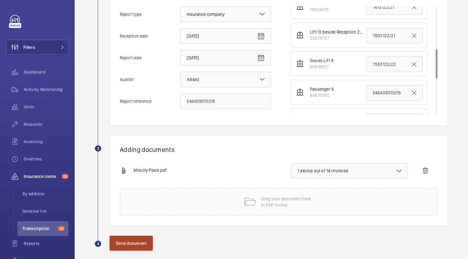
click at [123, 245] on button "Send document" at bounding box center [130, 243] width 43 height 15
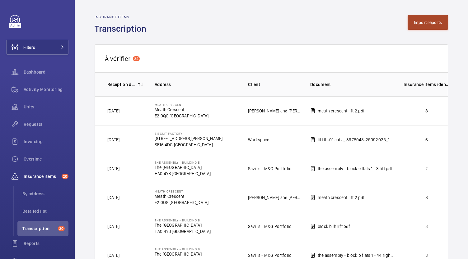
click at [424, 25] on button "Import reports" at bounding box center [427, 22] width 41 height 15
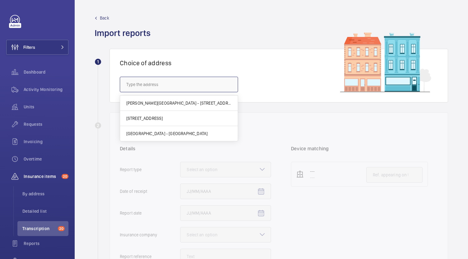
click at [221, 82] on input "text" at bounding box center [179, 85] width 118 height 16
click at [187, 134] on span "Midcity Place - MidCity Place, LONDON WC1V 6EA" at bounding box center [166, 134] width 81 height 6
type input "Midcity Place - MidCity Place, LONDON WC1V 6EA"
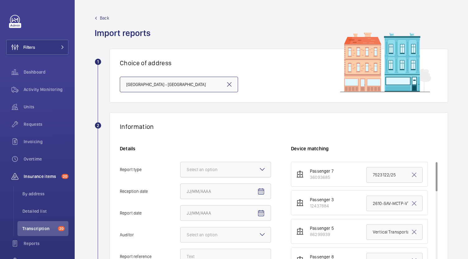
click at [223, 172] on div "Select an option" at bounding box center [210, 170] width 46 height 6
click at [180, 172] on input "Report type Select an option" at bounding box center [180, 169] width 0 height 15
click at [217, 189] on span "Insurance company" at bounding box center [226, 189] width 78 height 6
click at [180, 177] on input "Report type Select an option Insurance company Consultant" at bounding box center [180, 169] width 0 height 15
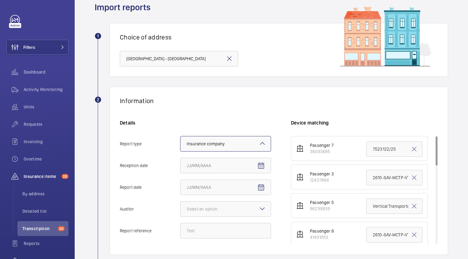
scroll to position [62, 0]
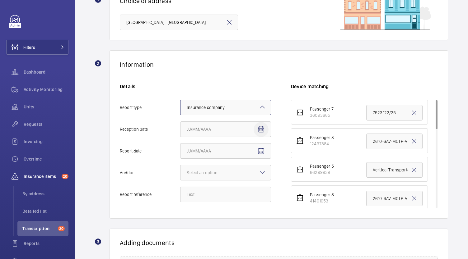
click at [260, 133] on mat-icon "Open calendar" at bounding box center [260, 129] width 7 height 7
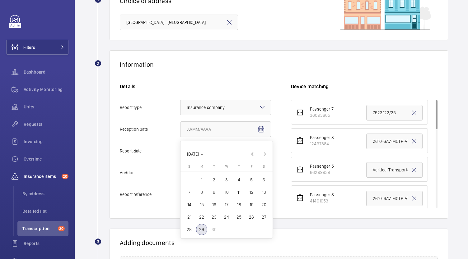
click at [201, 229] on span "29" at bounding box center [201, 229] width 11 height 11
type input "9/29/2025"
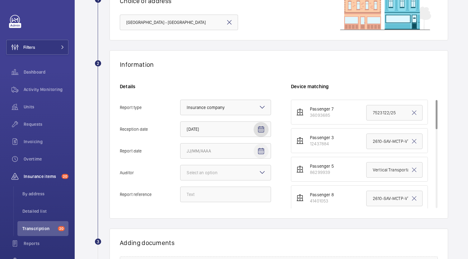
click at [261, 153] on mat-icon "Open calendar" at bounding box center [260, 151] width 7 height 7
click at [250, 57] on span "Previous month" at bounding box center [252, 59] width 12 height 12
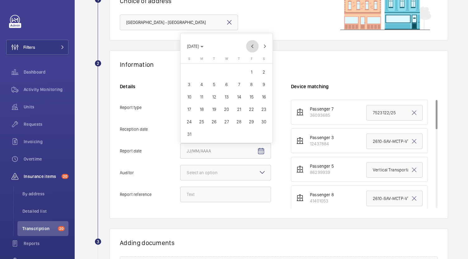
click at [251, 57] on span "F" at bounding box center [252, 59] width 2 height 4
click at [255, 45] on span "Previous month" at bounding box center [252, 46] width 12 height 12
click at [224, 135] on span "30" at bounding box center [226, 134] width 11 height 11
type input "7/30/2025"
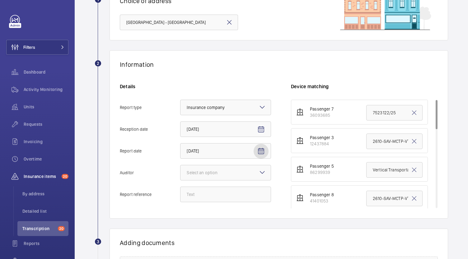
scroll to position [124, 0]
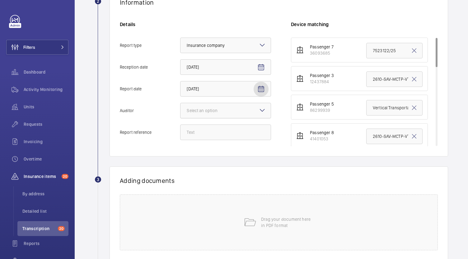
click at [227, 113] on div "Select an option" at bounding box center [210, 111] width 46 height 6
click at [180, 113] on input "Auditor Select an option" at bounding box center [180, 110] width 0 height 15
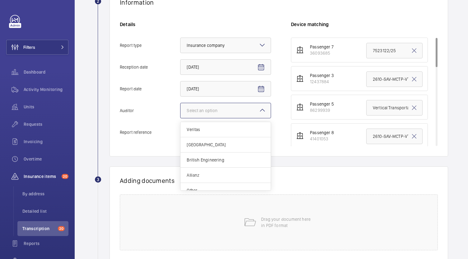
click at [219, 173] on span "Allianz" at bounding box center [226, 175] width 78 height 6
click at [180, 118] on input "Auditor Select an option Veritas Zurich British Engineering Allianz Other" at bounding box center [180, 110] width 0 height 15
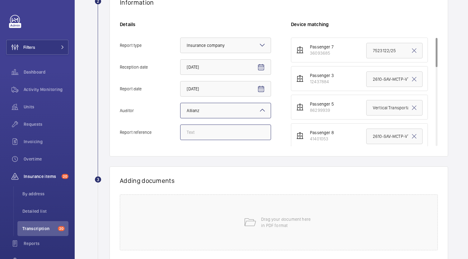
click at [220, 133] on input "Report reference" at bounding box center [225, 133] width 91 height 16
click at [213, 134] on input "Report reference" at bounding box center [225, 133] width 91 height 16
paste input "E46409013019"
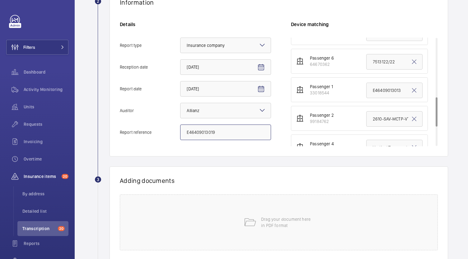
type input "E46409013019"
drag, startPoint x: 367, startPoint y: 60, endPoint x: 425, endPoint y: 59, distance: 58.2
click at [425, 59] on ul "Passenger 7 36093685 7523122/25 Passenger 3 12437884 2610-SAV-MCTP-VT - Lift1 -…" at bounding box center [364, 18] width 147 height 397
paste input "E46409013019"
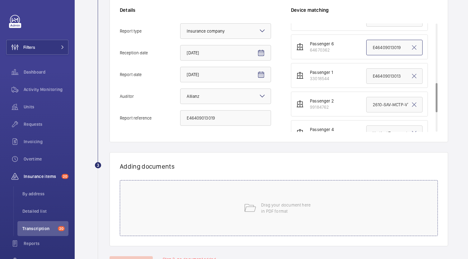
scroll to position [165, 0]
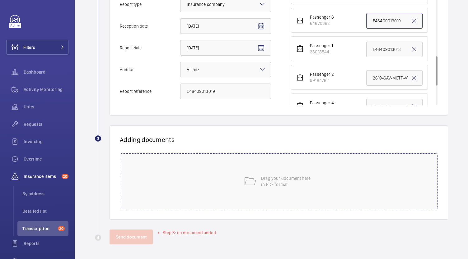
type input "E46409013019"
click at [285, 168] on div "Drag your document here in PDF format" at bounding box center [279, 182] width 318 height 56
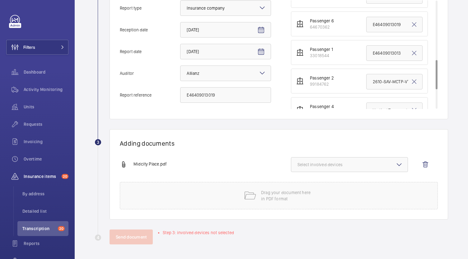
click at [358, 162] on span "Select involved devices" at bounding box center [349, 165] width 104 height 6
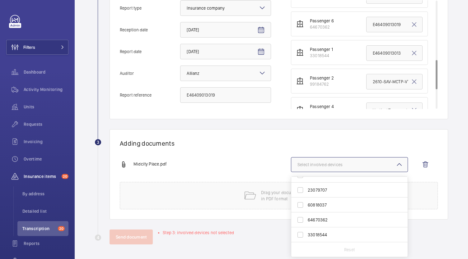
scroll to position [93, 0]
click at [330, 226] on span "33018544" at bounding box center [350, 225] width 84 height 6
click at [306, 226] on input "33018544" at bounding box center [300, 225] width 12 height 12
checkbox input "true"
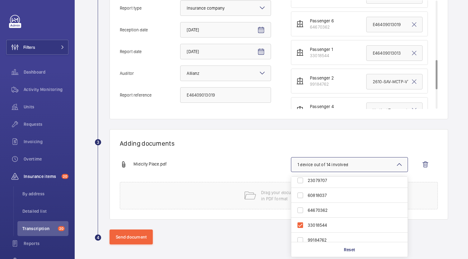
click at [286, 142] on h1 "Adding documents" at bounding box center [279, 144] width 318 height 8
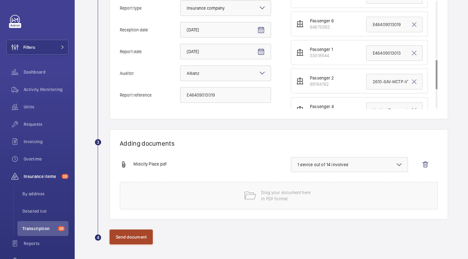
click at [140, 237] on button "Send document" at bounding box center [130, 237] width 43 height 15
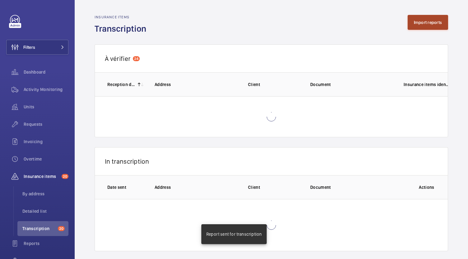
click at [419, 19] on button "Import reports" at bounding box center [427, 22] width 41 height 15
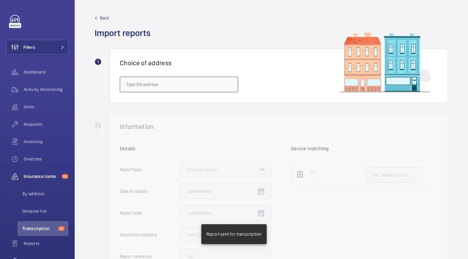
click at [209, 86] on input "text" at bounding box center [179, 85] width 118 height 16
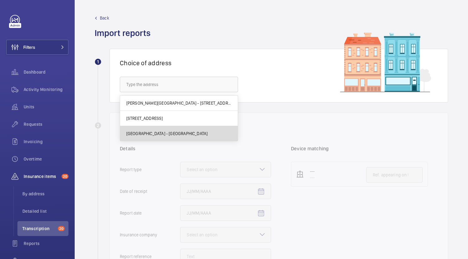
click at [202, 134] on span "Midcity Place - MidCity Place, LONDON WC1V 6EA" at bounding box center [166, 134] width 81 height 6
type input "Midcity Place - MidCity Place, LONDON WC1V 6EA"
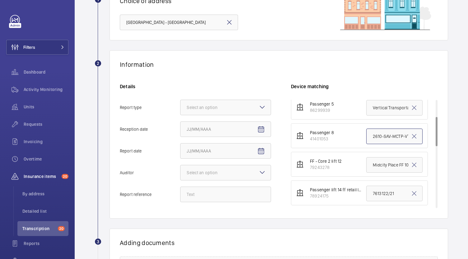
scroll to position [0, 19]
drag, startPoint x: 366, startPoint y: 138, endPoint x: 448, endPoint y: 137, distance: 82.1
click at [448, 137] on wm-front-admin-audit-upload "Back Import reports 1 Choice of address Midcity Place - MidCity Place, LONDON W…" at bounding box center [271, 150] width 393 height 425
paste input "E46409013020"
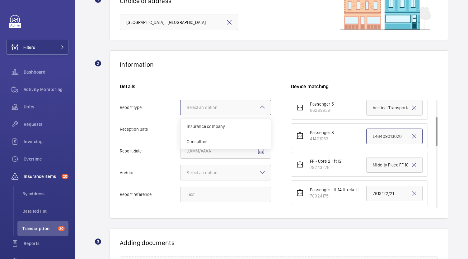
click at [252, 107] on div at bounding box center [225, 107] width 90 height 15
type input "E46409013020"
click at [180, 107] on input "Report type Select an option Insurance company Consultant" at bounding box center [180, 107] width 0 height 15
click at [250, 124] on span "Insurance company" at bounding box center [226, 126] width 78 height 6
click at [180, 115] on input "Report type Select an option Insurance company Consultant" at bounding box center [180, 107] width 0 height 15
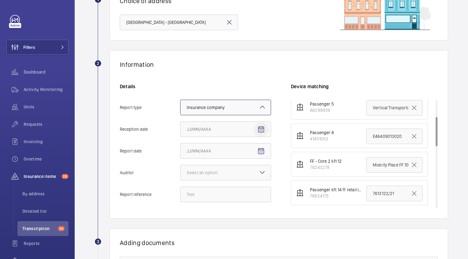
click at [262, 127] on mat-icon "Open calendar" at bounding box center [260, 129] width 7 height 7
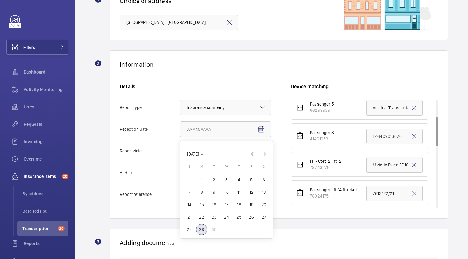
click at [202, 231] on span "29" at bounding box center [201, 229] width 11 height 11
type input "9/29/2025"
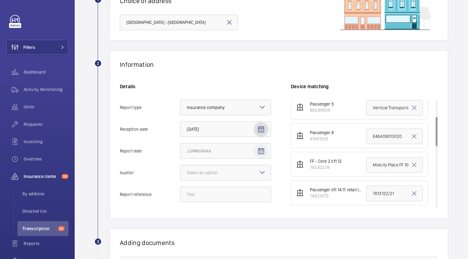
click at [260, 156] on span "Open calendar" at bounding box center [260, 151] width 15 height 15
click at [253, 59] on span "Previous month" at bounding box center [252, 59] width 12 height 12
click at [254, 58] on th "Friday F" at bounding box center [251, 60] width 12 height 7
click at [251, 48] on span "Previous month" at bounding box center [252, 46] width 12 height 12
click at [226, 133] on span "30" at bounding box center [226, 134] width 11 height 11
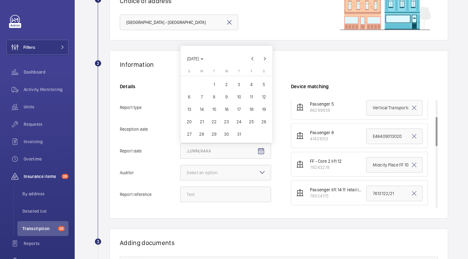
type input "7/30/2025"
click at [260, 171] on mat-icon at bounding box center [261, 172] width 7 height 7
click at [180, 171] on input "Auditor Select an option" at bounding box center [180, 172] width 0 height 15
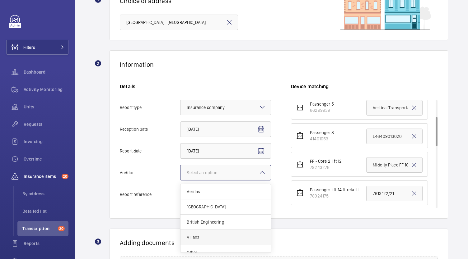
click at [194, 234] on div "Allianz" at bounding box center [225, 237] width 90 height 15
click at [180, 180] on input "Auditor Select an option Veritas Zurich British Engineering Allianz Other" at bounding box center [180, 172] width 0 height 15
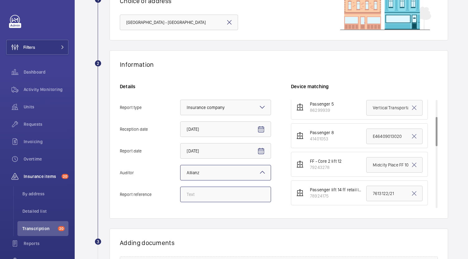
click at [204, 195] on input "Report reference" at bounding box center [225, 195] width 91 height 16
paste input "E46409013020"
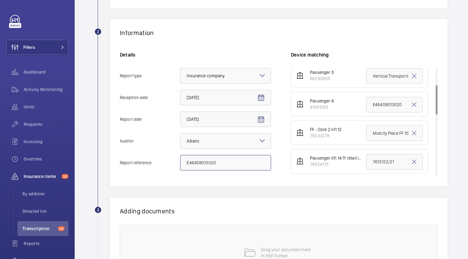
scroll to position [155, 0]
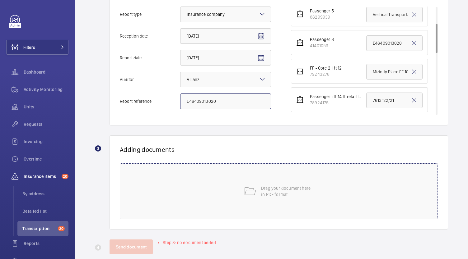
type input "E46409013020"
click at [224, 197] on div "Drag your document here in PDF format" at bounding box center [279, 192] width 318 height 56
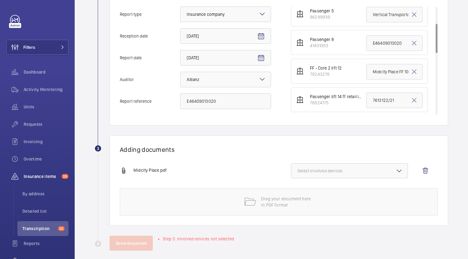
click at [317, 174] on button "Select involved devices" at bounding box center [349, 171] width 117 height 15
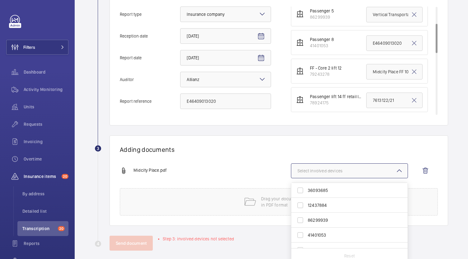
click at [326, 234] on span "41401053" at bounding box center [350, 235] width 84 height 6
click at [306, 234] on input "41401053" at bounding box center [300, 235] width 12 height 12
checkbox input "true"
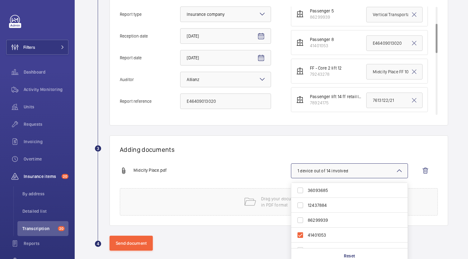
click at [250, 159] on div "Adding documents Midcity Place.pdf 1 device out of 14 involved 36093685 1243788…" at bounding box center [278, 181] width 338 height 90
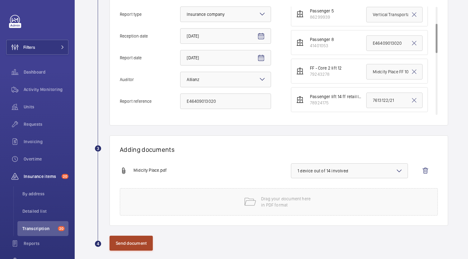
click at [146, 248] on button "Send document" at bounding box center [130, 243] width 43 height 15
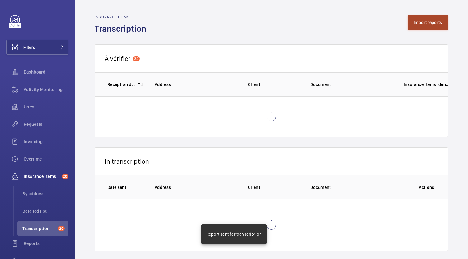
click at [418, 21] on button "Import reports" at bounding box center [427, 22] width 41 height 15
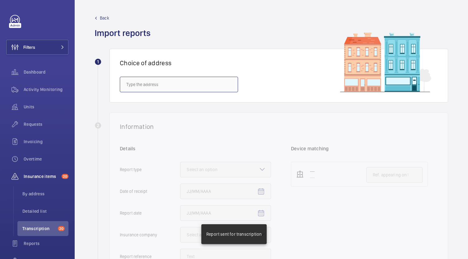
click at [219, 79] on input "text" at bounding box center [179, 85] width 118 height 16
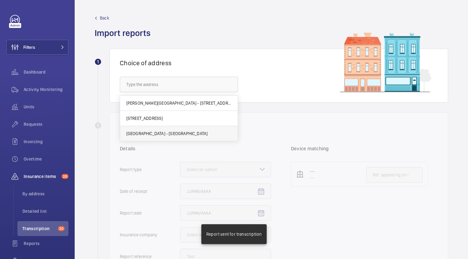
click at [208, 135] on span "Midcity Place - MidCity Place, LONDON WC1V 6EA" at bounding box center [166, 134] width 81 height 6
type input "Midcity Place - MidCity Place, LONDON WC1V 6EA"
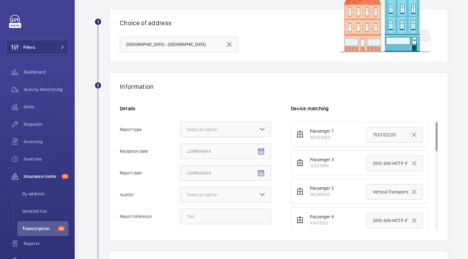
scroll to position [62, 0]
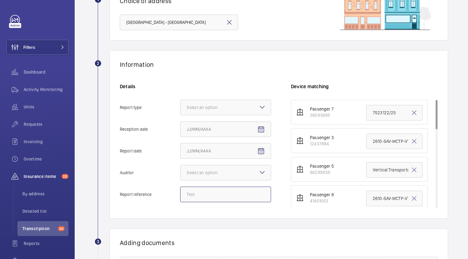
click at [211, 194] on input "Report reference" at bounding box center [225, 195] width 91 height 16
paste input "E46409013021"
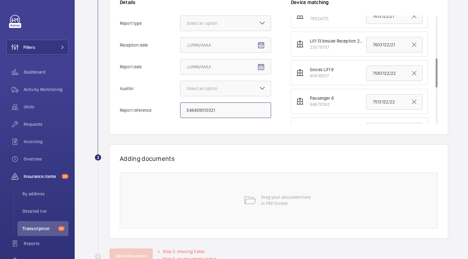
scroll to position [103, 0]
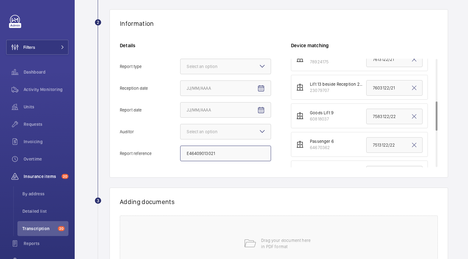
type input "E46409013021"
drag, startPoint x: 368, startPoint y: 113, endPoint x: 413, endPoint y: 114, distance: 44.8
click at [413, 114] on input "7583122/22" at bounding box center [394, 117] width 56 height 16
paste input "E46409013021"
click at [255, 139] on div at bounding box center [225, 131] width 90 height 15
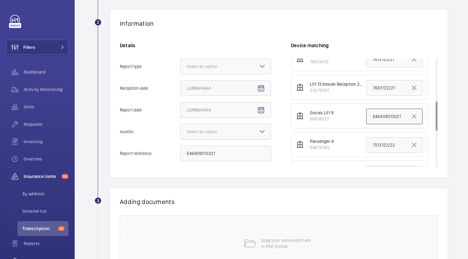
type input "E46409013021"
click at [180, 139] on input "Auditor Select an option" at bounding box center [180, 131] width 0 height 15
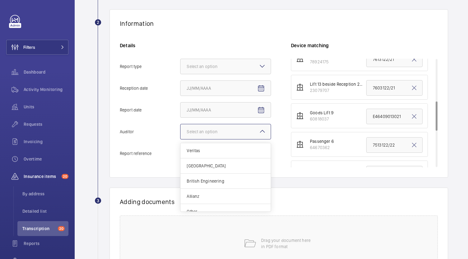
drag, startPoint x: 224, startPoint y: 204, endPoint x: 226, endPoint y: 201, distance: 3.3
click at [225, 204] on div "Other" at bounding box center [225, 211] width 90 height 15
click at [180, 139] on input "Auditor Select an option Veritas Zurich British Engineering Allianz Other" at bounding box center [180, 131] width 0 height 15
click at [242, 130] on div at bounding box center [225, 131] width 90 height 15
click at [180, 130] on input "Auditor Select an option × Other ×" at bounding box center [180, 131] width 0 height 15
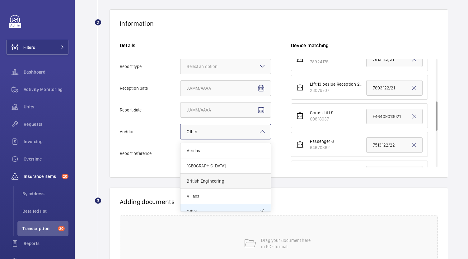
scroll to position [7, 0]
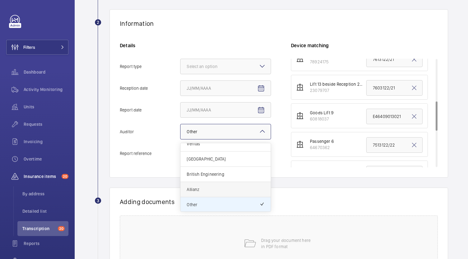
click at [220, 188] on span "Allianz" at bounding box center [226, 190] width 78 height 6
click at [180, 139] on input "Auditor Select an option × Other × Veritas Zurich British Engineering Allianz O…" at bounding box center [180, 131] width 0 height 15
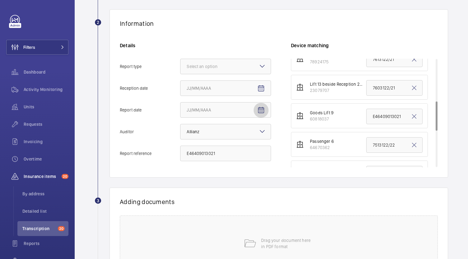
click at [267, 112] on span "Open calendar" at bounding box center [260, 110] width 15 height 15
click at [250, 136] on span "Previous month" at bounding box center [252, 135] width 12 height 12
click at [252, 136] on span "Previous month" at bounding box center [252, 135] width 12 height 12
drag, startPoint x: 227, startPoint y: 209, endPoint x: 233, endPoint y: 195, distance: 14.7
click at [227, 209] on span "30" at bounding box center [226, 210] width 11 height 11
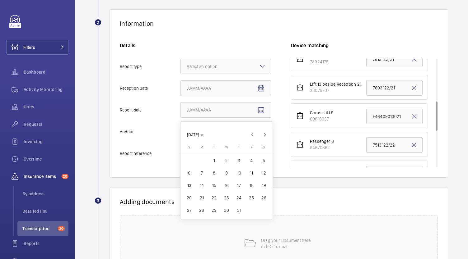
type input "7/30/2025"
click at [267, 89] on span "Open calendar" at bounding box center [260, 88] width 15 height 15
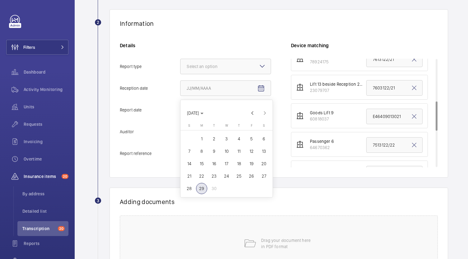
click at [203, 188] on span "29" at bounding box center [201, 188] width 11 height 11
type input "9/29/2025"
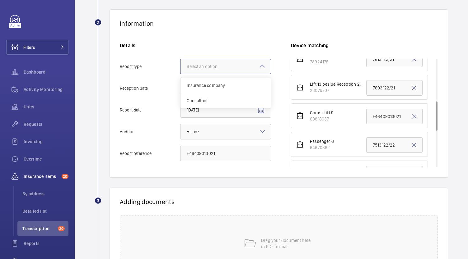
click at [249, 69] on div at bounding box center [225, 66] width 90 height 15
click at [180, 69] on input "Report type Select an option Insurance company Consultant" at bounding box center [180, 66] width 0 height 15
drag, startPoint x: 230, startPoint y: 83, endPoint x: 228, endPoint y: 90, distance: 7.3
click at [230, 83] on span "Insurance company" at bounding box center [226, 85] width 78 height 6
click at [180, 74] on input "Report type Select an option Insurance company Consultant" at bounding box center [180, 66] width 0 height 15
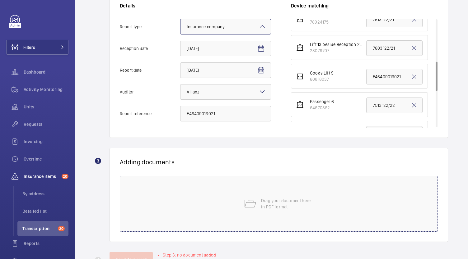
scroll to position [165, 0]
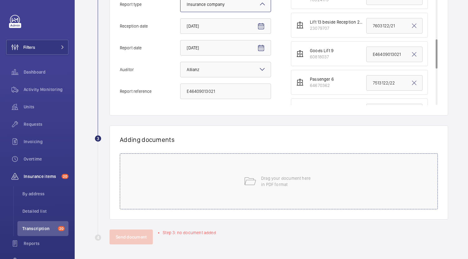
click at [286, 186] on p "Drag your document here in PDF format" at bounding box center [287, 181] width 53 height 12
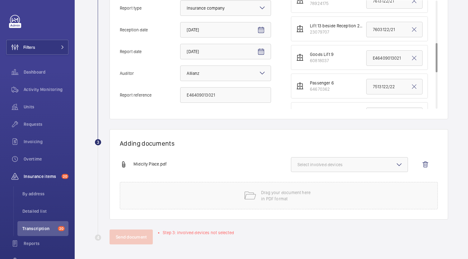
click at [311, 163] on span "Select involved devices" at bounding box center [349, 165] width 104 height 6
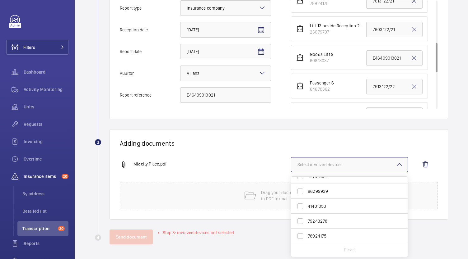
scroll to position [62, 0]
click at [324, 225] on span "60818037" at bounding box center [350, 227] width 84 height 6
click at [306, 225] on input "60818037" at bounding box center [300, 226] width 12 height 12
checkbox input "true"
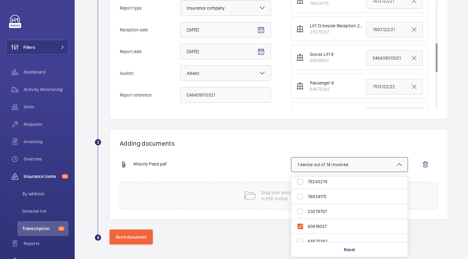
click at [248, 160] on div "Midcity Place.pdf 1 device out of 14 involved 36093685 12437884 86299939 414010…" at bounding box center [276, 169] width 313 height 25
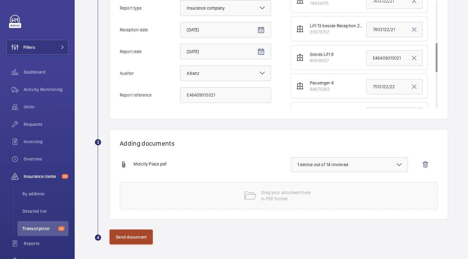
click at [122, 232] on button "Send document" at bounding box center [130, 237] width 43 height 15
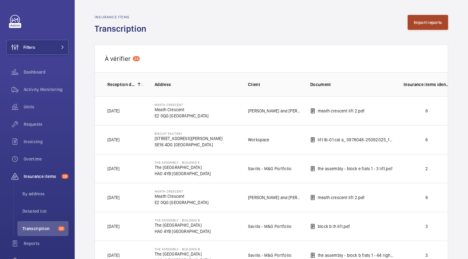
click at [415, 23] on button "Import reports" at bounding box center [427, 22] width 41 height 15
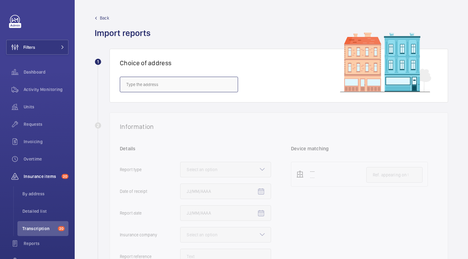
click at [193, 85] on input "text" at bounding box center [179, 85] width 118 height 16
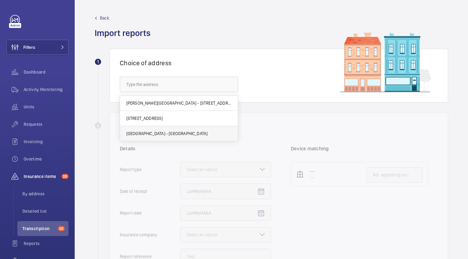
click at [169, 137] on mat-option "Midcity Place - MidCity Place, LONDON WC1V 6EA" at bounding box center [179, 133] width 118 height 15
type input "Midcity Place - MidCity Place, LONDON WC1V 6EA"
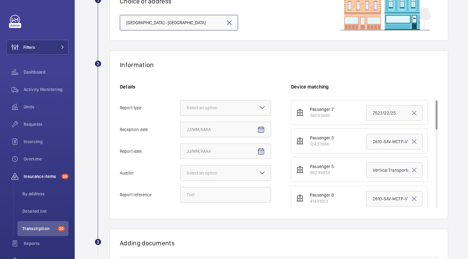
scroll to position [62, 0]
click at [242, 104] on div at bounding box center [225, 107] width 90 height 15
click at [180, 104] on input "Report type Select an option" at bounding box center [180, 107] width 0 height 15
click at [234, 125] on span "Insurance company" at bounding box center [226, 126] width 78 height 6
click at [180, 115] on input "Report type Select an option Insurance company Consultant" at bounding box center [180, 107] width 0 height 15
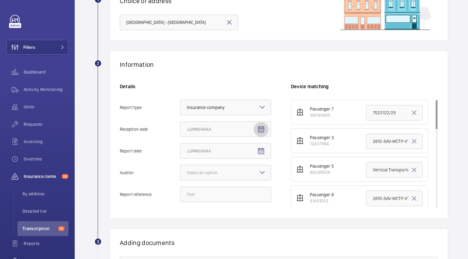
click at [260, 127] on mat-icon "Open calendar" at bounding box center [260, 129] width 7 height 7
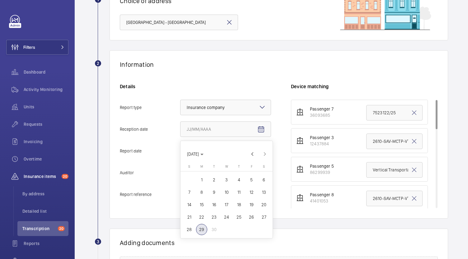
click at [204, 231] on span "29" at bounding box center [201, 229] width 11 height 11
type input "9/29/2025"
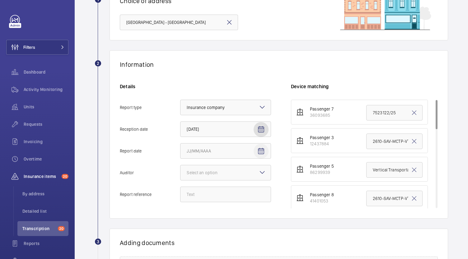
click at [262, 152] on mat-icon "Open calendar" at bounding box center [260, 151] width 7 height 7
click at [251, 62] on span "Previous month" at bounding box center [252, 59] width 12 height 12
click at [252, 41] on span "Previous month" at bounding box center [252, 46] width 12 height 12
click at [224, 136] on span "30" at bounding box center [226, 134] width 11 height 11
type input "7/30/2025"
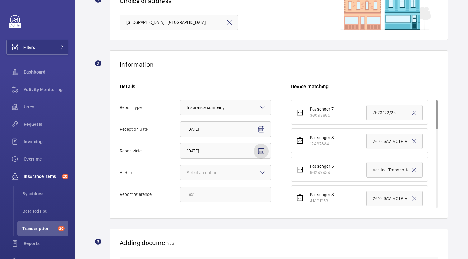
scroll to position [124, 0]
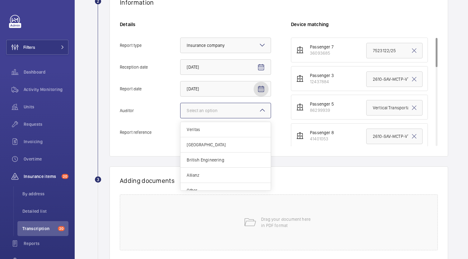
drag, startPoint x: 234, startPoint y: 110, endPoint x: 230, endPoint y: 110, distance: 3.5
click at [233, 110] on div at bounding box center [225, 110] width 90 height 15
click at [180, 110] on input "Auditor Select an option Veritas Zurich British Engineering Allianz Other" at bounding box center [180, 110] width 0 height 15
drag, startPoint x: 207, startPoint y: 173, endPoint x: 209, endPoint y: 165, distance: 8.3
click at [207, 174] on span "Allianz" at bounding box center [226, 175] width 78 height 6
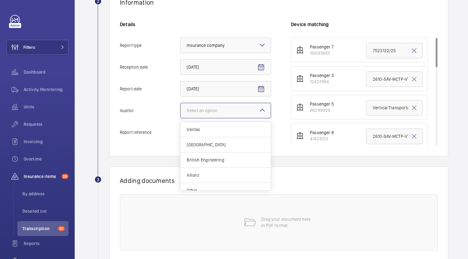
click at [180, 118] on input "Auditor Select an option Veritas Zurich British Engineering Allianz Other" at bounding box center [180, 110] width 0 height 15
click at [213, 141] on div "Details Report type Select an option × Insurance company × Reception date 9/29/…" at bounding box center [205, 83] width 171 height 125
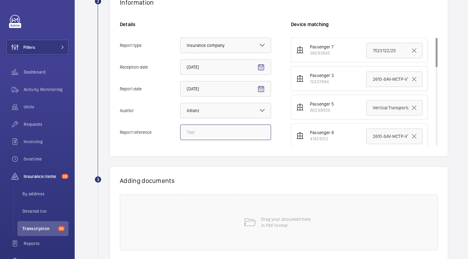
click at [215, 132] on input "Report reference" at bounding box center [225, 133] width 91 height 16
paste input "E46409013022"
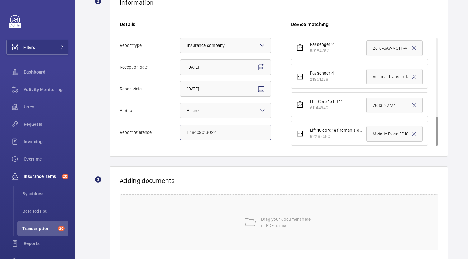
type input "E46409013022"
drag, startPoint x: 368, startPoint y: 130, endPoint x: 442, endPoint y: 135, distance: 74.1
click at [440, 135] on div "Information Details Report type Select an option × Insurance company × Receptio…" at bounding box center [278, 72] width 338 height 169
paste input "E46409013022"
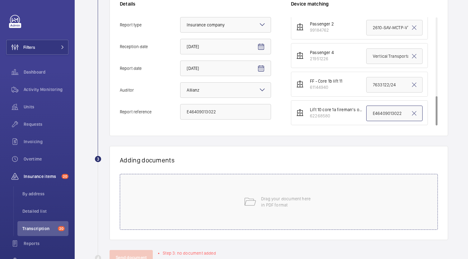
scroll to position [165, 0]
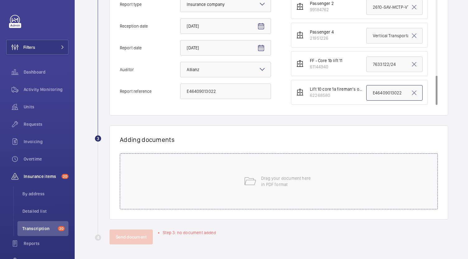
type input "E46409013022"
click at [246, 181] on mat-icon at bounding box center [249, 181] width 12 height 12
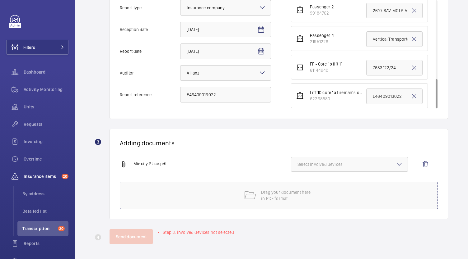
scroll to position [162, 0]
click at [373, 166] on span "Select involved devices" at bounding box center [349, 165] width 104 height 6
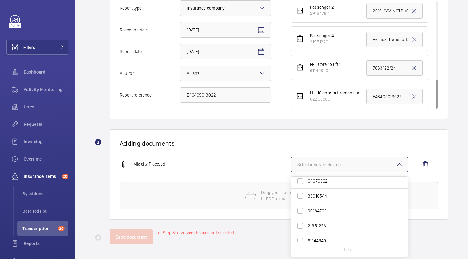
scroll to position [144, 0]
click at [336, 238] on label "62268580" at bounding box center [344, 234] width 107 height 15
click at [306, 238] on input "62268580" at bounding box center [300, 235] width 12 height 12
checkbox input "true"
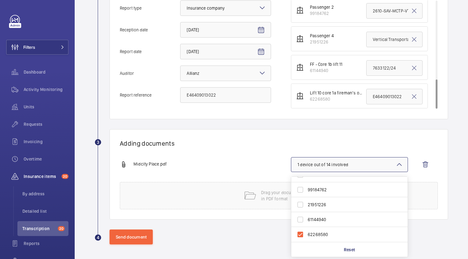
click at [236, 154] on div "Adding documents Midcity Place.pdf 1 device out of 14 involved 36093685 1243788…" at bounding box center [278, 174] width 338 height 90
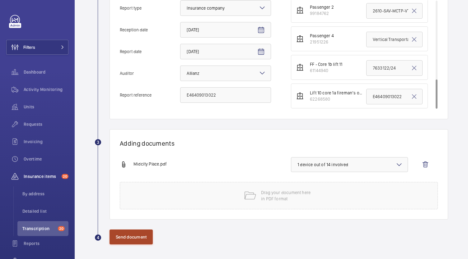
click at [124, 235] on button "Send document" at bounding box center [130, 237] width 43 height 15
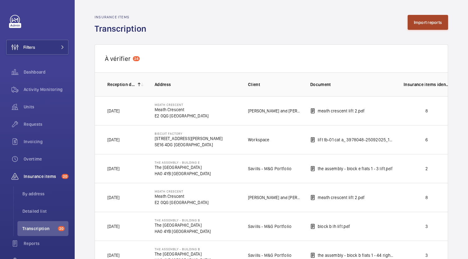
click at [435, 23] on button "Import reports" at bounding box center [427, 22] width 41 height 15
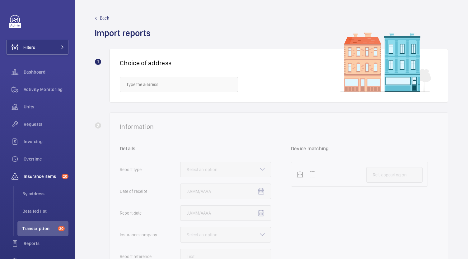
click at [186, 95] on div "Choice of address" at bounding box center [278, 76] width 338 height 54
click at [189, 90] on input "text" at bounding box center [179, 85] width 118 height 16
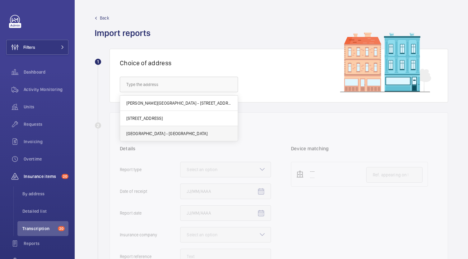
click at [159, 130] on mat-option "Midcity Place - MidCity Place, LONDON WC1V 6EA" at bounding box center [179, 133] width 118 height 15
type input "Midcity Place - MidCity Place, LONDON WC1V 6EA"
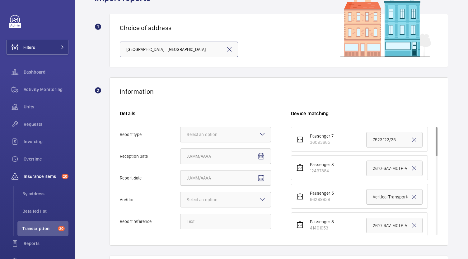
scroll to position [62, 0]
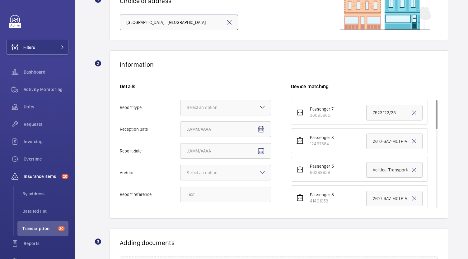
click at [235, 112] on div at bounding box center [225, 107] width 90 height 15
click at [180, 112] on input "Report type Select an option" at bounding box center [180, 107] width 0 height 15
click at [232, 128] on span "Insurance company" at bounding box center [226, 126] width 78 height 6
click at [180, 115] on input "Report type Select an option Insurance company Consultant" at bounding box center [180, 107] width 0 height 15
click at [258, 129] on mat-icon "Open calendar" at bounding box center [260, 129] width 7 height 7
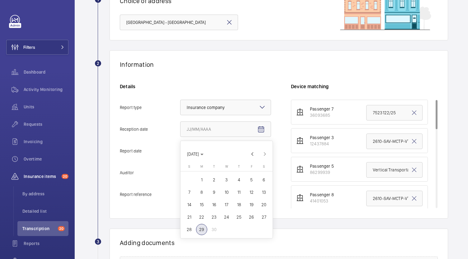
drag, startPoint x: 202, startPoint y: 228, endPoint x: 204, endPoint y: 225, distance: 3.5
click at [202, 228] on span "29" at bounding box center [201, 229] width 11 height 11
type input "9/29/2025"
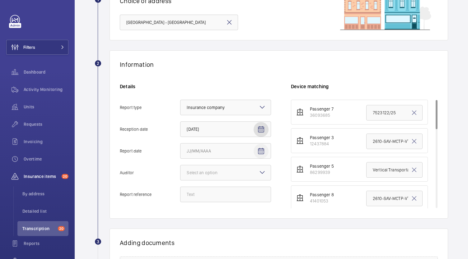
click at [261, 153] on mat-icon "Open calendar" at bounding box center [260, 151] width 7 height 7
click at [254, 63] on span "Previous month" at bounding box center [252, 59] width 12 height 12
click at [255, 47] on span "Previous month" at bounding box center [252, 46] width 12 height 12
click at [229, 137] on span "30" at bounding box center [226, 134] width 11 height 11
type input "7/30/2025"
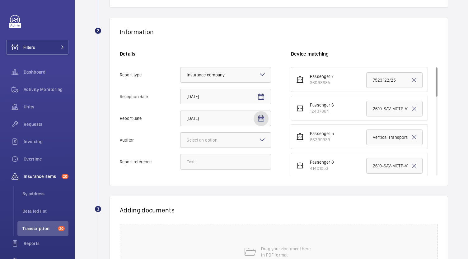
scroll to position [124, 0]
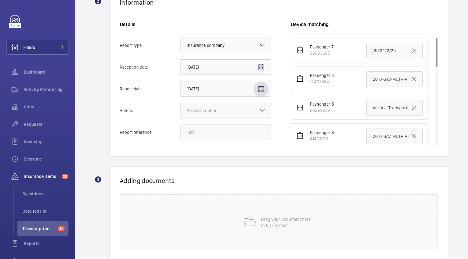
click at [234, 113] on div at bounding box center [225, 110] width 90 height 15
click at [180, 113] on input "Auditor Select an option" at bounding box center [180, 110] width 0 height 15
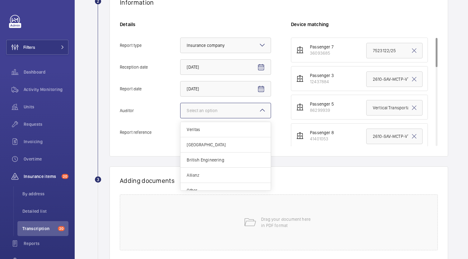
click at [205, 174] on span "Allianz" at bounding box center [226, 175] width 78 height 6
click at [180, 118] on input "Auditor Select an option Veritas Zurich British Engineering Allianz Other" at bounding box center [180, 110] width 0 height 15
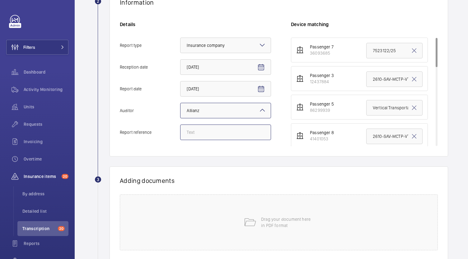
click at [228, 135] on input "Report reference" at bounding box center [225, 133] width 91 height 16
paste input "E46409013023"
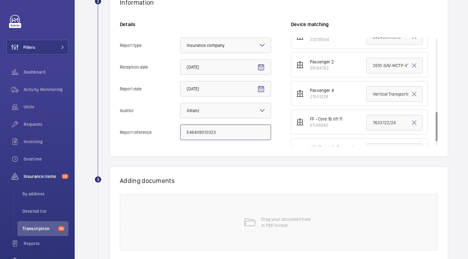
scroll to position [289, 0]
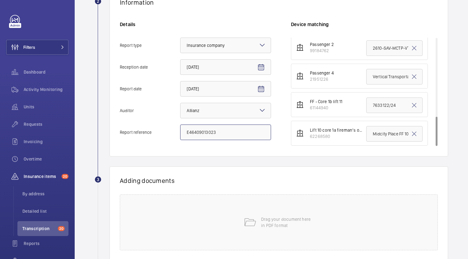
type input "E46409013023"
drag, startPoint x: 370, startPoint y: 103, endPoint x: 415, endPoint y: 104, distance: 44.5
click at [415, 104] on input "7633122/24" at bounding box center [394, 106] width 56 height 16
click at [395, 106] on input "7633122/24" at bounding box center [394, 106] width 56 height 16
click at [366, 102] on input "7633122/24" at bounding box center [394, 106] width 56 height 16
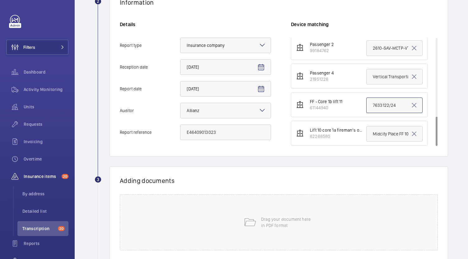
drag, startPoint x: 366, startPoint y: 102, endPoint x: 424, endPoint y: 104, distance: 58.5
paste input "E46409013023"
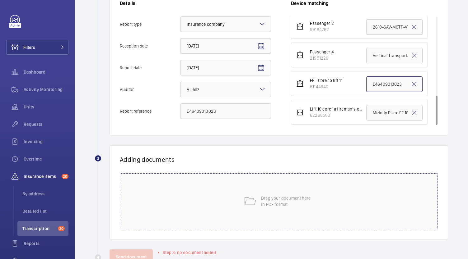
scroll to position [165, 0]
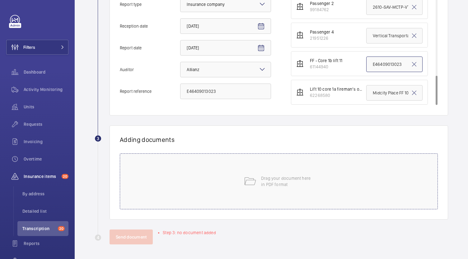
type input "E46409013023"
click at [275, 175] on div "Drag your document here in PDF format" at bounding box center [279, 182] width 318 height 56
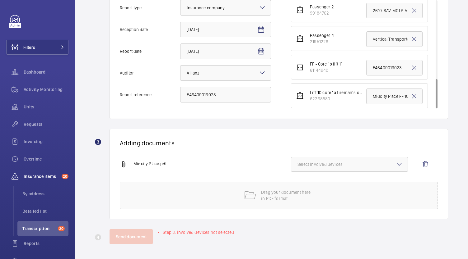
scroll to position [162, 0]
click at [341, 169] on button "Select involved devices" at bounding box center [349, 164] width 117 height 15
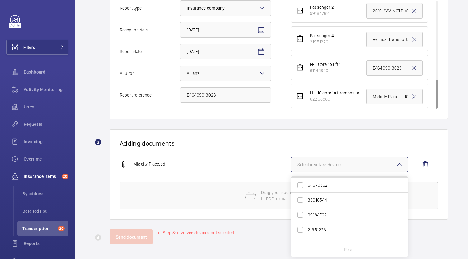
scroll to position [144, 0]
click at [325, 219] on span "61144940" at bounding box center [350, 220] width 84 height 6
click at [306, 219] on input "61144940" at bounding box center [300, 220] width 12 height 12
checkbox input "true"
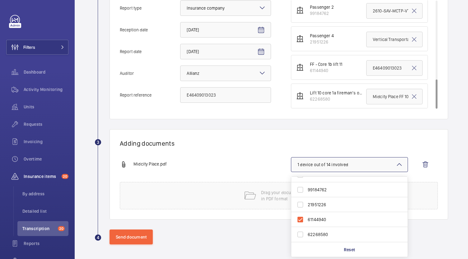
click at [263, 133] on div "Adding documents Midcity Place.pdf 1 device out of 14 involved 36093685 1243788…" at bounding box center [278, 174] width 338 height 90
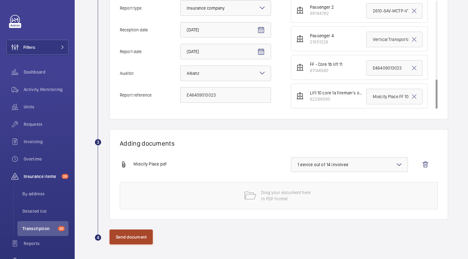
click at [143, 233] on button "Send document" at bounding box center [130, 237] width 43 height 15
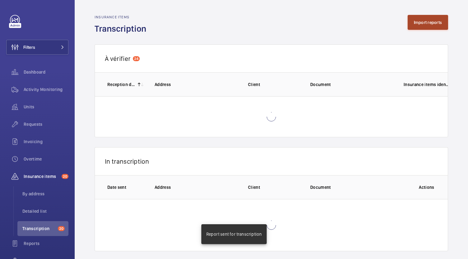
click at [416, 25] on button "Import reports" at bounding box center [427, 22] width 41 height 15
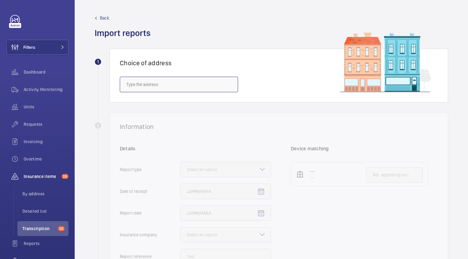
click at [176, 85] on input "text" at bounding box center [179, 85] width 118 height 16
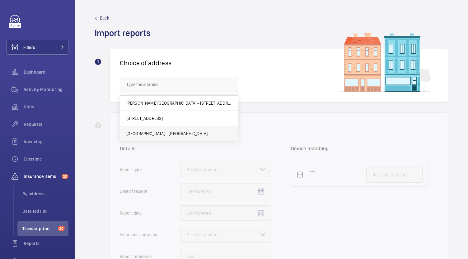
click at [159, 136] on span "Midcity Place - MidCity Place, LONDON WC1V 6EA" at bounding box center [166, 134] width 81 height 6
type input "Midcity Place - MidCity Place, LONDON WC1V 6EA"
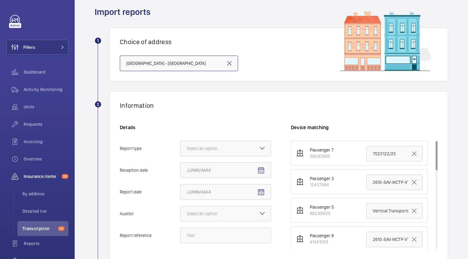
scroll to position [31, 0]
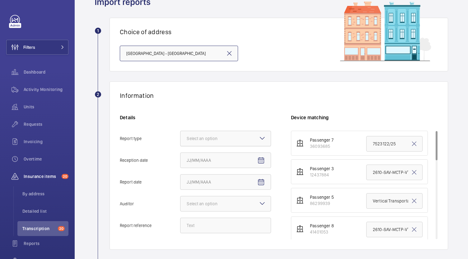
click at [223, 137] on div "Select an option" at bounding box center [210, 139] width 46 height 6
click at [180, 137] on input "Report type Select an option" at bounding box center [180, 138] width 0 height 15
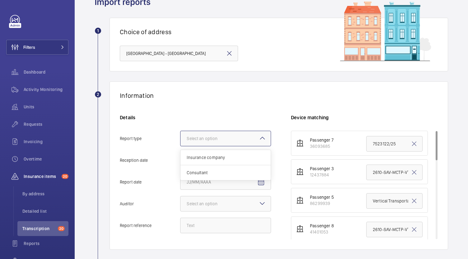
click at [224, 157] on span "Insurance company" at bounding box center [226, 158] width 78 height 6
click at [180, 146] on input "Report type Select an option Insurance company Consultant" at bounding box center [180, 138] width 0 height 15
click at [257, 158] on mat-icon "Open calendar" at bounding box center [260, 160] width 7 height 7
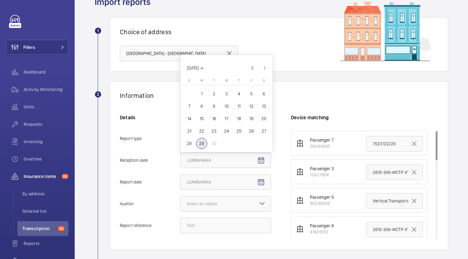
click at [201, 141] on span "29" at bounding box center [201, 143] width 11 height 11
type input "9/29/2025"
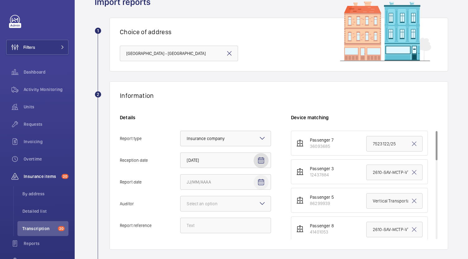
click at [266, 184] on span "Open calendar" at bounding box center [260, 182] width 15 height 15
click at [253, 87] on span "Previous month" at bounding box center [252, 90] width 12 height 12
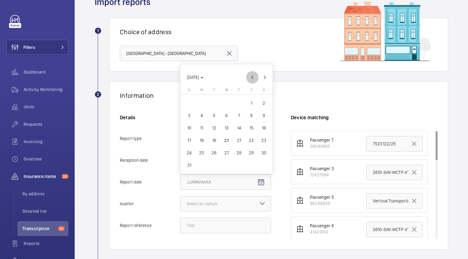
click at [253, 79] on span "Previous month" at bounding box center [252, 77] width 12 height 12
click at [226, 164] on span "30" at bounding box center [226, 165] width 11 height 11
type input "7/30/2025"
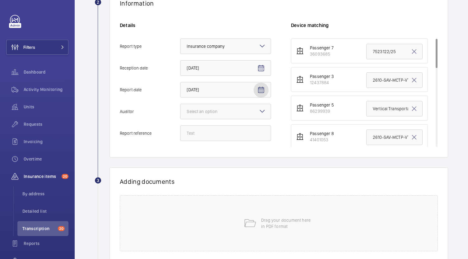
scroll to position [124, 0]
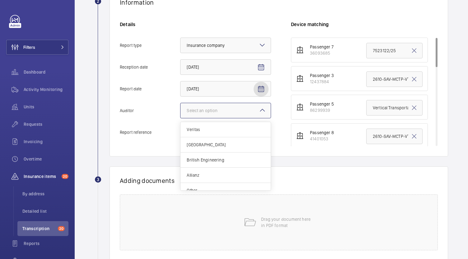
click at [256, 112] on div at bounding box center [225, 110] width 90 height 15
click at [180, 112] on input "Auditor Select an option Veritas Zurich British Engineering Allianz Other" at bounding box center [180, 110] width 0 height 15
drag, startPoint x: 220, startPoint y: 175, endPoint x: 224, endPoint y: 170, distance: 6.4
click at [220, 175] on span "Allianz" at bounding box center [226, 175] width 78 height 6
click at [180, 118] on input "Auditor Select an option Veritas Zurich British Engineering Allianz Other" at bounding box center [180, 110] width 0 height 15
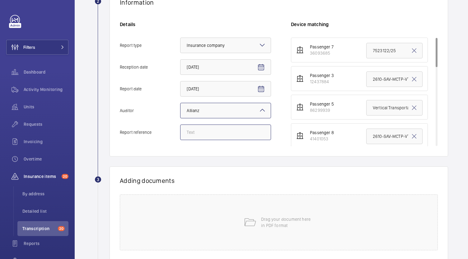
click at [234, 131] on input "Report reference" at bounding box center [225, 133] width 91 height 16
paste input "E46409013024"
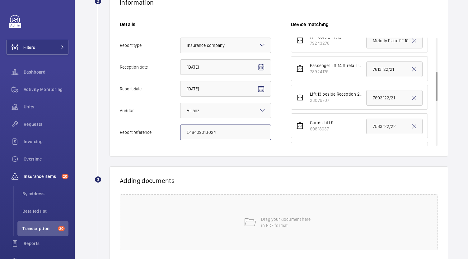
type input "E46409013024"
drag, startPoint x: 364, startPoint y: 96, endPoint x: 405, endPoint y: 95, distance: 40.1
click at [404, 96] on input "7603122/21" at bounding box center [394, 98] width 56 height 16
paste input "E46409013024"
type input "E46409013024"
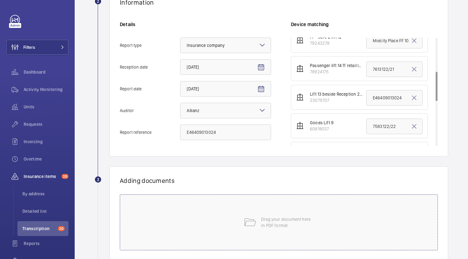
click at [223, 215] on div "Drag your document here in PDF format" at bounding box center [279, 223] width 318 height 56
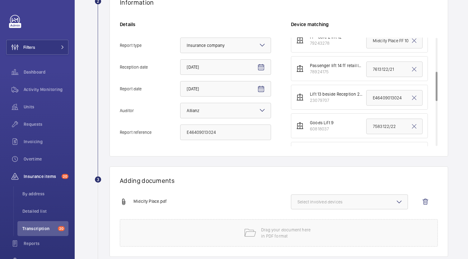
click at [336, 203] on span "Select involved devices" at bounding box center [349, 202] width 104 height 6
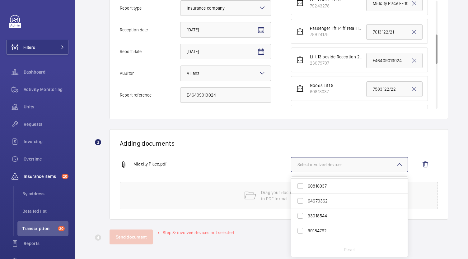
scroll to position [93, 0]
click at [326, 181] on span "23079707" at bounding box center [350, 181] width 84 height 6
click at [306, 181] on input "23079707" at bounding box center [300, 180] width 12 height 12
checkbox input "true"
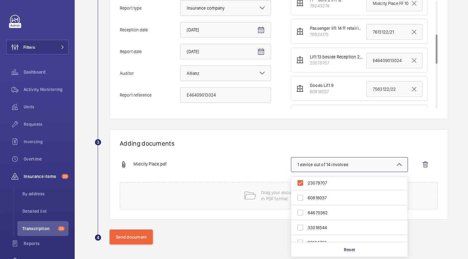
click at [265, 154] on div "Adding documents Midcity Place.pdf 1 device out of 14 involved 36093685 1243788…" at bounding box center [278, 174] width 338 height 90
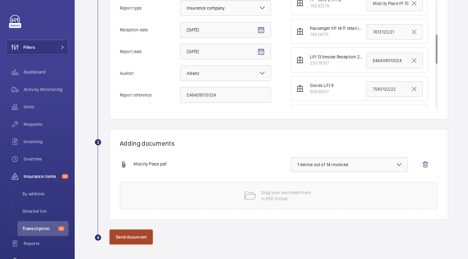
click at [132, 235] on button "Send document" at bounding box center [130, 237] width 43 height 15
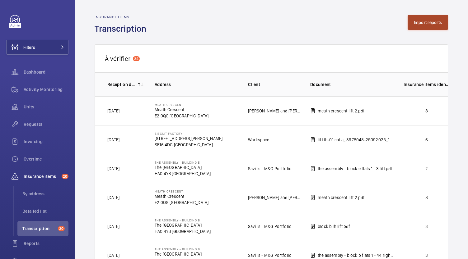
click at [413, 27] on button "Import reports" at bounding box center [427, 22] width 41 height 15
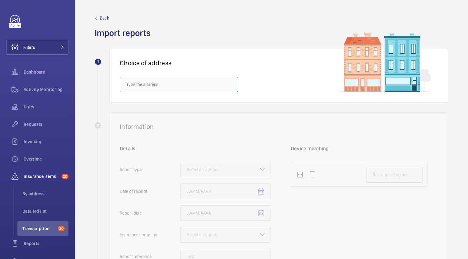
click at [208, 86] on input "text" at bounding box center [179, 85] width 118 height 16
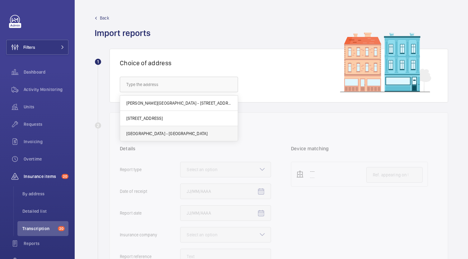
click at [168, 128] on mat-option "Midcity Place - MidCity Place, LONDON WC1V 6EA" at bounding box center [179, 133] width 118 height 15
type input "Midcity Place - MidCity Place, LONDON WC1V 6EA"
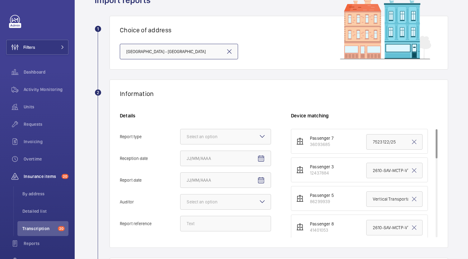
scroll to position [62, 0]
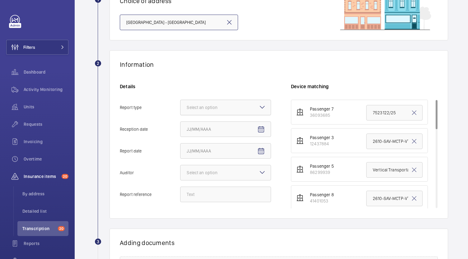
click at [220, 108] on div "Select an option" at bounding box center [210, 107] width 46 height 6
click at [180, 108] on input "Report type Select an option" at bounding box center [180, 107] width 0 height 15
click at [226, 126] on span "Insurance company" at bounding box center [226, 126] width 78 height 6
click at [180, 115] on input "Report type Select an option Insurance company Consultant" at bounding box center [180, 107] width 0 height 15
click at [259, 129] on mat-icon "Open calendar" at bounding box center [260, 129] width 7 height 7
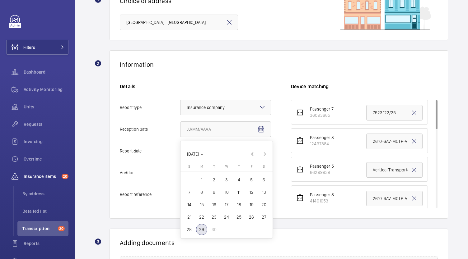
click at [200, 231] on span "29" at bounding box center [201, 229] width 11 height 11
type input "9/29/2025"
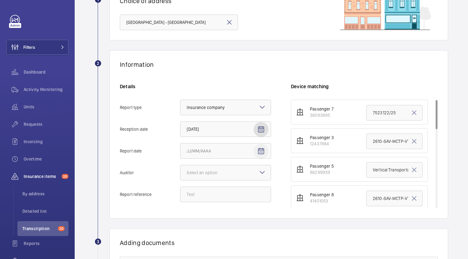
click at [257, 153] on mat-icon "Open calendar" at bounding box center [260, 151] width 7 height 7
click at [254, 57] on span "Previous month" at bounding box center [252, 59] width 12 height 12
click at [251, 43] on span "Previous month" at bounding box center [252, 46] width 12 height 12
click at [229, 135] on span "30" at bounding box center [226, 134] width 11 height 11
type input "7/30/2025"
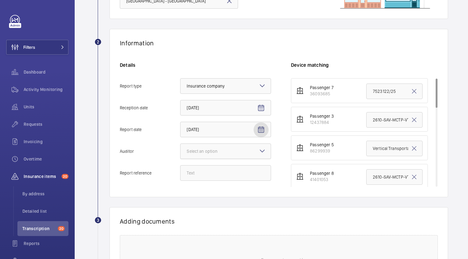
scroll to position [93, 0]
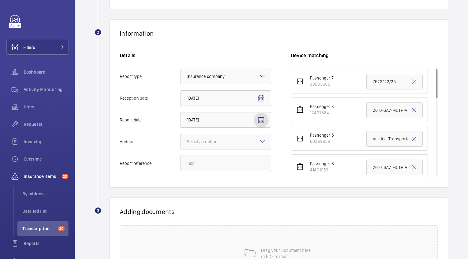
click at [229, 139] on div "Select an option" at bounding box center [210, 142] width 46 height 6
click at [180, 139] on input "Auditor Select an option" at bounding box center [180, 141] width 0 height 15
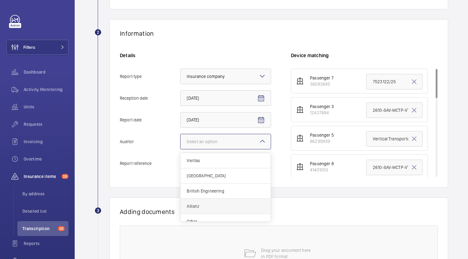
click at [215, 207] on span "Allianz" at bounding box center [226, 206] width 78 height 6
click at [180, 149] on input "Auditor Select an option Veritas Zurich British Engineering Allianz Other" at bounding box center [180, 141] width 0 height 15
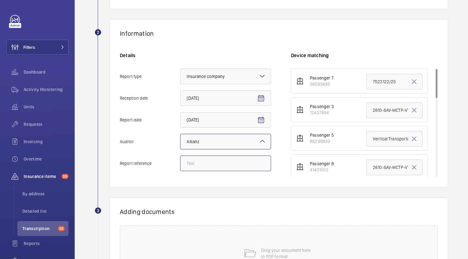
drag, startPoint x: 226, startPoint y: 166, endPoint x: 222, endPoint y: 167, distance: 3.9
click at [226, 166] on input "Report reference" at bounding box center [225, 164] width 91 height 16
paste input "E46409013025"
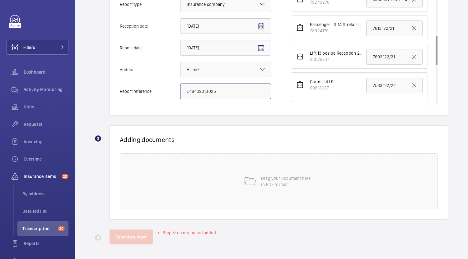
scroll to position [155, 0]
type input "E46409013025"
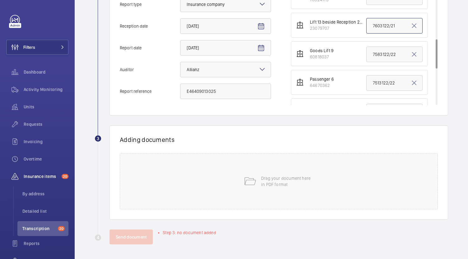
drag, startPoint x: 365, startPoint y: 26, endPoint x: 432, endPoint y: 26, distance: 67.2
click at [432, 26] on ul "Passenger 7 36093685 7523122/25 Passenger 3 12437884 2610-SAV-MCTP-VT - Lift1 -…" at bounding box center [364, 39] width 147 height 397
paste input "E46409013025"
type input "E46409013025"
drag, startPoint x: 229, startPoint y: 143, endPoint x: 230, endPoint y: 146, distance: 4.0
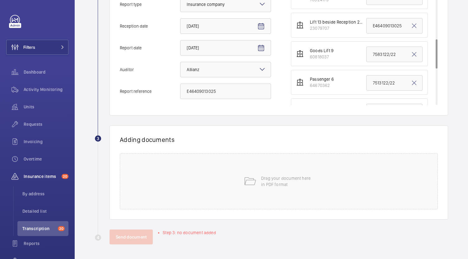
click at [229, 143] on h1 "Adding documents" at bounding box center [279, 140] width 318 height 8
click at [228, 162] on div "Drag your document here in PDF format" at bounding box center [279, 182] width 318 height 56
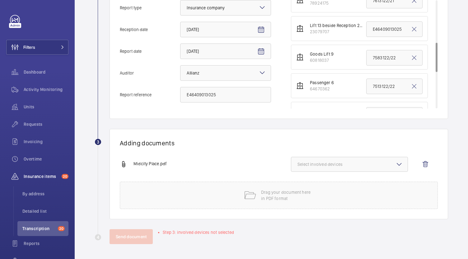
scroll to position [162, 0]
click at [313, 166] on span "Select involved devices" at bounding box center [349, 165] width 104 height 6
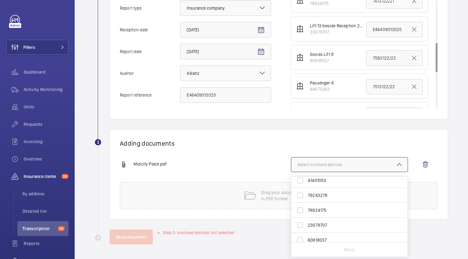
scroll to position [62, 0]
click at [337, 211] on span "23079707" at bounding box center [350, 212] width 84 height 6
click at [306, 211] on input "23079707" at bounding box center [300, 212] width 12 height 12
checkbox input "true"
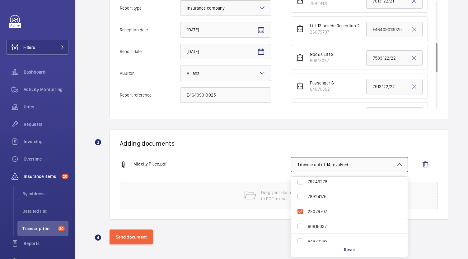
click at [248, 151] on div "Adding documents Midcity Place.pdf 1 device out of 14 involved 36093685 1243788…" at bounding box center [278, 174] width 338 height 90
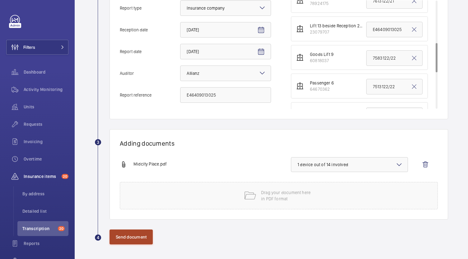
click at [152, 239] on button "Send document" at bounding box center [130, 237] width 43 height 15
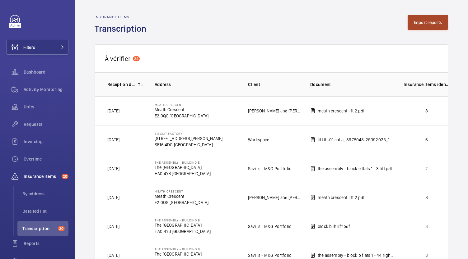
click at [415, 22] on button "Import reports" at bounding box center [427, 22] width 41 height 15
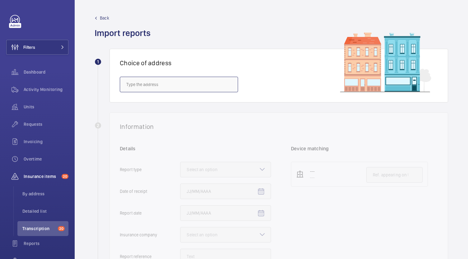
click at [149, 84] on input "text" at bounding box center [179, 85] width 118 height 16
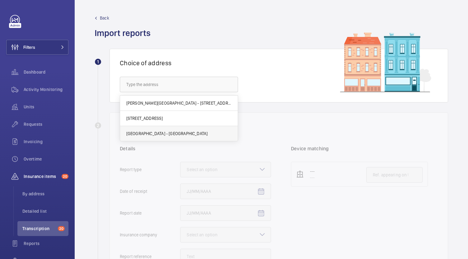
click at [144, 132] on span "Midcity Place - MidCity Place, LONDON WC1V 6EA" at bounding box center [166, 134] width 81 height 6
type input "Midcity Place - MidCity Place, LONDON WC1V 6EA"
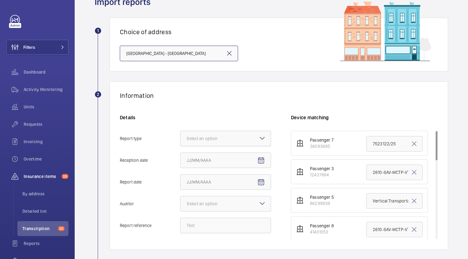
scroll to position [31, 0]
click at [195, 227] on input "Report reference" at bounding box center [225, 226] width 91 height 16
paste input "E46409013026"
type input "E46409013026"
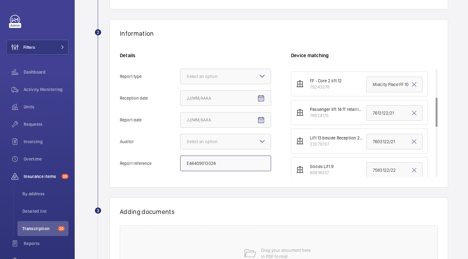
scroll to position [102, 0]
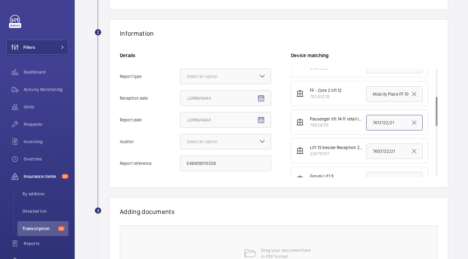
drag, startPoint x: 367, startPoint y: 121, endPoint x: 415, endPoint y: 123, distance: 47.6
click at [415, 123] on input "7613122/21" at bounding box center [394, 123] width 56 height 16
paste input "E46409013026"
type input "E46409013026"
click at [255, 80] on div at bounding box center [225, 76] width 90 height 15
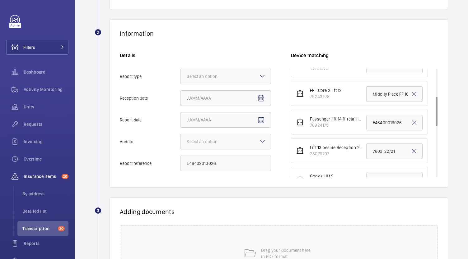
click at [180, 80] on input "Report type Select an option" at bounding box center [180, 76] width 0 height 15
click at [244, 96] on span "Insurance company" at bounding box center [226, 95] width 78 height 6
click at [180, 84] on input "Report type Select an option Insurance company Consultant" at bounding box center [180, 76] width 0 height 15
click at [265, 100] on span "Open calendar" at bounding box center [260, 98] width 15 height 15
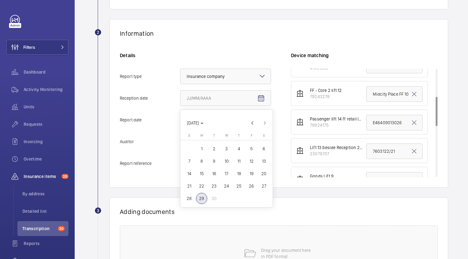
click at [204, 198] on span "29" at bounding box center [201, 198] width 11 height 11
type input "9/29/2025"
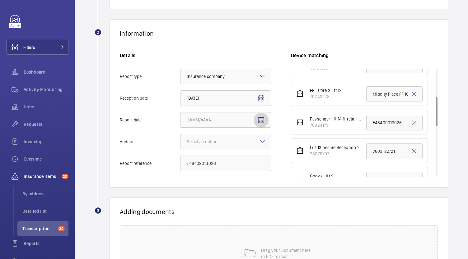
click at [262, 122] on mat-icon "Open calendar" at bounding box center [260, 120] width 7 height 7
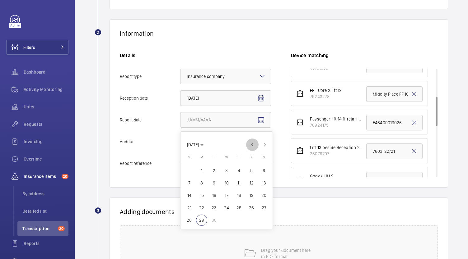
click at [249, 143] on span "Previous month" at bounding box center [252, 145] width 12 height 12
click at [252, 141] on span "Previous month" at bounding box center [252, 145] width 12 height 12
click at [227, 219] on span "30" at bounding box center [226, 220] width 11 height 11
type input "7/30/2025"
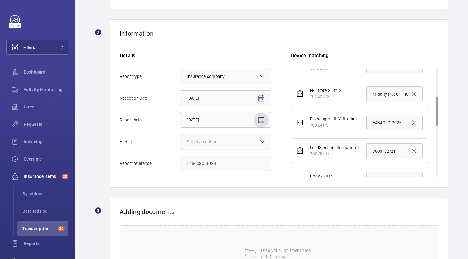
click at [236, 142] on div at bounding box center [225, 141] width 90 height 15
click at [180, 142] on input "Auditor Select an option" at bounding box center [180, 141] width 0 height 15
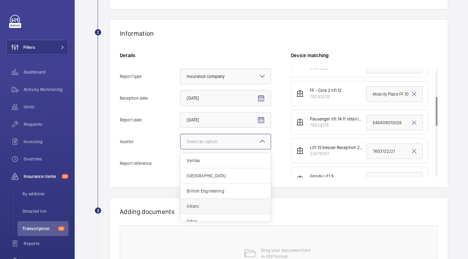
click at [207, 211] on div "Allianz" at bounding box center [225, 206] width 90 height 15
click at [180, 149] on input "Auditor Select an option Veritas Zurich British Engineering Allianz Other" at bounding box center [180, 141] width 0 height 15
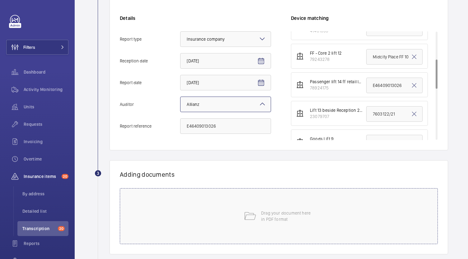
scroll to position [165, 0]
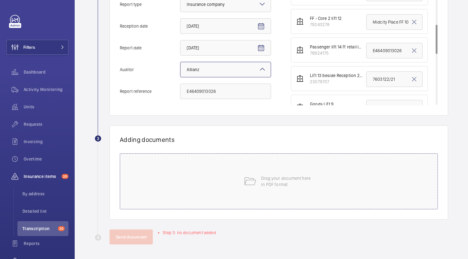
click at [261, 174] on div "Drag your document here in PDF format" at bounding box center [279, 182] width 318 height 56
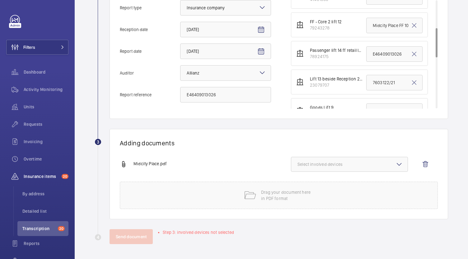
scroll to position [162, 0]
click at [307, 164] on span "Select involved devices" at bounding box center [349, 165] width 104 height 6
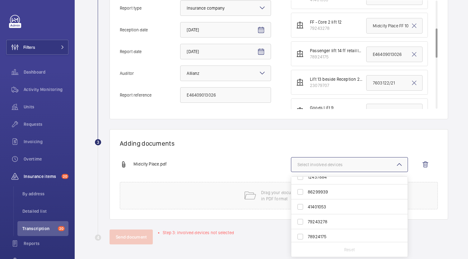
scroll to position [31, 0]
click at [322, 227] on span "78924175" at bounding box center [350, 228] width 84 height 6
click at [306, 227] on input "78924175" at bounding box center [300, 228] width 12 height 12
checkbox input "true"
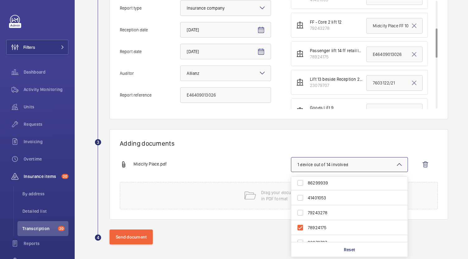
click at [248, 140] on h1 "Adding documents" at bounding box center [279, 144] width 318 height 8
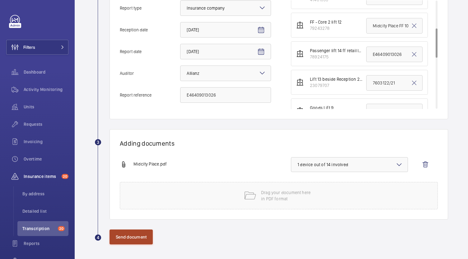
click at [136, 240] on button "Send document" at bounding box center [130, 237] width 43 height 15
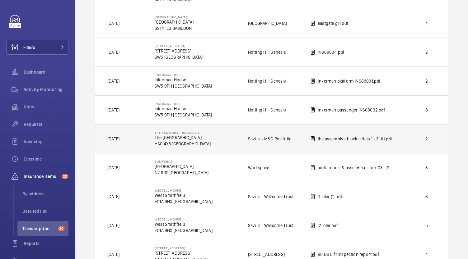
scroll to position [466, 0]
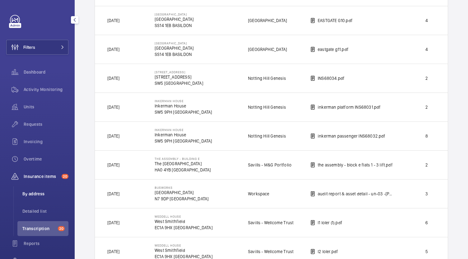
click at [44, 195] on span "By address" at bounding box center [45, 194] width 46 height 6
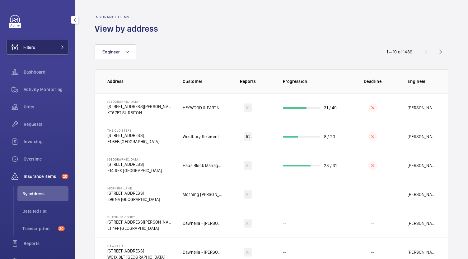
click at [57, 42] on button "Filters" at bounding box center [37, 47] width 62 height 15
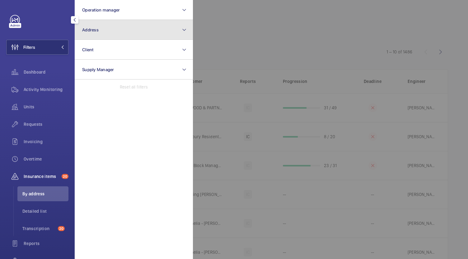
click at [110, 31] on button "Address" at bounding box center [134, 30] width 118 height 20
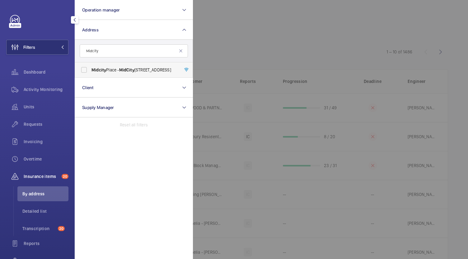
type input "Midcity"
click at [114, 72] on span "Midcity Place - MidCity Place, LONDON WC1V 6EA" at bounding box center [134, 70] width 86 height 6
click at [90, 72] on input "Midcity Place - MidCity Place, LONDON WC1V 6EA" at bounding box center [84, 70] width 12 height 12
checkbox input "true"
click at [245, 64] on div at bounding box center [427, 129] width 468 height 259
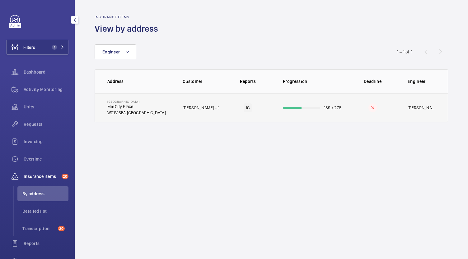
click at [202, 109] on p "MAPP - Midcity Place" at bounding box center [203, 108] width 40 height 6
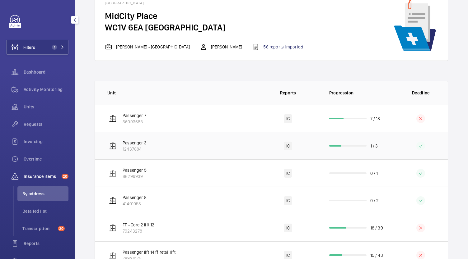
scroll to position [31, 0]
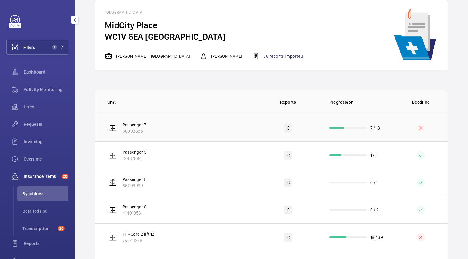
click at [221, 133] on td "Passenger 7 36093685" at bounding box center [176, 127] width 162 height 27
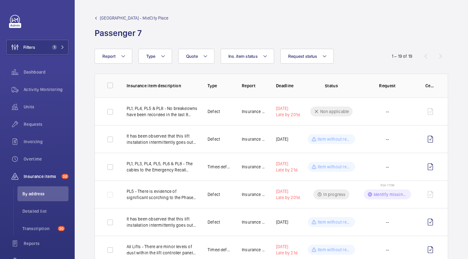
click at [110, 19] on span "Midcity Place - MidCity Place" at bounding box center [134, 18] width 68 height 6
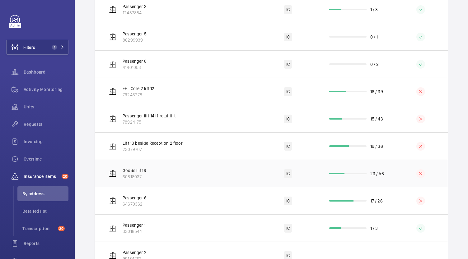
scroll to position [187, 0]
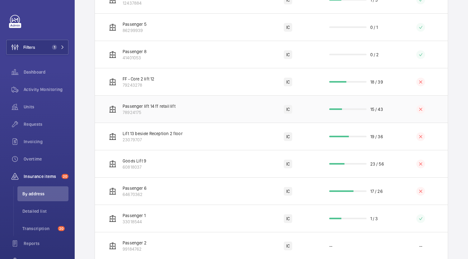
click at [189, 112] on td "Passenger lift 14 ff retail lift 78924175" at bounding box center [176, 108] width 162 height 27
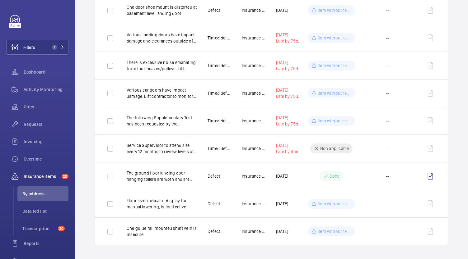
scroll to position [685, 0]
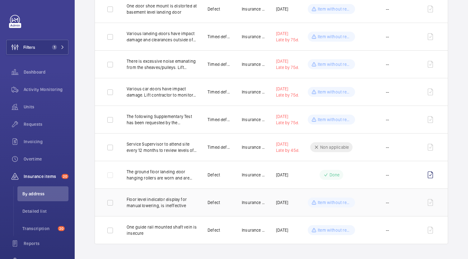
drag, startPoint x: 192, startPoint y: 200, endPoint x: 195, endPoint y: 194, distance: 6.4
click at [194, 197] on p "Floor level indicator display for manual lowering, is ineffective" at bounding box center [162, 203] width 71 height 12
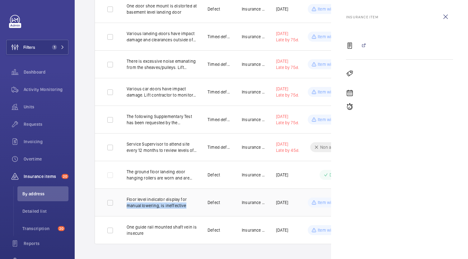
click at [196, 197] on p "Floor level indicator display for manual lowering, is ineffective" at bounding box center [162, 203] width 71 height 12
drag, startPoint x: 444, startPoint y: 18, endPoint x: 442, endPoint y: 22, distance: 3.8
click at [444, 18] on wm-front-icon-button at bounding box center [445, 16] width 15 height 15
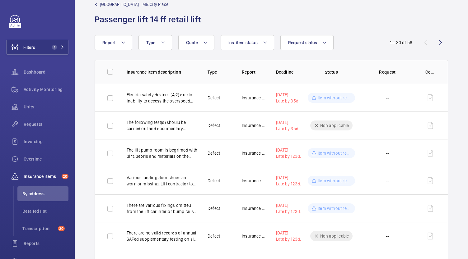
scroll to position [0, 0]
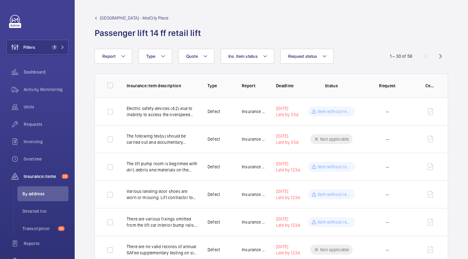
click at [118, 19] on span "Midcity Place - MidCity Place" at bounding box center [134, 18] width 68 height 6
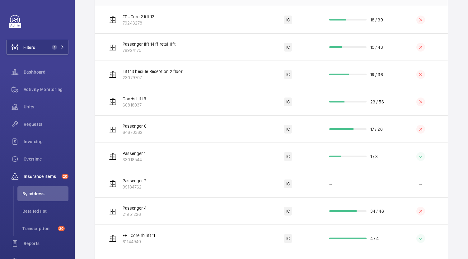
scroll to position [284, 0]
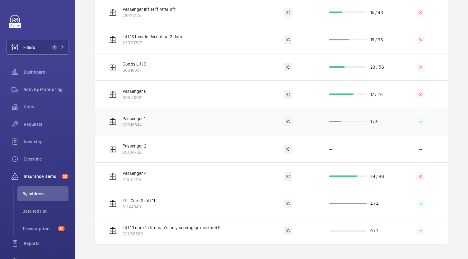
click at [184, 126] on td "Passenger 1 33018544" at bounding box center [176, 121] width 162 height 27
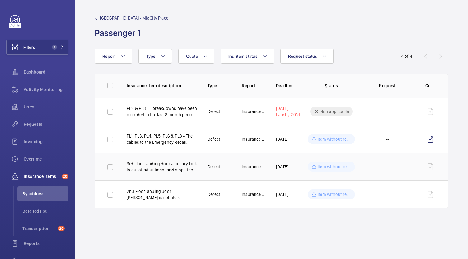
click at [183, 168] on p "3rd Floor landing door auxiliary lock is out of adjustment and stops the lift i…" at bounding box center [162, 167] width 71 height 12
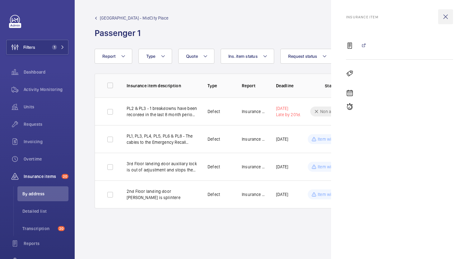
click at [443, 18] on wm-front-icon-button at bounding box center [445, 16] width 15 height 15
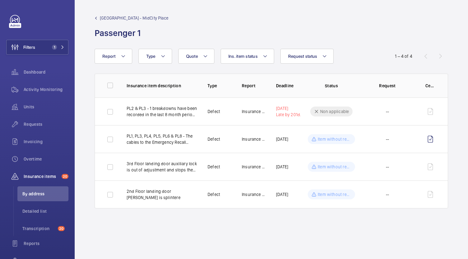
click at [109, 16] on span "Midcity Place - MidCity Place" at bounding box center [134, 18] width 68 height 6
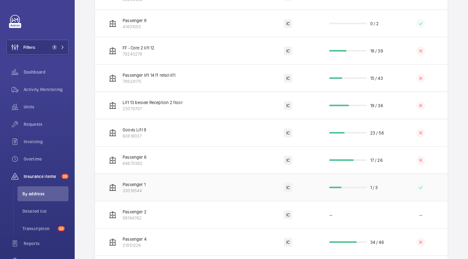
scroll to position [249, 0]
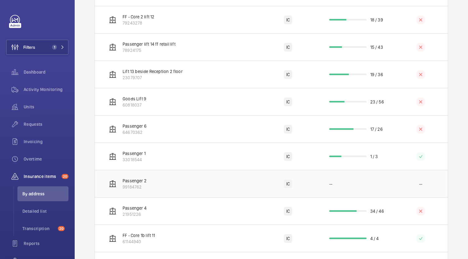
click at [187, 193] on td "Passenger 2 99184762" at bounding box center [176, 183] width 162 height 27
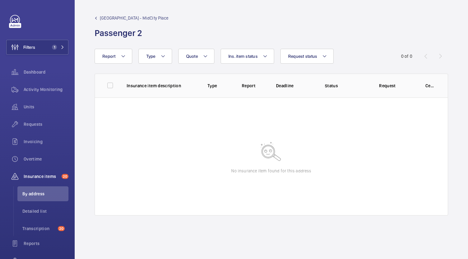
click at [121, 17] on span "Midcity Place - MidCity Place" at bounding box center [134, 18] width 68 height 6
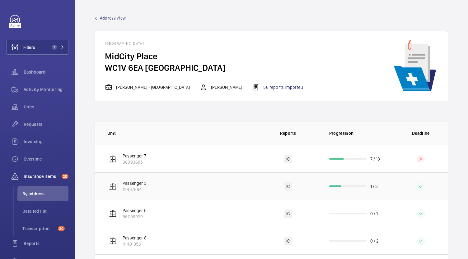
click at [141, 192] on p "12437884" at bounding box center [135, 190] width 24 height 6
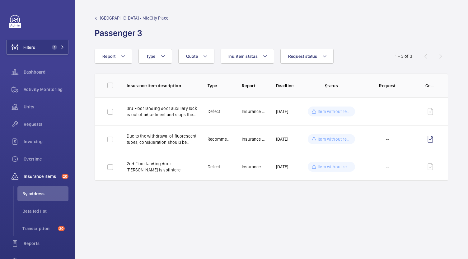
click at [136, 18] on span "Midcity Place - MidCity Place" at bounding box center [134, 18] width 68 height 6
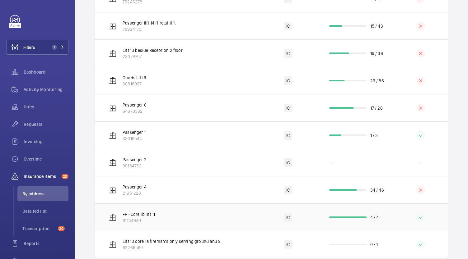
scroll to position [280, 0]
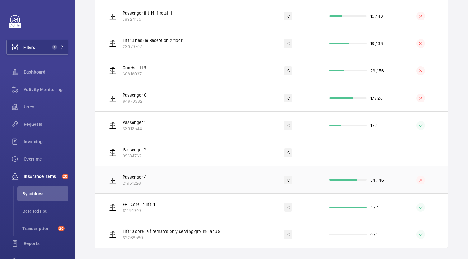
click at [153, 183] on td "Passenger 4 21951226" at bounding box center [176, 179] width 162 height 27
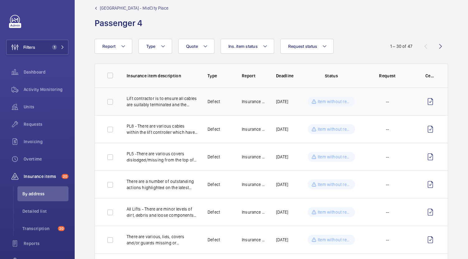
scroll to position [1, 0]
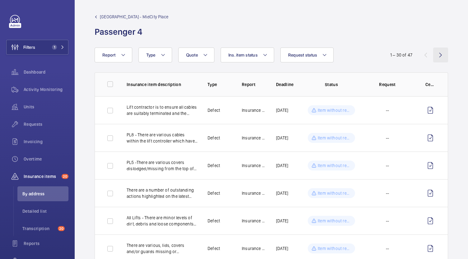
click at [435, 56] on wm-front-icon-button at bounding box center [440, 55] width 15 height 15
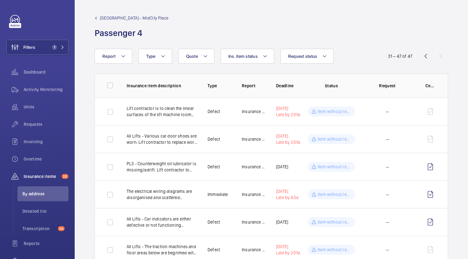
click at [101, 19] on span "Midcity Place - MidCity Place" at bounding box center [134, 18] width 68 height 6
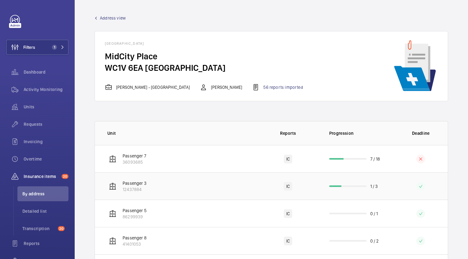
scroll to position [62, 0]
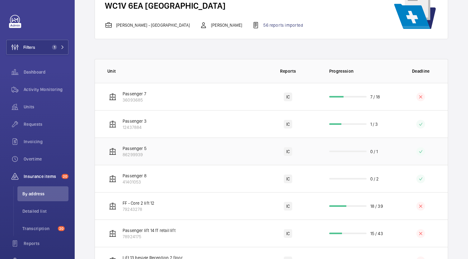
click at [152, 159] on td "Passenger 5 86299939" at bounding box center [176, 151] width 162 height 27
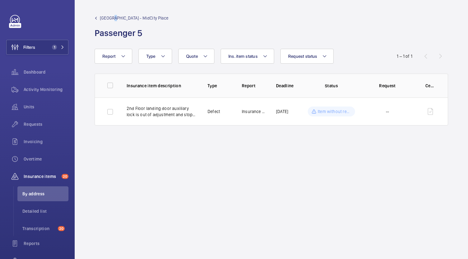
click at [113, 19] on span "Midcity Place - MidCity Place" at bounding box center [134, 18] width 68 height 6
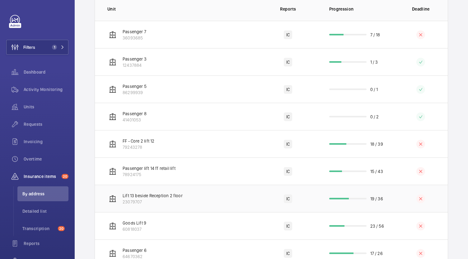
scroll to position [187, 0]
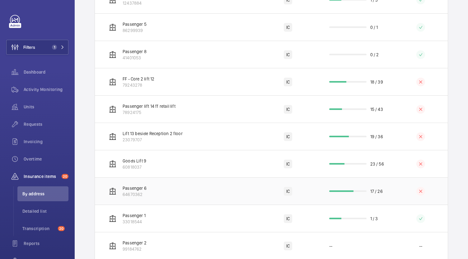
click at [170, 191] on td "Passenger 6 64670362" at bounding box center [176, 191] width 162 height 27
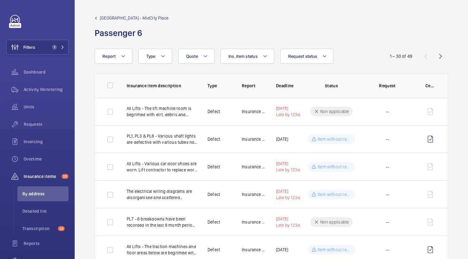
click at [122, 21] on span "Midcity Place - MidCity Place" at bounding box center [134, 18] width 68 height 6
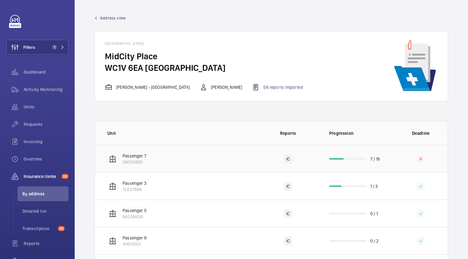
click at [157, 160] on td "Passenger 7 36093685" at bounding box center [176, 158] width 162 height 27
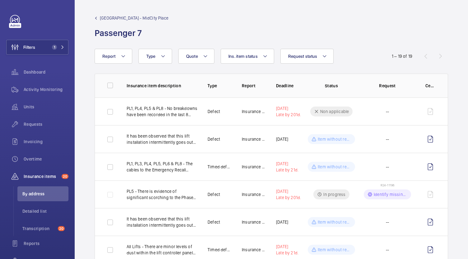
click at [139, 18] on span "Midcity Place - MidCity Place" at bounding box center [134, 18] width 68 height 6
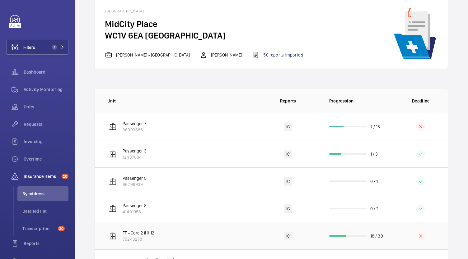
scroll to position [62, 0]
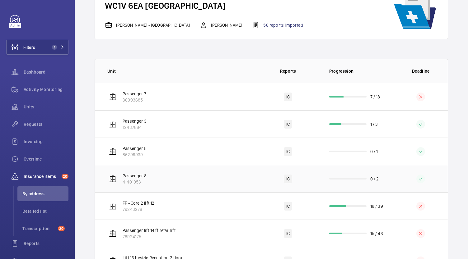
click at [166, 182] on td "Passenger 8 41401053" at bounding box center [176, 178] width 162 height 27
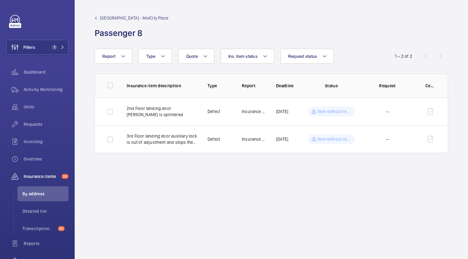
click at [136, 16] on span "Midcity Place - MidCity Place" at bounding box center [134, 18] width 68 height 6
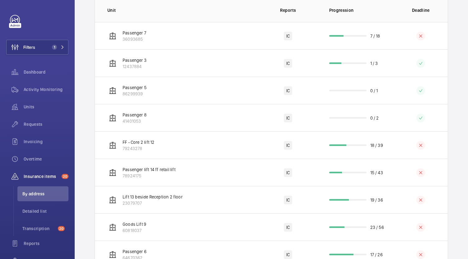
scroll to position [159, 0]
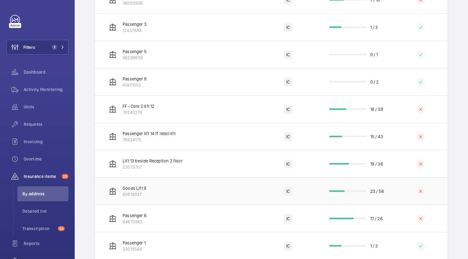
click at [199, 197] on td "Goods Lift 9 60818037" at bounding box center [176, 191] width 162 height 27
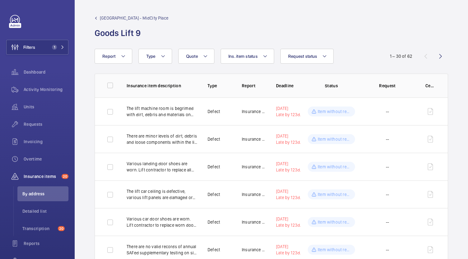
click at [434, 57] on wm-front-icon-button at bounding box center [440, 56] width 15 height 15
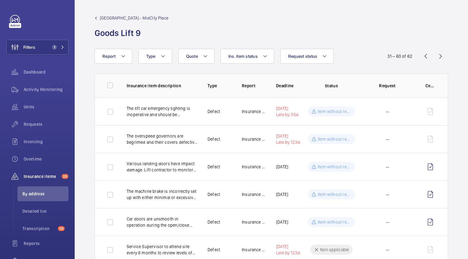
click at [127, 15] on span "Midcity Place - MidCity Place" at bounding box center [134, 18] width 68 height 6
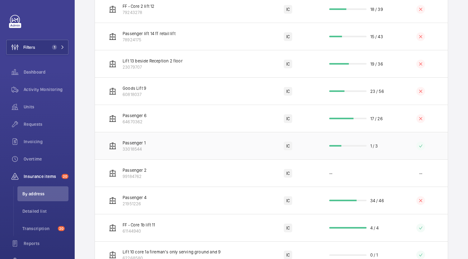
scroll to position [284, 0]
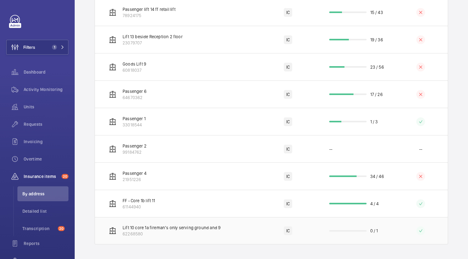
click at [197, 233] on p "62268580" at bounding box center [172, 234] width 98 height 6
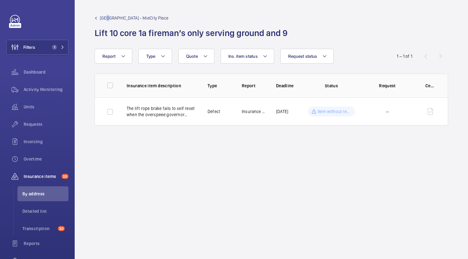
click at [108, 15] on span "Midcity Place - MidCity Place" at bounding box center [134, 18] width 68 height 6
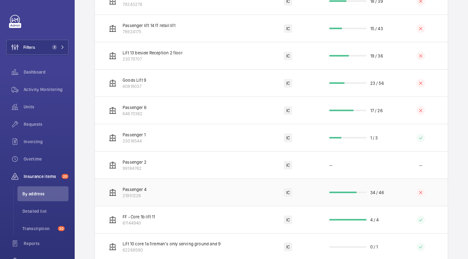
scroll to position [284, 0]
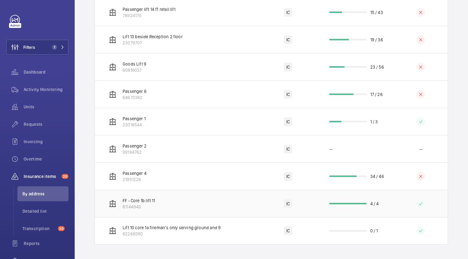
click at [161, 200] on td "FF - Core 1b lift 11 61144940" at bounding box center [176, 203] width 162 height 27
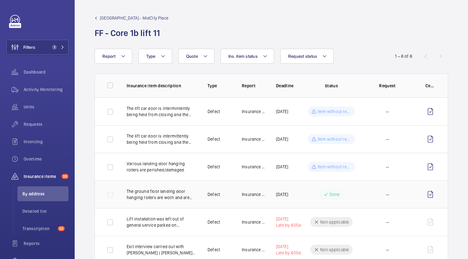
scroll to position [24, 0]
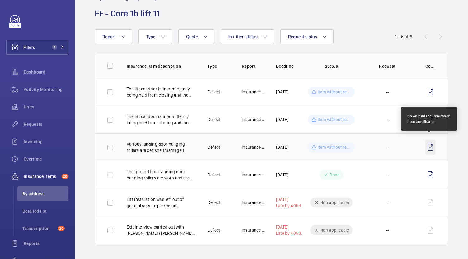
click at [428, 143] on wm-front-icon-button at bounding box center [430, 147] width 10 height 15
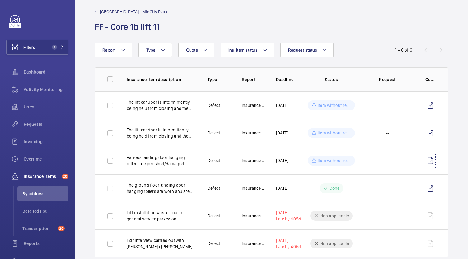
scroll to position [0, 0]
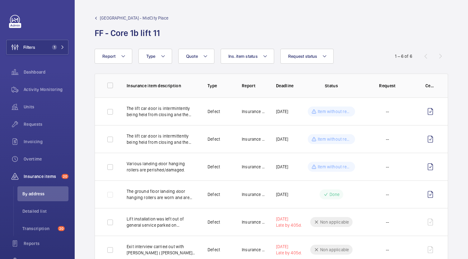
click at [122, 15] on span "Midcity Place - MidCity Place" at bounding box center [134, 18] width 68 height 6
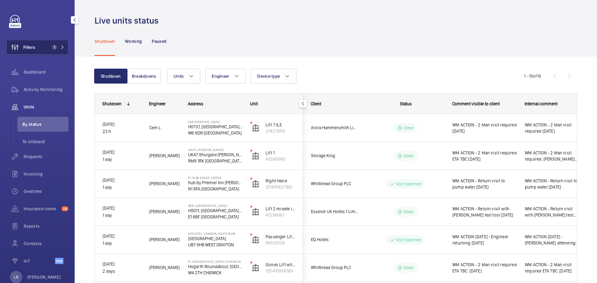
click at [55, 48] on span "1" at bounding box center [56, 47] width 15 height 5
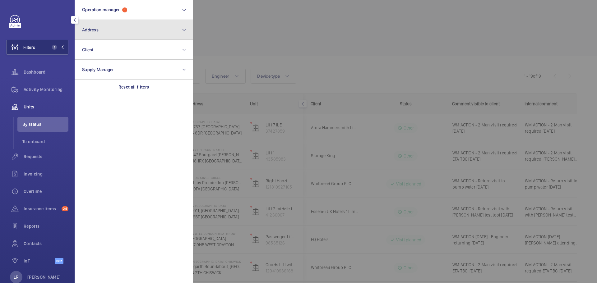
click at [88, 31] on span "Address" at bounding box center [90, 29] width 16 height 5
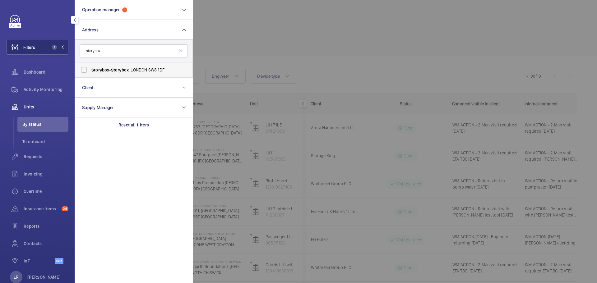
type input "storybox"
click at [135, 69] on span "Storybox - Storybox , [GEOGRAPHIC_DATA] 1DF" at bounding box center [134, 70] width 86 height 6
click at [90, 69] on input "Storybox - Storybox , [GEOGRAPHIC_DATA] 1DF" at bounding box center [84, 70] width 12 height 12
checkbox input "true"
click at [225, 51] on div at bounding box center [491, 141] width 597 height 283
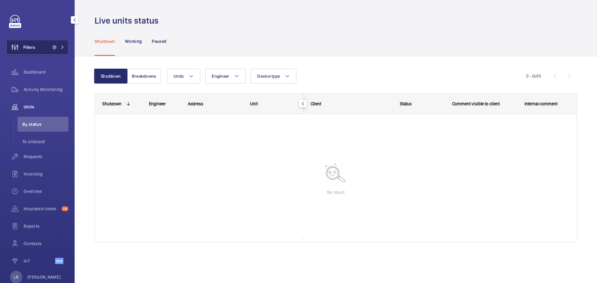
click at [52, 49] on span "2" at bounding box center [54, 47] width 5 height 5
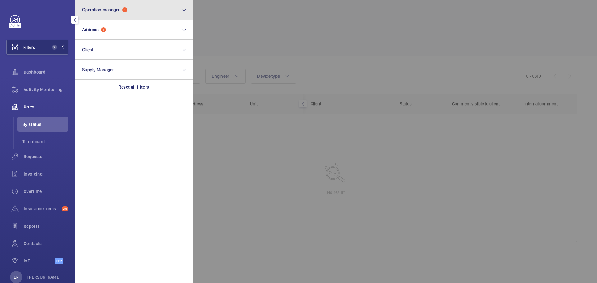
click at [103, 13] on button "Operation manager 1" at bounding box center [134, 10] width 118 height 20
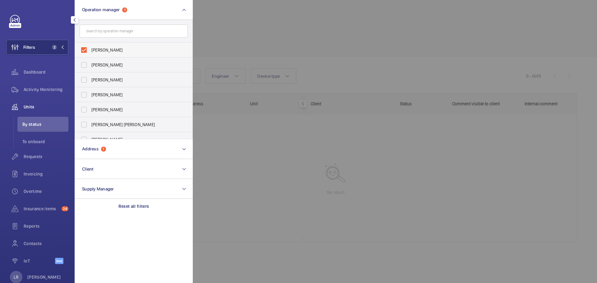
click at [117, 48] on span "[PERSON_NAME]" at bounding box center [134, 50] width 86 height 6
click at [90, 48] on input "[PERSON_NAME]" at bounding box center [84, 50] width 12 height 12
checkbox input "false"
click at [232, 45] on div at bounding box center [491, 141] width 597 height 283
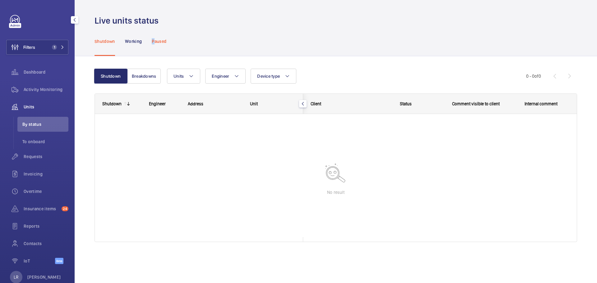
click at [154, 43] on p "Paused" at bounding box center [159, 41] width 15 height 6
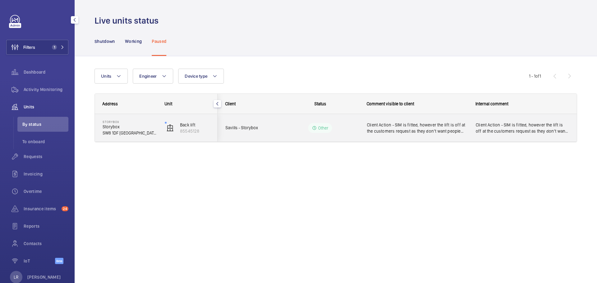
click at [287, 126] on wm-front-pills-cell "Other" at bounding box center [319, 128] width 77 height 10
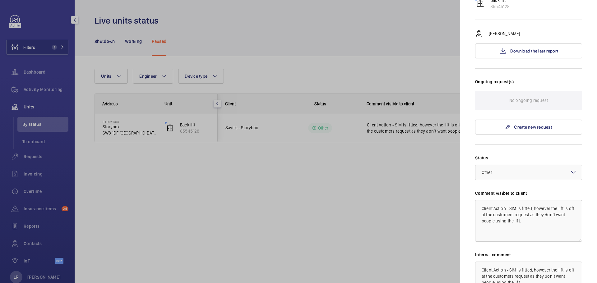
scroll to position [62, 0]
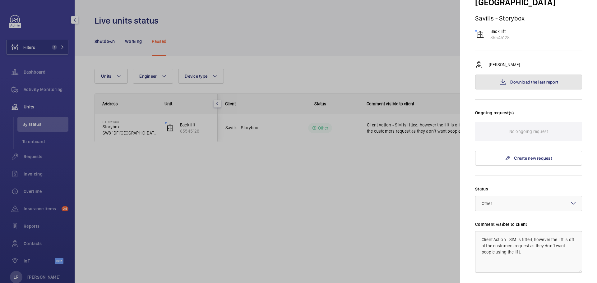
click at [504, 75] on button "Download the last report" at bounding box center [528, 82] width 107 height 15
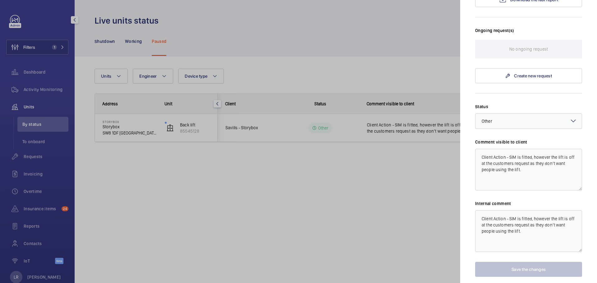
scroll to position [155, 0]
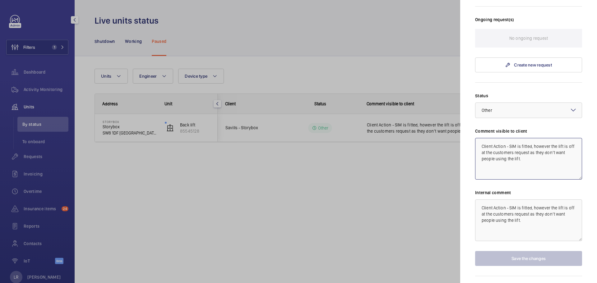
click at [543, 157] on textarea "Client Action - SIM is fitted, however the lift is off at the customers request…" at bounding box center [528, 159] width 107 height 42
click at [405, 115] on div at bounding box center [298, 141] width 597 height 283
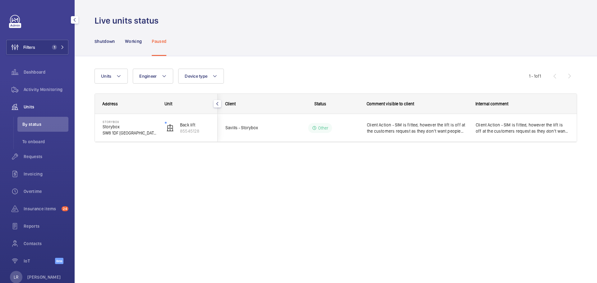
click at [51, 38] on div "Filters 1 Dashboard Activity Monitoring Units By status To onboard Requests Inv…" at bounding box center [37, 143] width 62 height 256
click at [52, 49] on span "1" at bounding box center [54, 47] width 5 height 5
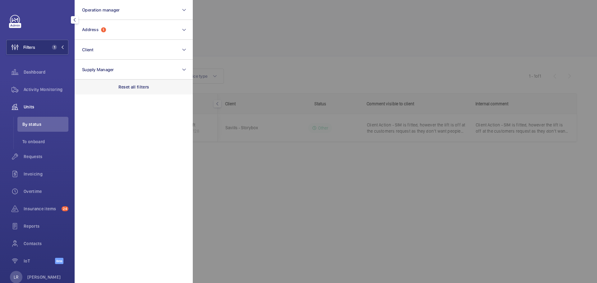
click at [129, 90] on p "Reset all filters" at bounding box center [133, 87] width 31 height 6
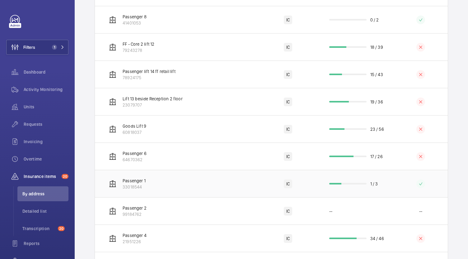
scroll to position [190, 0]
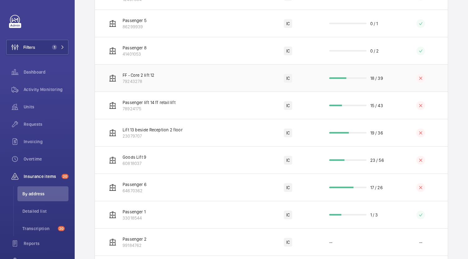
click at [179, 83] on td "FF - Core 2 lift 12 79243278" at bounding box center [176, 77] width 162 height 27
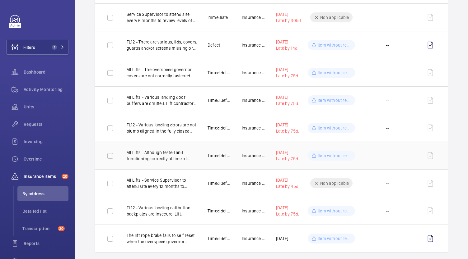
scroll to position [685, 0]
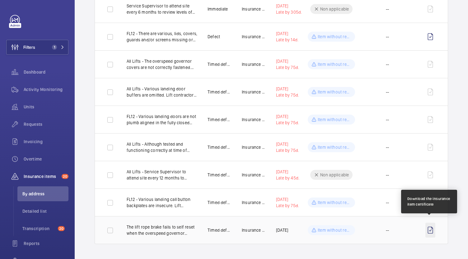
click at [428, 224] on wm-front-icon-button at bounding box center [430, 230] width 10 height 15
click at [429, 223] on wm-front-icon-button at bounding box center [430, 230] width 10 height 15
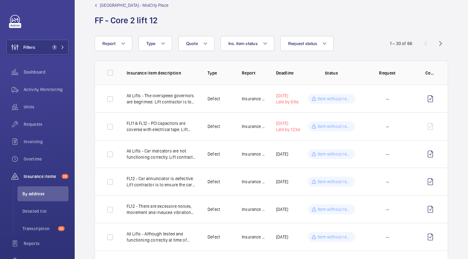
scroll to position [0, 0]
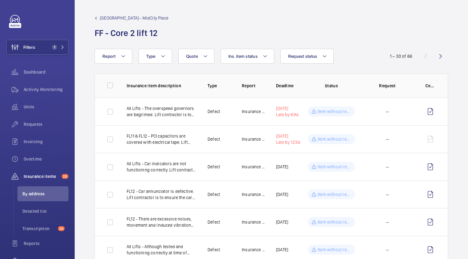
click at [136, 19] on span "[GEOGRAPHIC_DATA] - MidCity Place" at bounding box center [134, 18] width 68 height 6
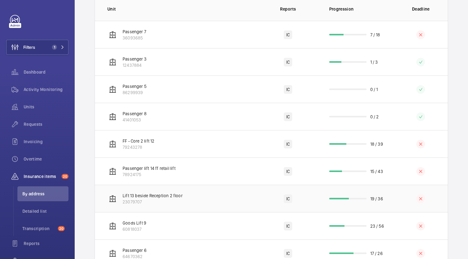
scroll to position [187, 0]
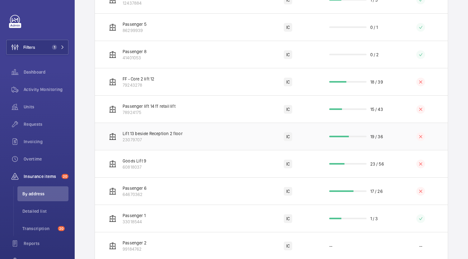
click at [172, 137] on p "23079707" at bounding box center [153, 140] width 60 height 6
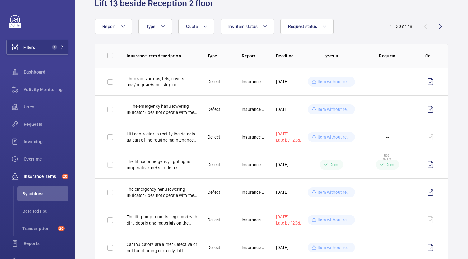
scroll to position [1, 0]
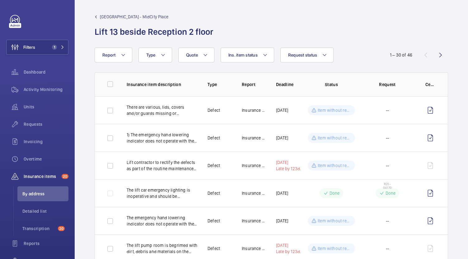
click at [127, 17] on span "[GEOGRAPHIC_DATA] - MidCity Place" at bounding box center [134, 17] width 68 height 6
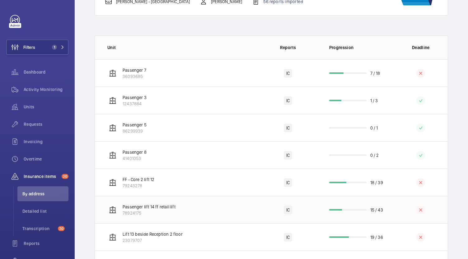
scroll to position [126, 0]
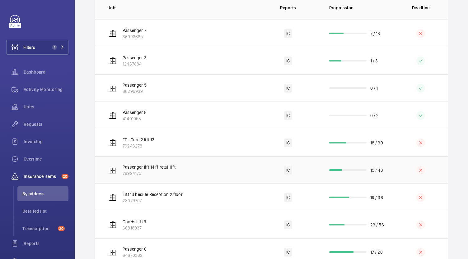
click at [183, 169] on td "Passenger lift 14 ff retail lift 78924175" at bounding box center [176, 169] width 162 height 27
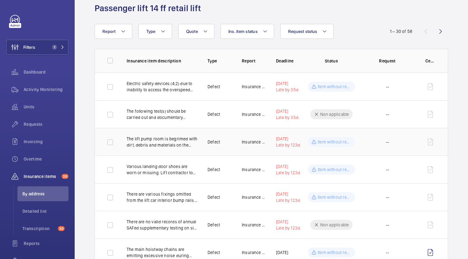
scroll to position [32, 0]
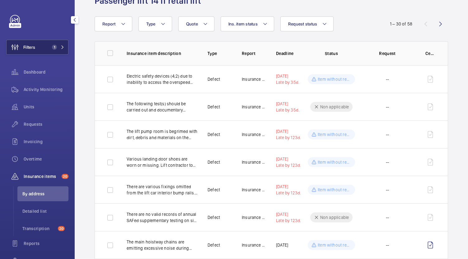
click at [53, 44] on button "Filters 1" at bounding box center [37, 47] width 62 height 15
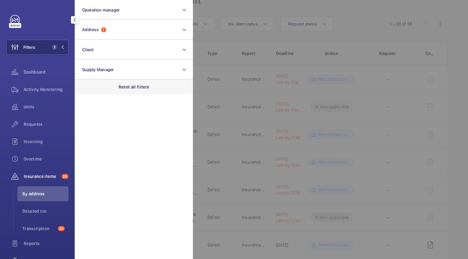
click at [129, 85] on p "Reset all filters" at bounding box center [133, 87] width 31 height 6
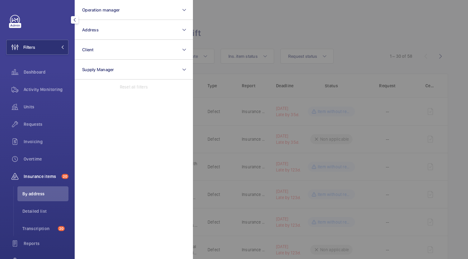
click at [251, 38] on div at bounding box center [427, 129] width 468 height 259
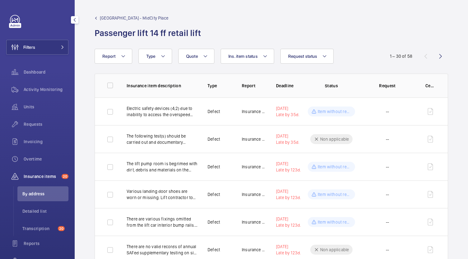
click at [112, 16] on span "Midcity Place - MidCity Place" at bounding box center [134, 18] width 68 height 6
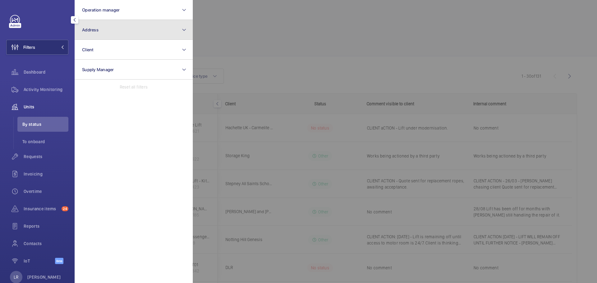
click at [109, 30] on button "Address" at bounding box center [134, 30] width 118 height 20
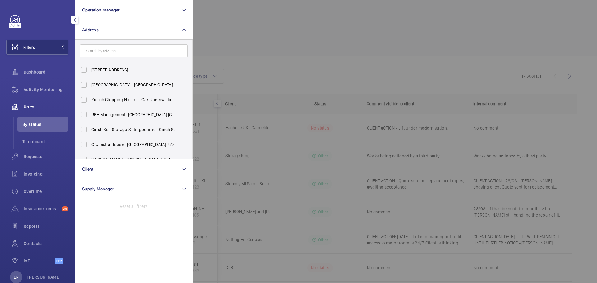
click at [117, 53] on input "text" at bounding box center [134, 50] width 108 height 13
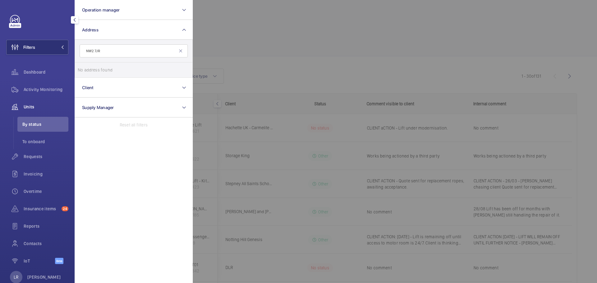
drag, startPoint x: 126, startPoint y: 49, endPoint x: 76, endPoint y: 57, distance: 50.8
click at [76, 57] on form "NW2 7JR" at bounding box center [134, 51] width 118 height 23
type input "NW2 7JR"
click at [214, 36] on div at bounding box center [491, 141] width 597 height 283
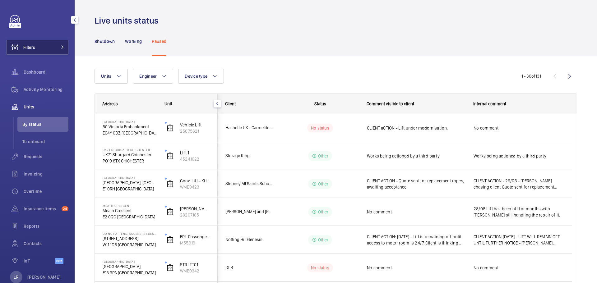
drag, startPoint x: 56, startPoint y: 47, endPoint x: 59, endPoint y: 47, distance: 3.4
click at [59, 47] on span at bounding box center [60, 47] width 7 height 4
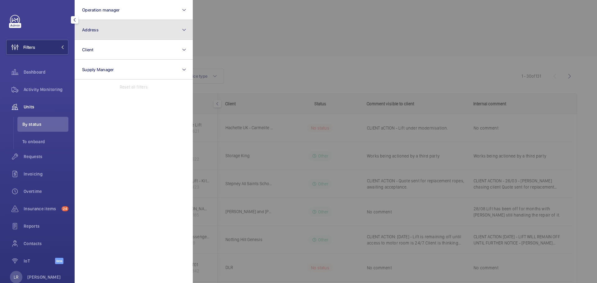
click at [110, 32] on button "Address" at bounding box center [134, 30] width 118 height 20
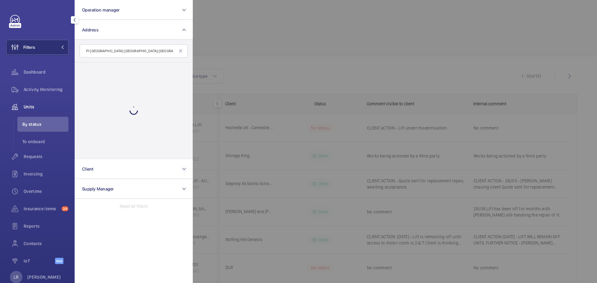
scroll to position [0, 72]
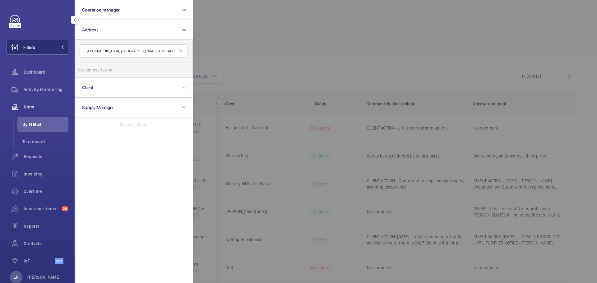
type input "PI [GEOGRAPHIC_DATA] [GEOGRAPHIC_DATA] [GEOGRAPHIC_DATA] [GEOGRAPHIC_DATA] [GEO…"
click at [181, 52] on mat-icon at bounding box center [180, 51] width 5 height 5
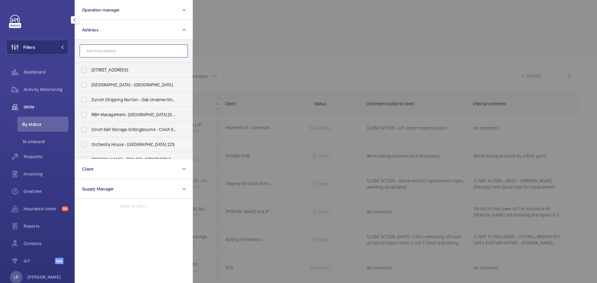
scroll to position [0, 0]
paste input "PI [GEOGRAPHIC_DATA]"
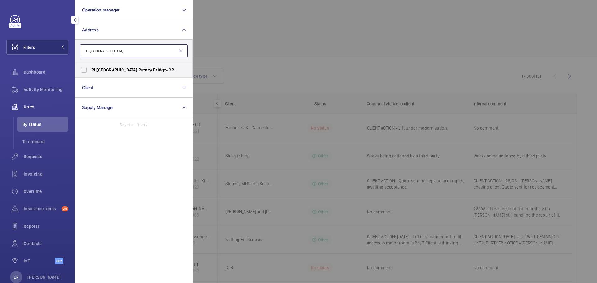
paste input "PI [GEOGRAPHIC_DATA]"
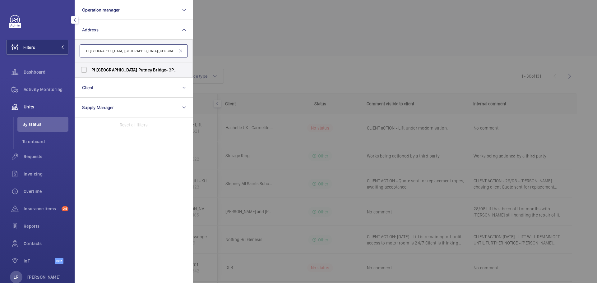
paste input "PI [GEOGRAPHIC_DATA]"
paste
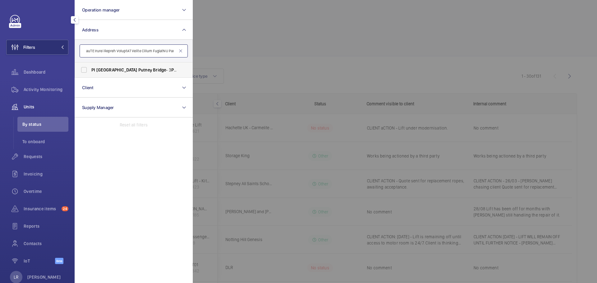
scroll to position [0, 2104]
type input "PI [GEOGRAPHIC_DATA] [GEOGRAPHIC_DATA] [GEOGRAPHIC_DATA] [GEOGRAPHIC_DATA] [GEO…"
click at [186, 69] on span "Bridge" at bounding box center [192, 69] width 13 height 5
click at [90, 69] on input "PI [GEOGRAPHIC_DATA] - [STREET_ADDRESS]" at bounding box center [84, 70] width 12 height 12
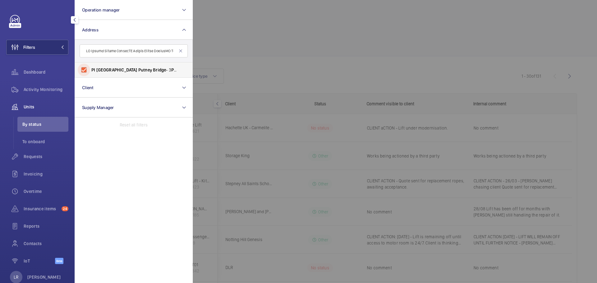
checkbox input "true"
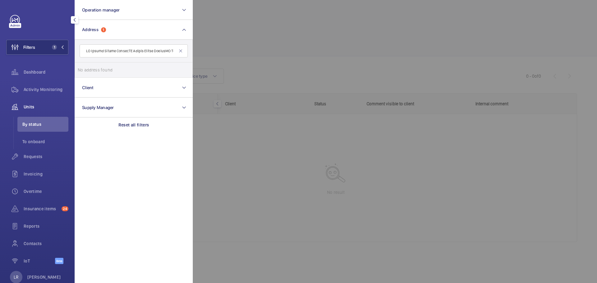
click at [220, 47] on div at bounding box center [491, 141] width 597 height 283
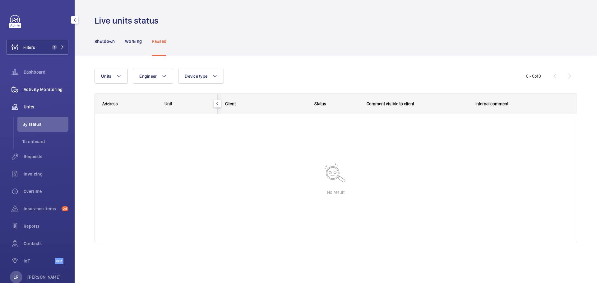
click at [48, 95] on div "Activity Monitoring" at bounding box center [37, 89] width 62 height 15
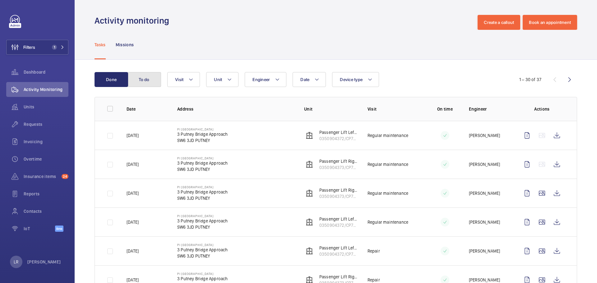
click at [149, 81] on button "To do" at bounding box center [144, 79] width 34 height 15
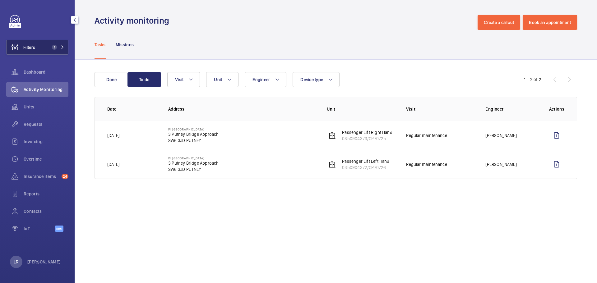
click at [52, 47] on span "1" at bounding box center [52, 47] width 7 height 5
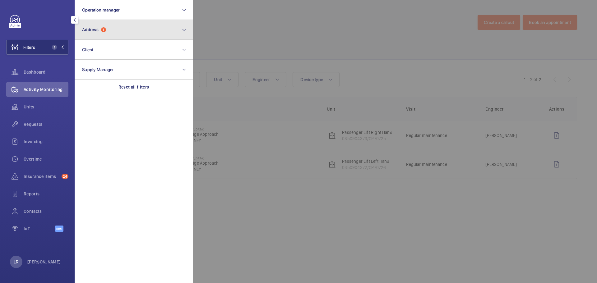
click at [122, 26] on button "Address 1" at bounding box center [134, 30] width 118 height 20
click at [123, 26] on button "Address 1" at bounding box center [134, 30] width 118 height 20
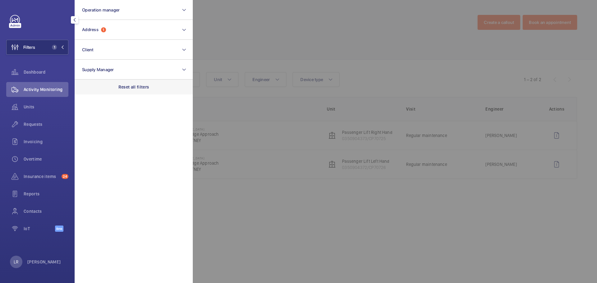
click at [132, 83] on div "Reset all filters" at bounding box center [134, 87] width 118 height 15
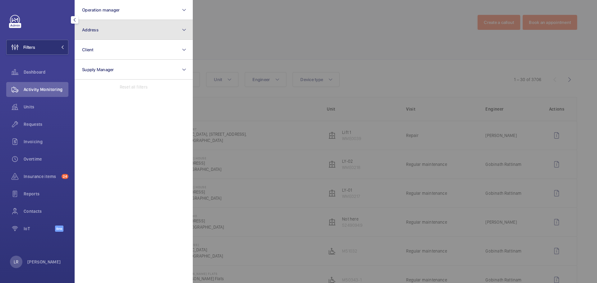
click at [137, 35] on button "Address" at bounding box center [134, 30] width 118 height 20
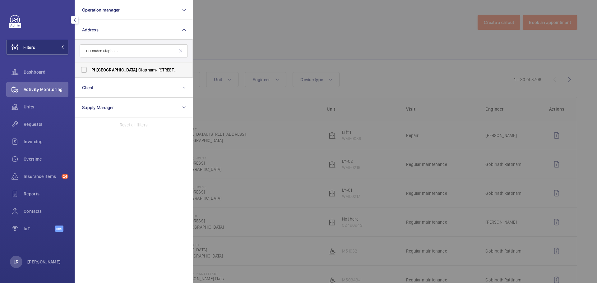
type input "PI London Clapham"
click at [147, 73] on label "PI [GEOGRAPHIC_DATA] Clapham - [STREET_ADDRESS]" at bounding box center [129, 70] width 108 height 15
click at [90, 73] on input "PI [GEOGRAPHIC_DATA] Clapham - [STREET_ADDRESS]" at bounding box center [84, 70] width 12 height 12
checkbox input "true"
click at [202, 59] on div at bounding box center [491, 141] width 597 height 283
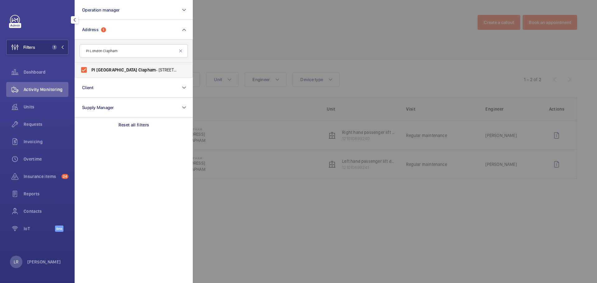
click at [203, 58] on div "Tasks Missions" at bounding box center [336, 45] width 483 height 30
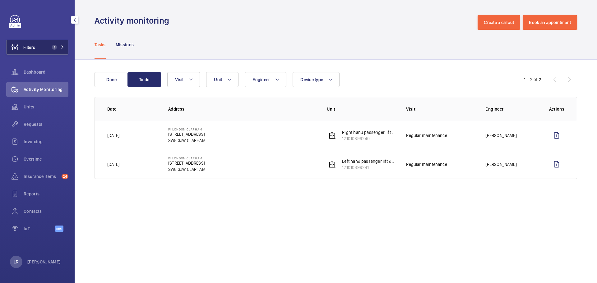
click at [49, 53] on button "Filters 1" at bounding box center [37, 47] width 62 height 15
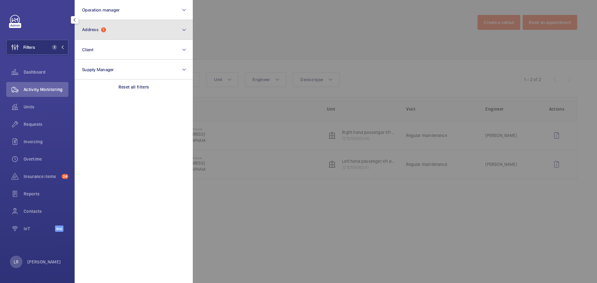
click at [110, 29] on button "Address 1" at bounding box center [134, 30] width 118 height 20
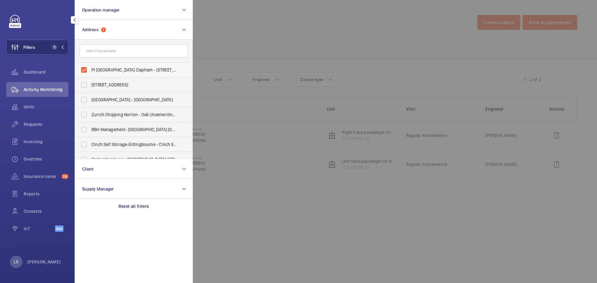
click at [97, 65] on label "PI [GEOGRAPHIC_DATA] Clapham - [STREET_ADDRESS]" at bounding box center [129, 70] width 108 height 15
click at [90, 65] on input "PI [GEOGRAPHIC_DATA] Clapham - [STREET_ADDRESS]" at bounding box center [84, 70] width 12 height 12
checkbox input "false"
click at [106, 49] on input "text" at bounding box center [134, 50] width 108 height 13
type input "PI [GEOGRAPHIC_DATA] [GEOGRAPHIC_DATA]"
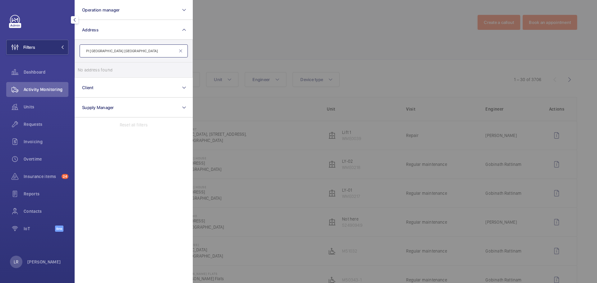
drag, startPoint x: 111, startPoint y: 51, endPoint x: 0, endPoint y: 54, distance: 111.1
click at [0, 54] on div "Filters Operation manager Address PI [GEOGRAPHIC_DATA] [GEOGRAPHIC_DATA] No add…" at bounding box center [37, 141] width 75 height 283
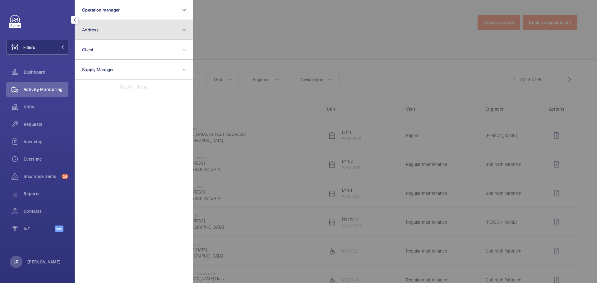
click at [91, 29] on span "Address" at bounding box center [90, 29] width 16 height 5
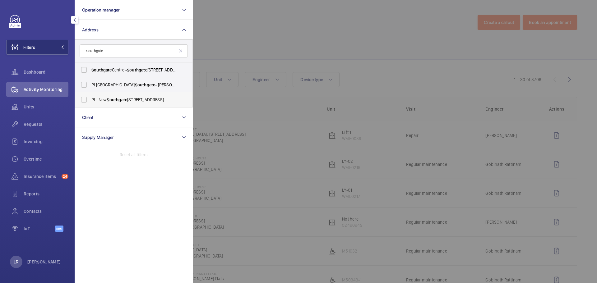
type input "Southgate"
click at [110, 103] on span "PI - New [STREET_ADDRESS]" at bounding box center [134, 100] width 86 height 6
click at [90, 103] on input "PI - New [STREET_ADDRESS]" at bounding box center [84, 100] width 12 height 12
checkbox input "true"
click at [221, 56] on div at bounding box center [491, 141] width 597 height 283
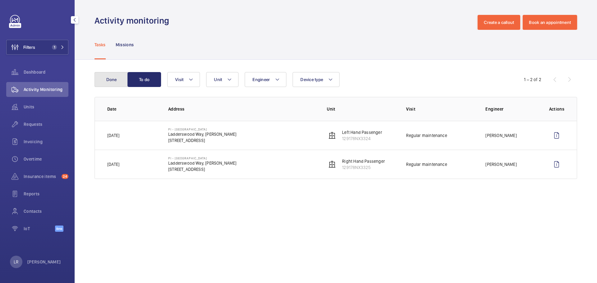
click at [119, 82] on button "Done" at bounding box center [112, 79] width 34 height 15
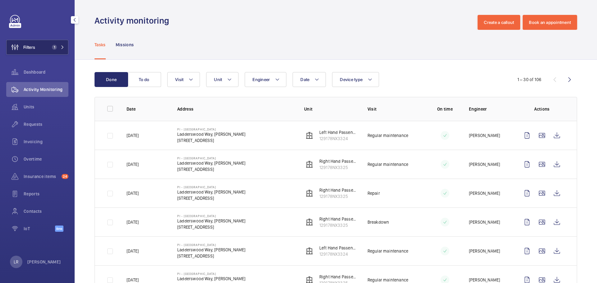
click at [55, 46] on span "1" at bounding box center [54, 47] width 5 height 5
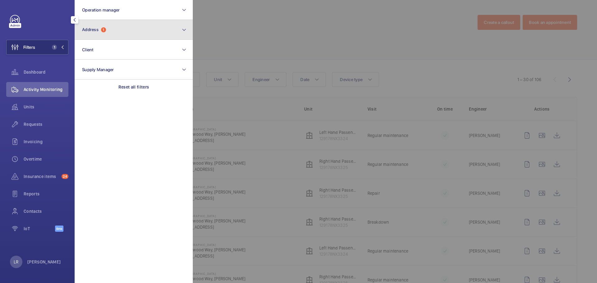
click at [91, 31] on span "Address" at bounding box center [90, 29] width 16 height 5
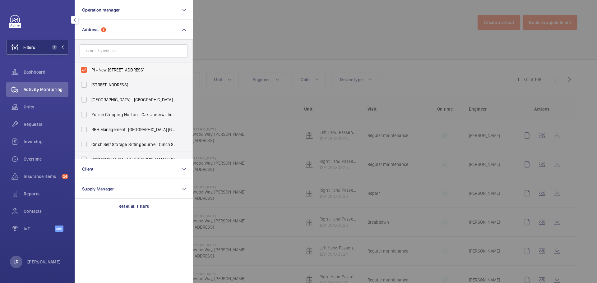
click at [115, 70] on span "PI - New [STREET_ADDRESS]" at bounding box center [134, 70] width 86 height 6
click at [90, 70] on input "PI - New [STREET_ADDRESS]" at bounding box center [84, 70] width 12 height 12
checkbox input "false"
click at [91, 49] on input "text" at bounding box center [134, 50] width 108 height 13
paste input "PI [GEOGRAPHIC_DATA] ([GEOGRAPHIC_DATA])"
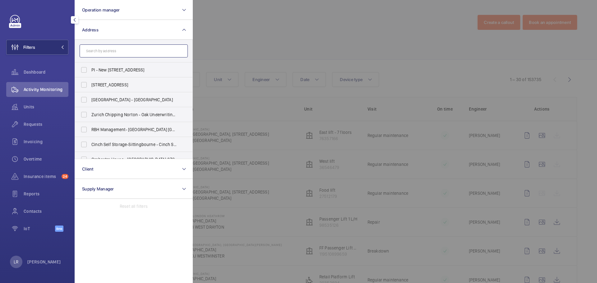
type input "PI [GEOGRAPHIC_DATA] ([GEOGRAPHIC_DATA])"
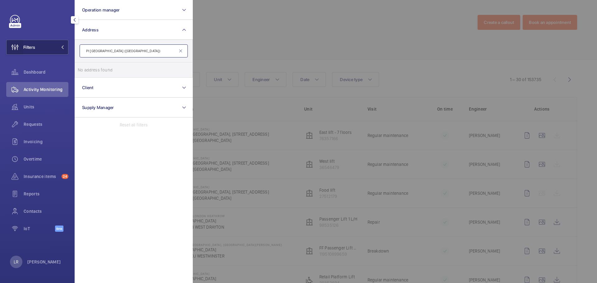
drag, startPoint x: 103, startPoint y: 52, endPoint x: 12, endPoint y: 52, distance: 91.1
click at [12, 53] on wm-front-sidebar-menu-filter "Filters Operation manager Address PI [GEOGRAPHIC_DATA] (Canning Town) No addres…" at bounding box center [37, 47] width 62 height 15
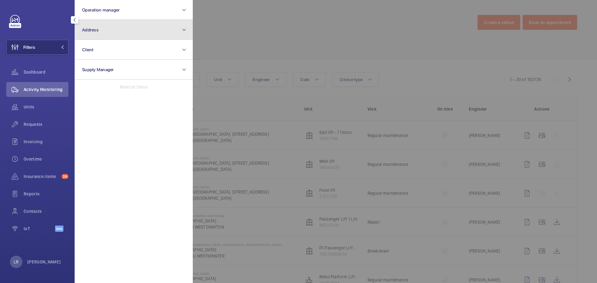
click at [135, 34] on button "Address" at bounding box center [134, 30] width 118 height 20
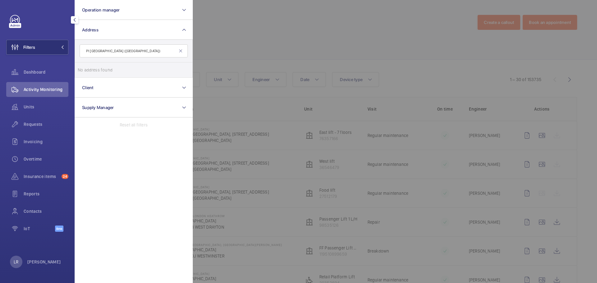
click at [100, 54] on input "PI [GEOGRAPHIC_DATA] ([GEOGRAPHIC_DATA])" at bounding box center [134, 50] width 108 height 13
type input "Docklands ([GEOGRAPHIC_DATA])"
click at [106, 70] on span "[GEOGRAPHIC_DATA] - [GEOGRAPHIC_DATA] ([GEOGRAPHIC_DATA]) - [GEOGRAPHIC_DATA] -…" at bounding box center [134, 70] width 86 height 6
click at [90, 70] on input "[GEOGRAPHIC_DATA] - [GEOGRAPHIC_DATA] ([GEOGRAPHIC_DATA]) - [GEOGRAPHIC_DATA] -…" at bounding box center [84, 70] width 12 height 12
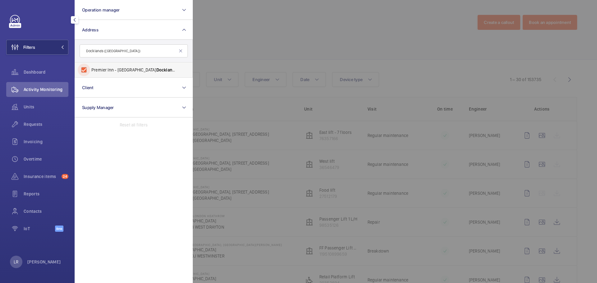
checkbox input "true"
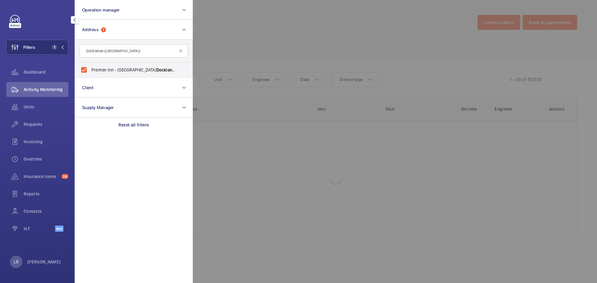
click at [232, 44] on div at bounding box center [491, 141] width 597 height 283
click at [232, 44] on div "Tasks Missions" at bounding box center [336, 45] width 483 height 30
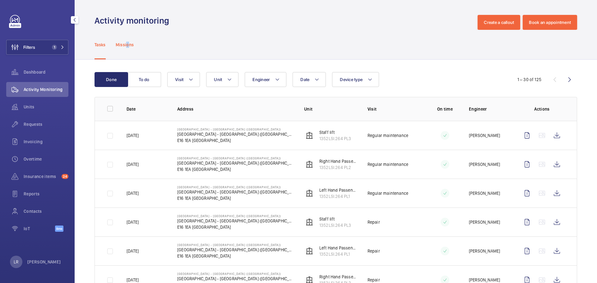
click at [128, 46] on p "Missions" at bounding box center [125, 45] width 18 height 6
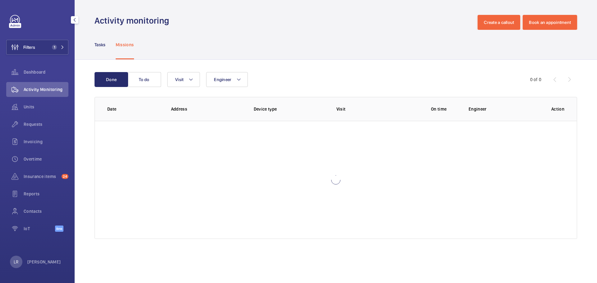
drag, startPoint x: 98, startPoint y: 48, endPoint x: 111, endPoint y: 58, distance: 16.6
click at [99, 47] on div "Tasks" at bounding box center [100, 45] width 11 height 30
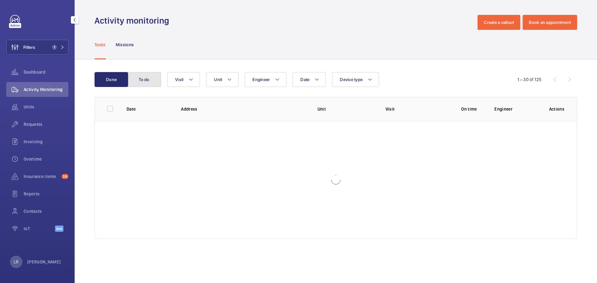
click at [144, 82] on button "To do" at bounding box center [144, 79] width 34 height 15
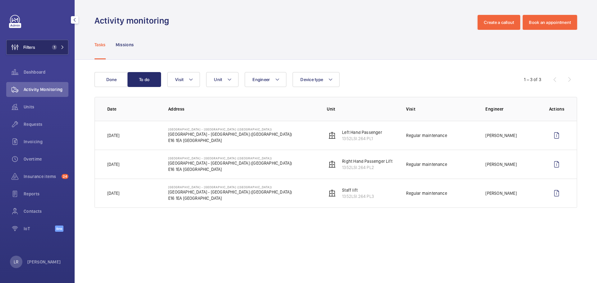
click at [26, 40] on span "Filters" at bounding box center [21, 47] width 29 height 15
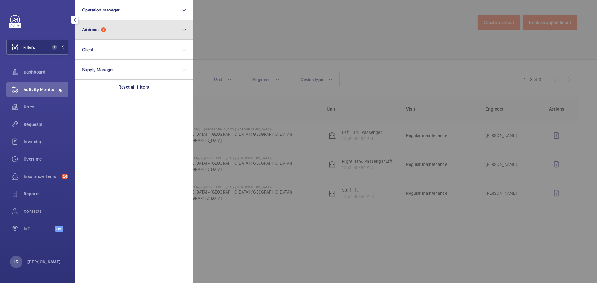
click at [94, 20] on section "Operation manager Address 1 Client Supply Manager Reset all filters" at bounding box center [134, 141] width 118 height 283
click at [109, 30] on button "Address 1" at bounding box center [134, 30] width 118 height 20
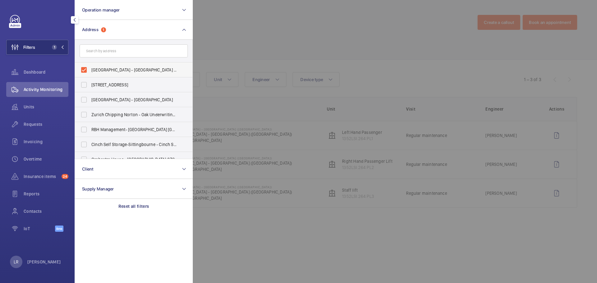
click at [112, 72] on span "[GEOGRAPHIC_DATA] - [GEOGRAPHIC_DATA] ([GEOGRAPHIC_DATA]) - [GEOGRAPHIC_DATA] -…" at bounding box center [134, 70] width 86 height 6
click at [90, 72] on input "[GEOGRAPHIC_DATA] - [GEOGRAPHIC_DATA] ([GEOGRAPHIC_DATA]) - [GEOGRAPHIC_DATA] -…" at bounding box center [84, 70] width 12 height 12
checkbox input "false"
click at [116, 52] on input "text" at bounding box center [134, 50] width 108 height 13
paste input "PI [GEOGRAPHIC_DATA] ([GEOGRAPHIC_DATA])"
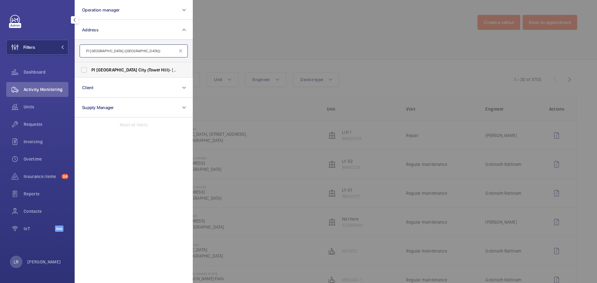
type input "PI [GEOGRAPHIC_DATA] ([GEOGRAPHIC_DATA])"
click at [152, 69] on span "PI [GEOGRAPHIC_DATA] ([GEOGRAPHIC_DATA]) - [STREET_ADDRESS]" at bounding box center [134, 70] width 86 height 6
click at [90, 69] on input "PI [GEOGRAPHIC_DATA] ([GEOGRAPHIC_DATA]) - [STREET_ADDRESS]" at bounding box center [84, 70] width 12 height 12
checkbox input "true"
drag, startPoint x: 217, startPoint y: 57, endPoint x: 222, endPoint y: 53, distance: 6.2
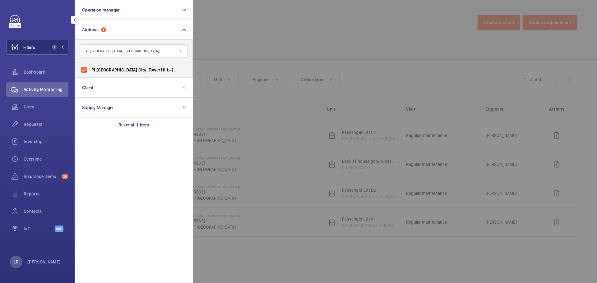
click at [220, 54] on div at bounding box center [491, 141] width 597 height 283
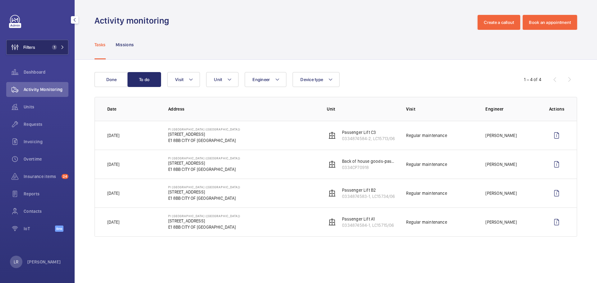
drag, startPoint x: 55, startPoint y: 48, endPoint x: 51, endPoint y: 46, distance: 3.9
click at [56, 48] on span "1" at bounding box center [54, 47] width 5 height 5
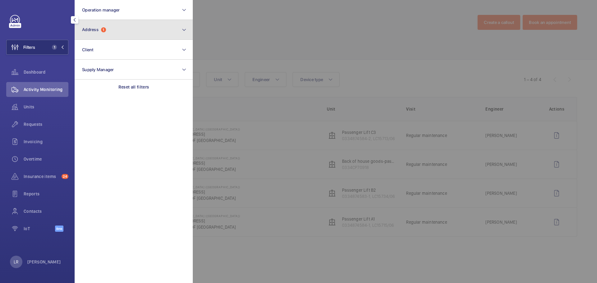
click at [104, 29] on span "1" at bounding box center [103, 29] width 5 height 5
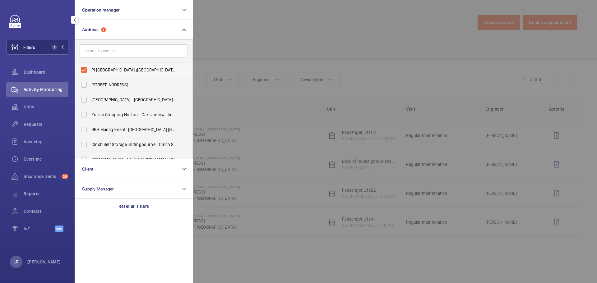
drag, startPoint x: 109, startPoint y: 69, endPoint x: 108, endPoint y: 63, distance: 6.1
click at [109, 68] on span "PI [GEOGRAPHIC_DATA] ([GEOGRAPHIC_DATA]) - [STREET_ADDRESS]" at bounding box center [134, 70] width 86 height 6
click at [90, 68] on input "PI [GEOGRAPHIC_DATA] ([GEOGRAPHIC_DATA]) - [STREET_ADDRESS]" at bounding box center [84, 70] width 12 height 12
checkbox input "false"
click at [112, 55] on input "text" at bounding box center [134, 50] width 108 height 13
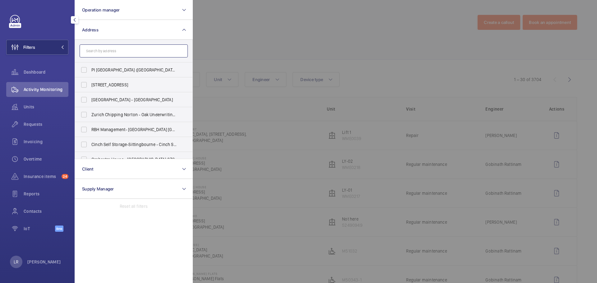
paste input "PI [GEOGRAPHIC_DATA]"
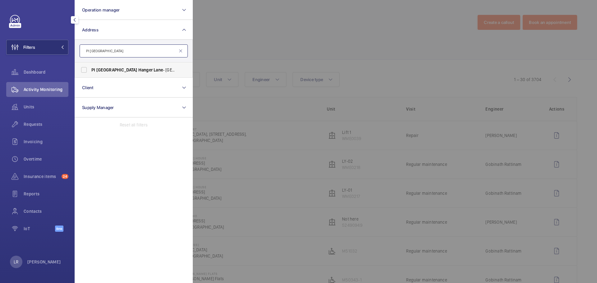
type input "PI [GEOGRAPHIC_DATA]"
drag, startPoint x: 111, startPoint y: 69, endPoint x: 112, endPoint y: 66, distance: 3.7
click at [112, 69] on span "PI [GEOGRAPHIC_DATA] - [GEOGRAPHIC_DATA], [STREET_ADDRESS]" at bounding box center [134, 70] width 86 height 6
click at [114, 75] on label "PI [GEOGRAPHIC_DATA] - [GEOGRAPHIC_DATA], [STREET_ADDRESS]" at bounding box center [129, 70] width 108 height 15
click at [90, 75] on input "PI [GEOGRAPHIC_DATA] - [GEOGRAPHIC_DATA], [STREET_ADDRESS]" at bounding box center [84, 70] width 12 height 12
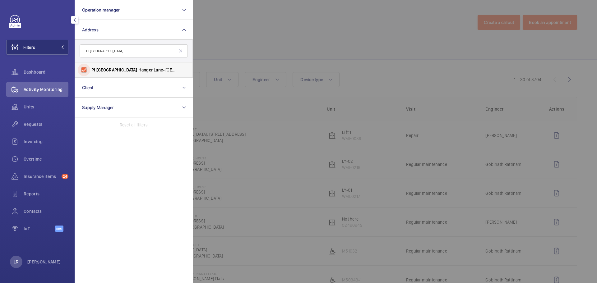
checkbox input "true"
click at [252, 55] on div at bounding box center [491, 141] width 597 height 283
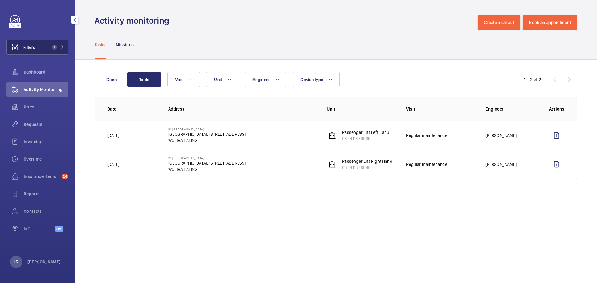
click at [48, 45] on button "Filters 1" at bounding box center [37, 47] width 62 height 15
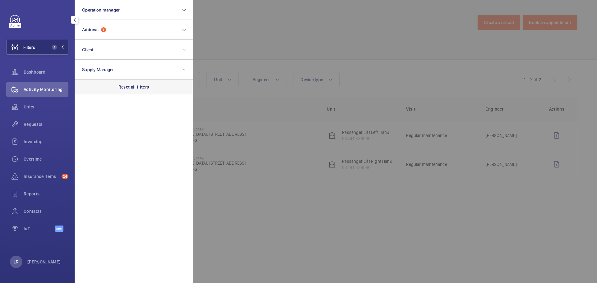
click at [109, 87] on div "Reset all filters" at bounding box center [134, 87] width 118 height 15
click at [264, 61] on div at bounding box center [491, 141] width 597 height 283
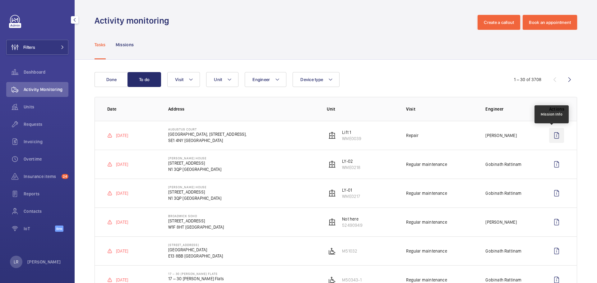
click at [549, 136] on wm-front-icon-button at bounding box center [556, 135] width 15 height 15
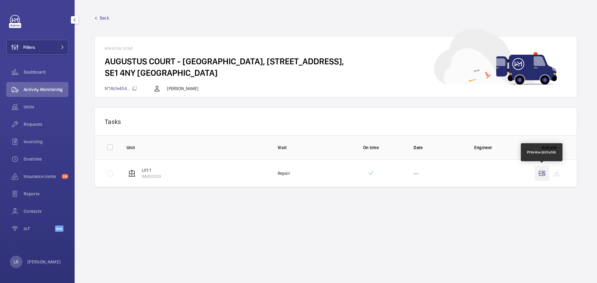
click at [540, 173] on wm-front-icon-button at bounding box center [542, 173] width 15 height 15
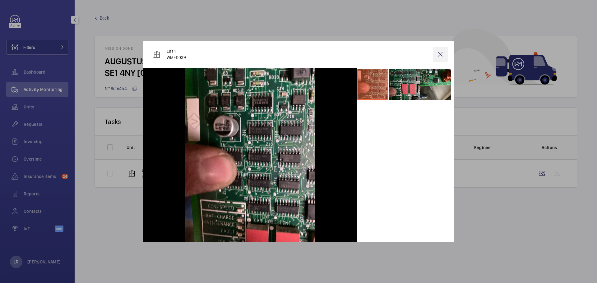
click at [440, 55] on wm-front-icon-button at bounding box center [440, 54] width 15 height 15
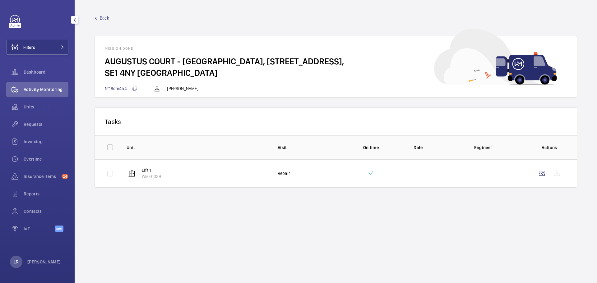
click at [106, 16] on span "Back" at bounding box center [104, 18] width 9 height 6
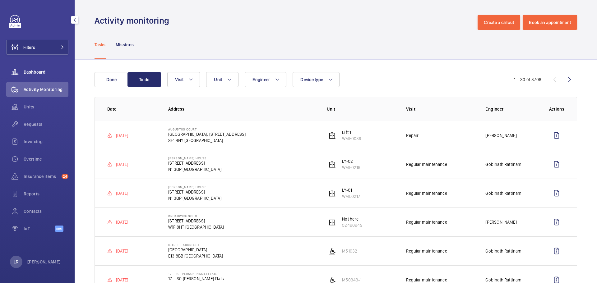
click at [58, 75] on div "Dashboard" at bounding box center [37, 72] width 62 height 15
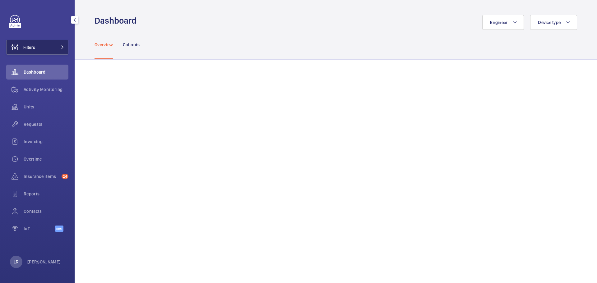
click at [56, 49] on button "Filters" at bounding box center [37, 47] width 62 height 15
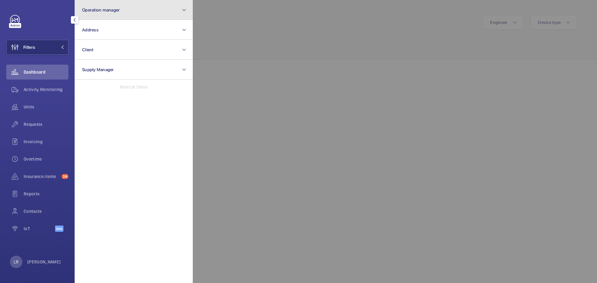
click at [110, 13] on button "Operation manager" at bounding box center [134, 10] width 118 height 20
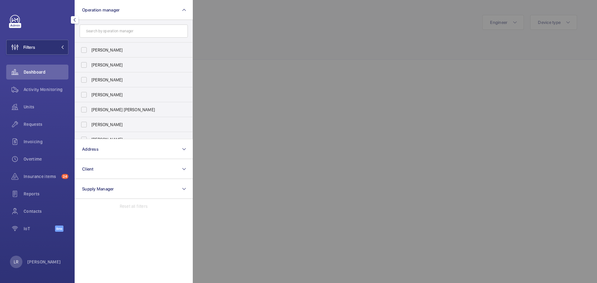
click at [249, 52] on div at bounding box center [491, 141] width 597 height 283
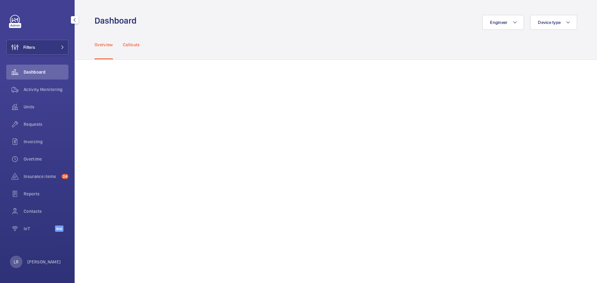
click at [138, 44] on p "Callouts" at bounding box center [131, 45] width 17 height 6
click at [202, 55] on div "Overview Callouts" at bounding box center [336, 45] width 483 height 30
click at [46, 46] on button "Filters" at bounding box center [37, 47] width 62 height 15
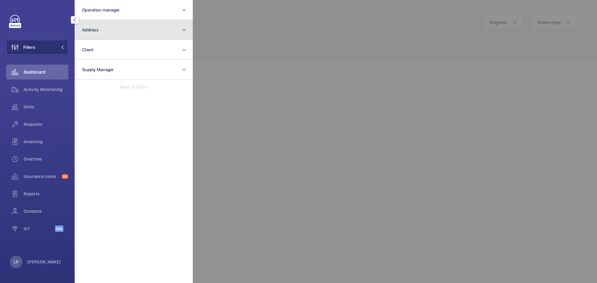
click at [99, 30] on button "Address" at bounding box center [134, 30] width 118 height 20
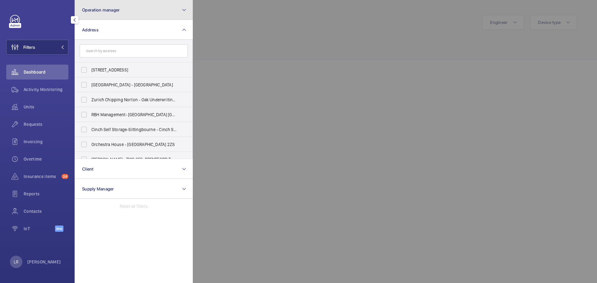
click at [106, 16] on button "Operation manager" at bounding box center [134, 10] width 118 height 20
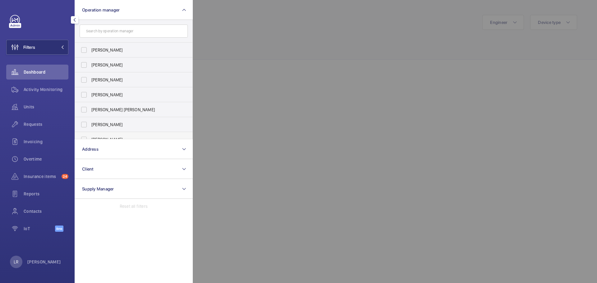
click at [117, 134] on label "[PERSON_NAME]" at bounding box center [129, 139] width 108 height 15
click at [90, 134] on input "[PERSON_NAME]" at bounding box center [84, 139] width 12 height 12
checkbox input "true"
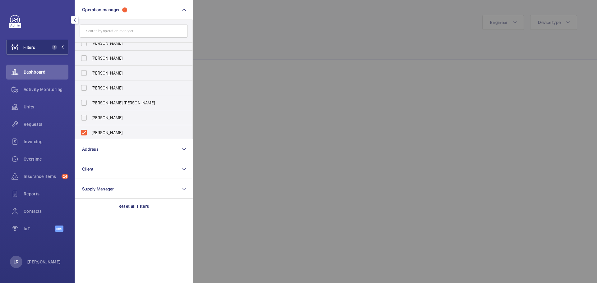
click at [242, 63] on div at bounding box center [491, 141] width 597 height 283
